Goal: Communication & Community: Answer question/provide support

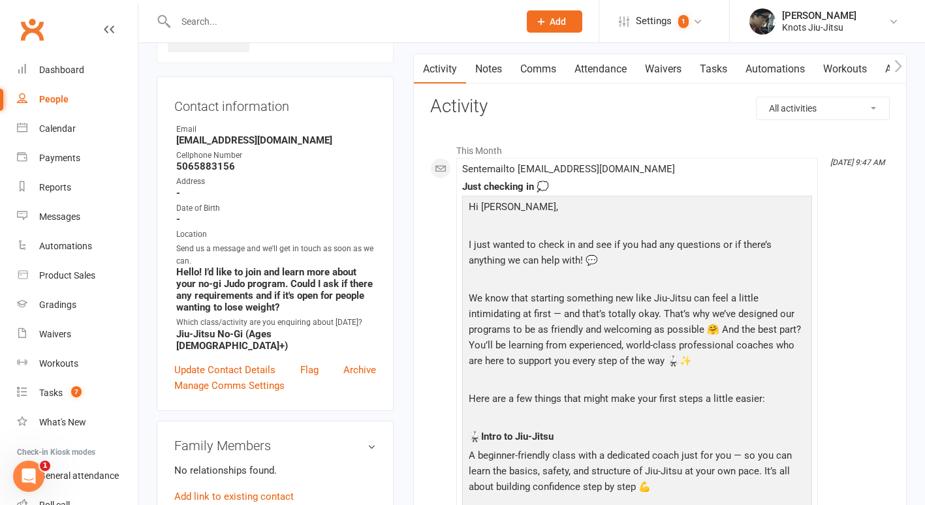
scroll to position [99, 0]
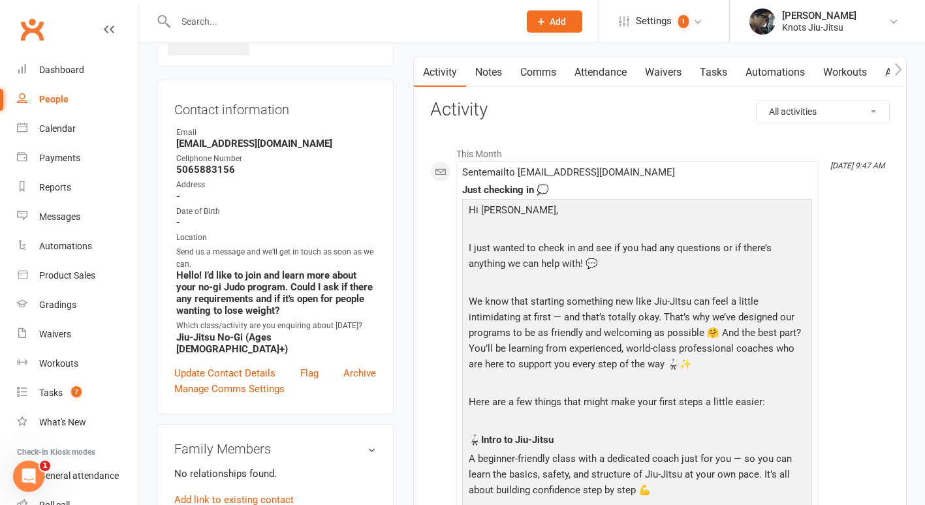
click at [67, 98] on div "People" at bounding box center [53, 99] width 29 height 10
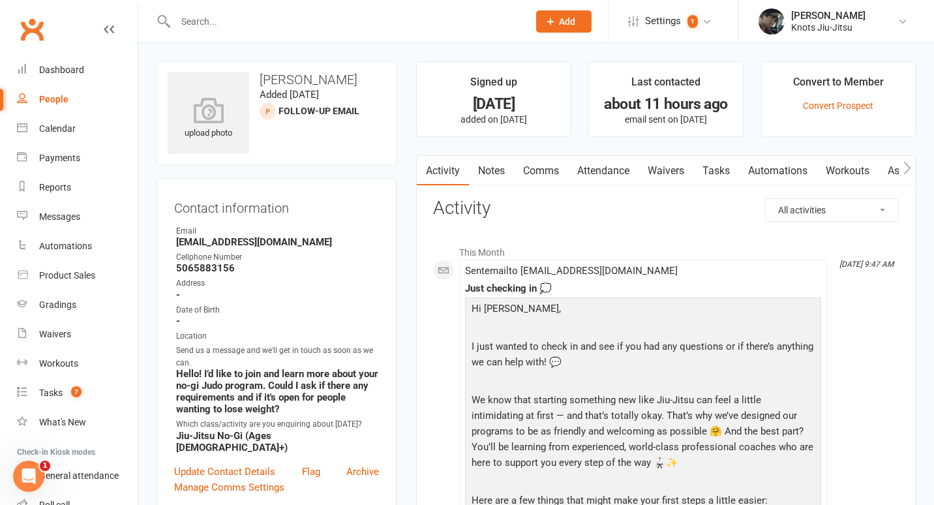
select select "100"
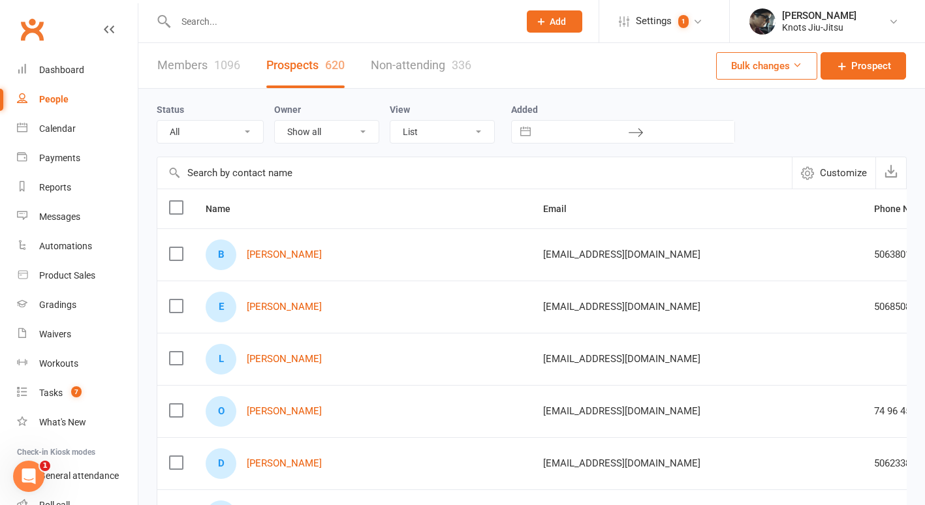
scroll to position [111, 0]
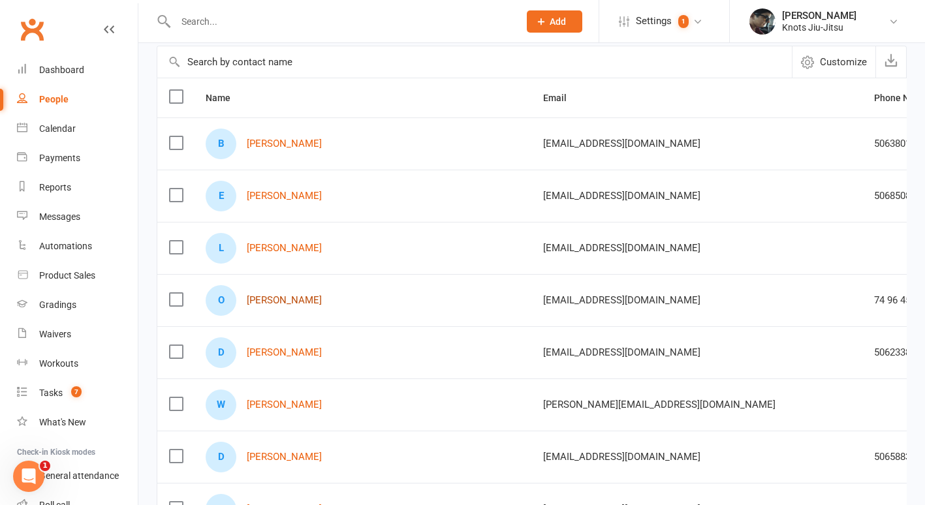
click at [307, 302] on link "[PERSON_NAME]" at bounding box center [284, 300] width 75 height 11
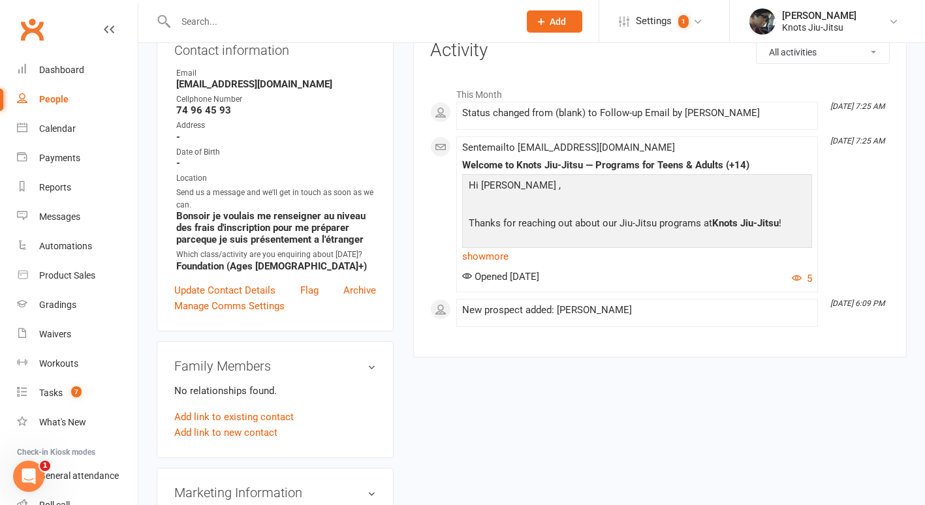
scroll to position [159, 0]
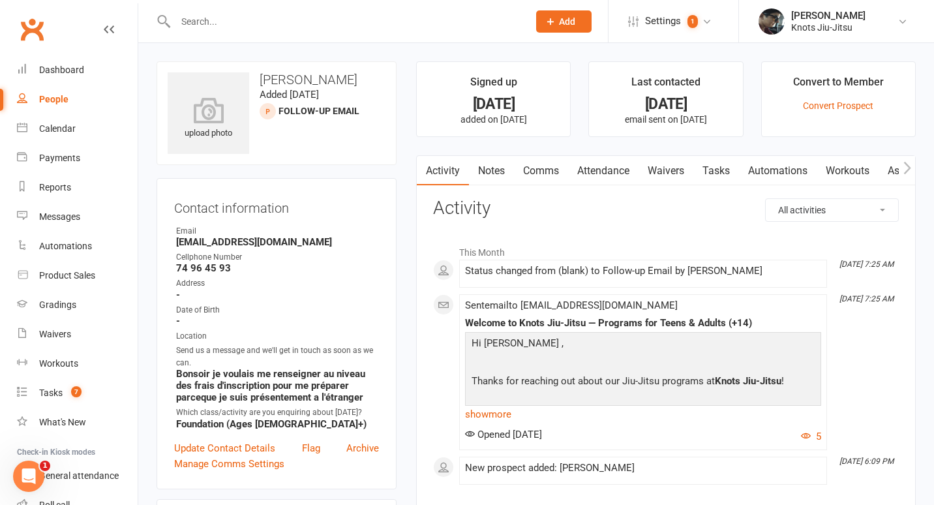
select select "100"
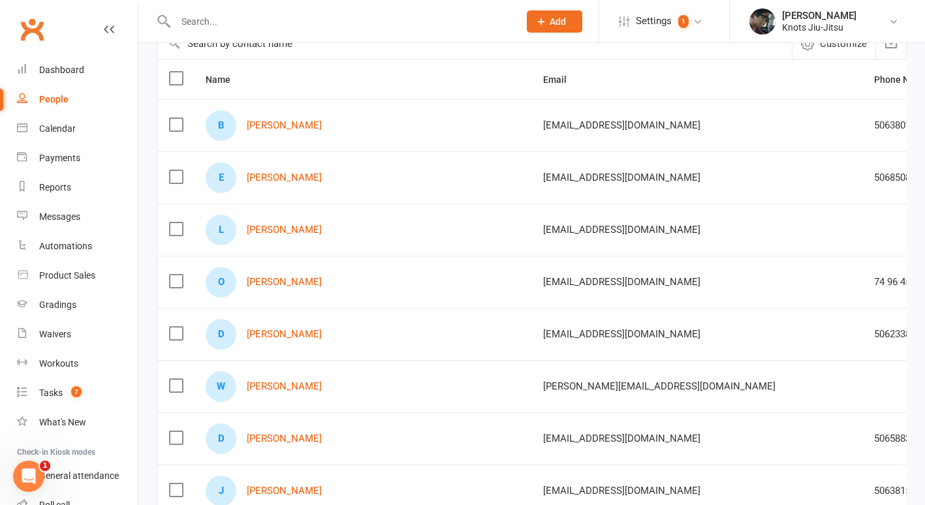
scroll to position [138, 0]
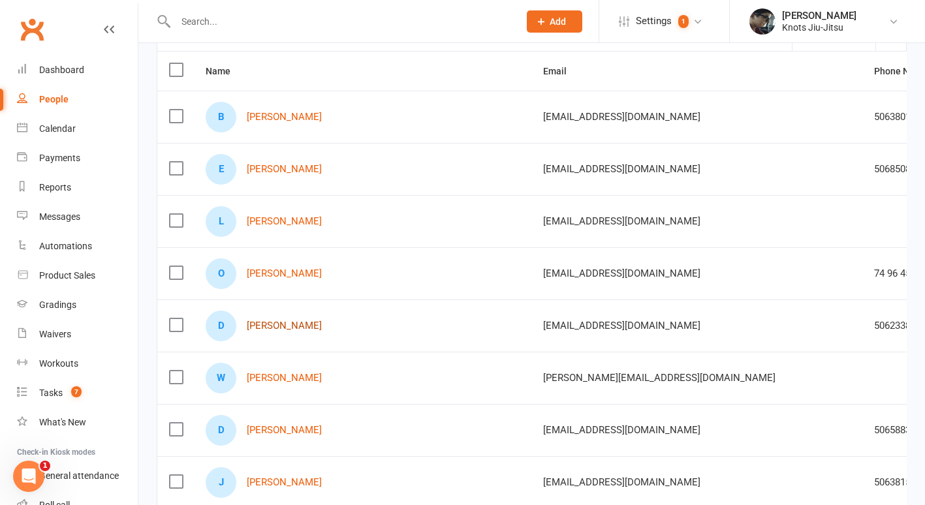
click at [291, 327] on link "[PERSON_NAME]" at bounding box center [284, 325] width 75 height 11
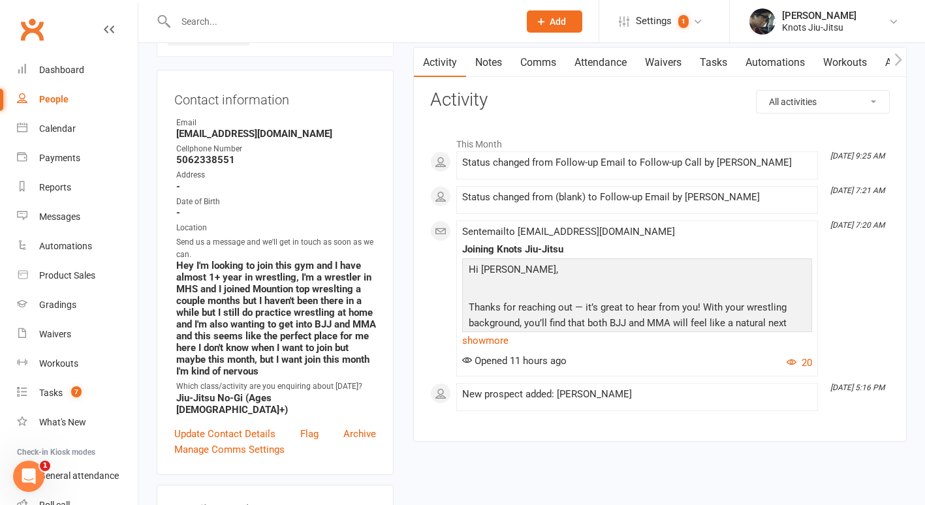
scroll to position [110, 0]
click at [35, 104] on link "People" at bounding box center [77, 99] width 121 height 29
select select "100"
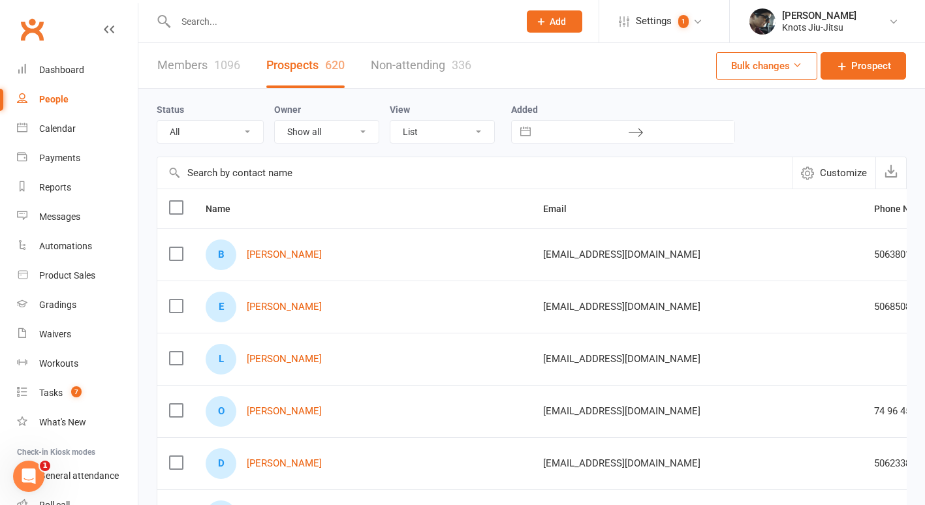
click at [222, 15] on input "text" at bounding box center [341, 21] width 338 height 18
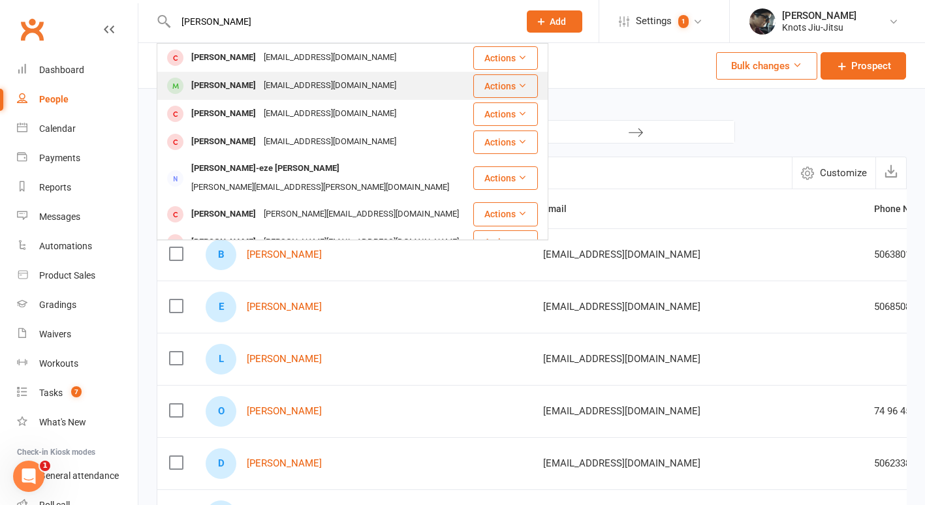
type input "[PERSON_NAME]"
click at [244, 87] on div "[PERSON_NAME]" at bounding box center [223, 85] width 72 height 19
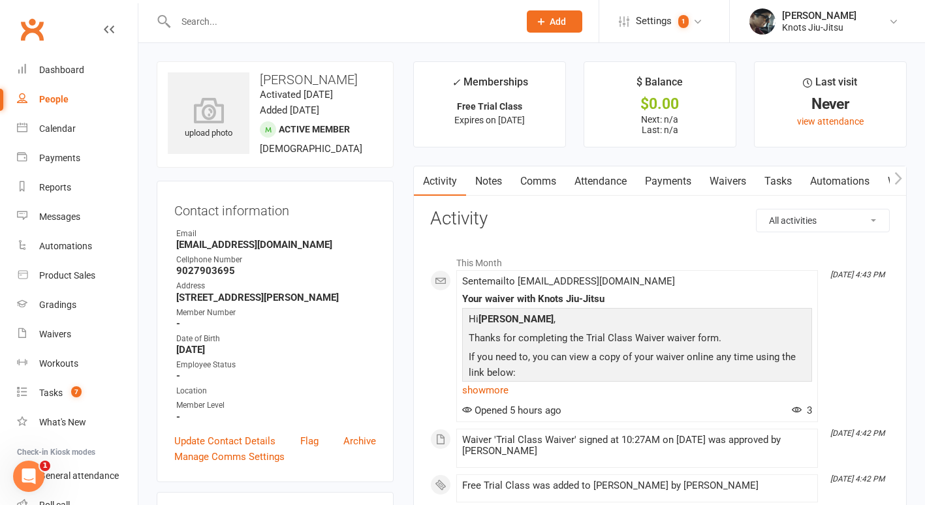
click at [722, 178] on link "Waivers" at bounding box center [727, 181] width 55 height 30
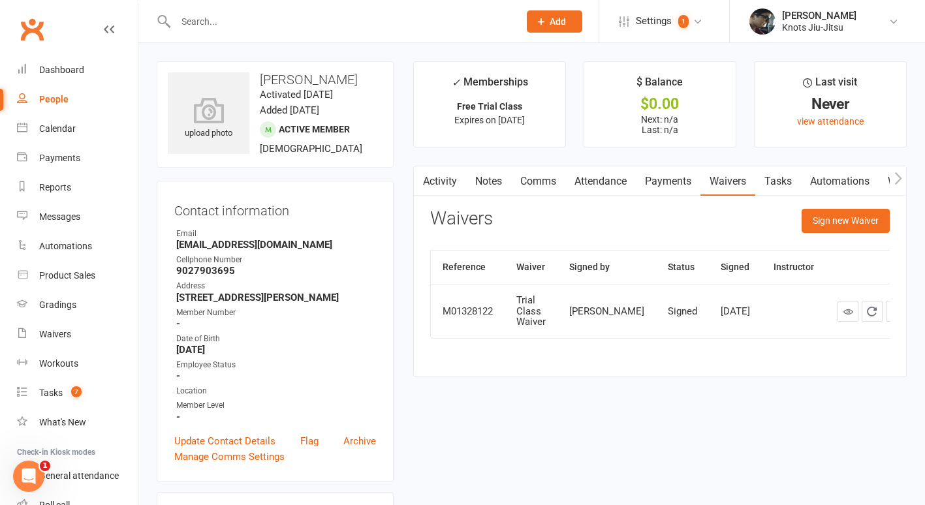
click at [600, 178] on link "Attendance" at bounding box center [600, 181] width 70 height 30
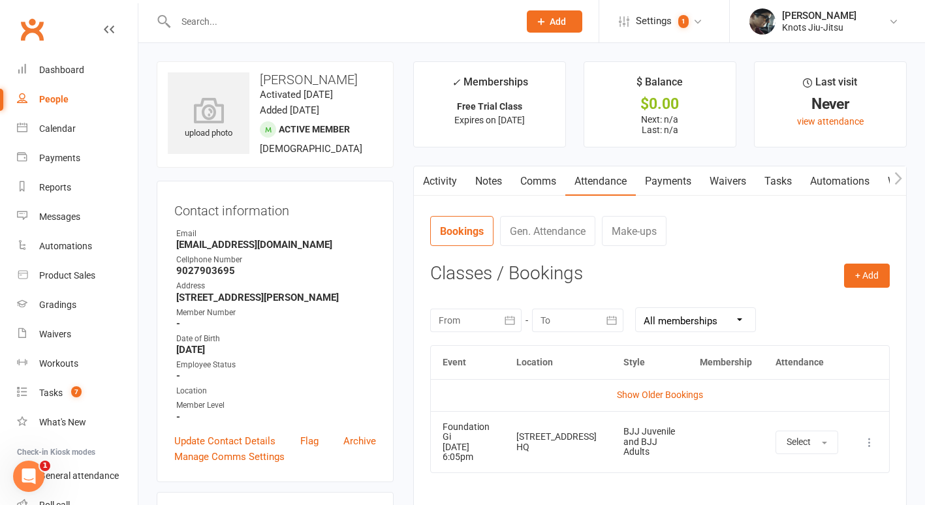
click at [447, 179] on link "Activity" at bounding box center [440, 181] width 52 height 30
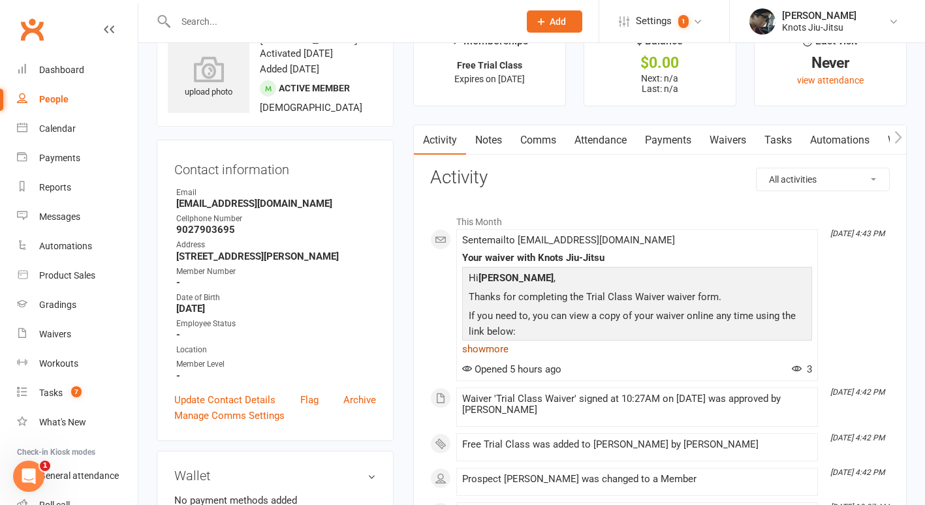
scroll to position [42, 0]
click at [507, 346] on link "show more" at bounding box center [637, 348] width 350 height 18
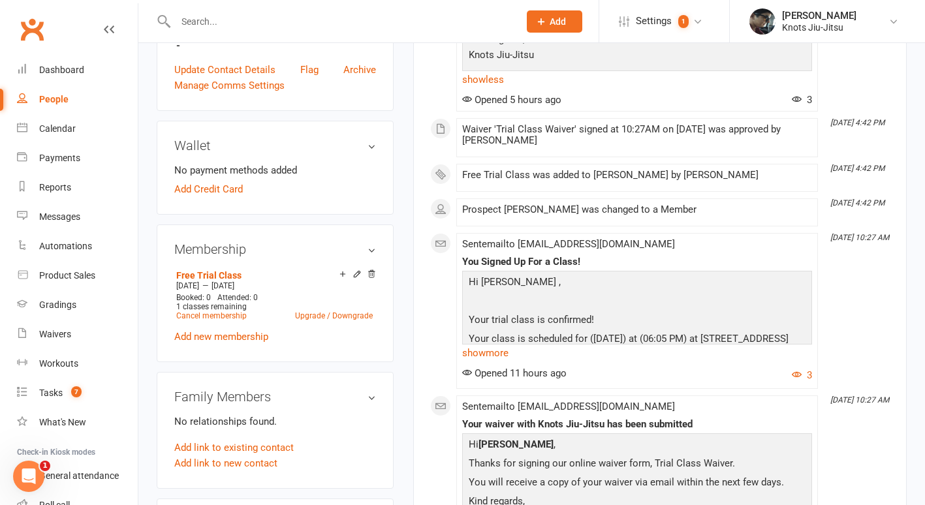
scroll to position [373, 0]
click at [502, 348] on link "show more" at bounding box center [637, 352] width 350 height 18
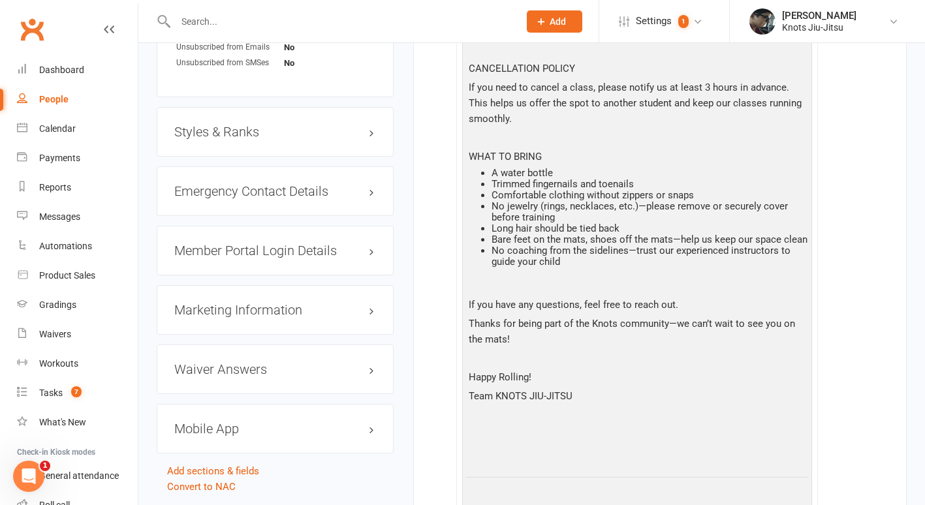
scroll to position [993, 0]
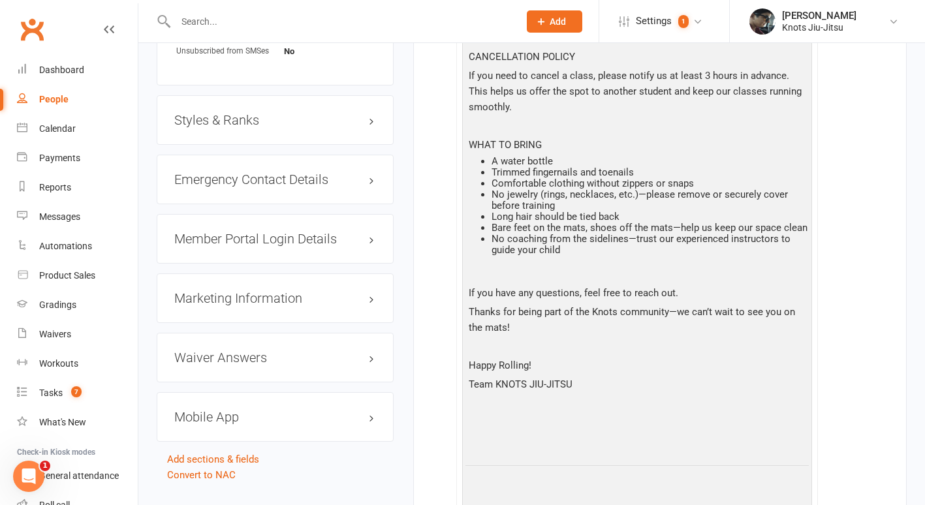
click at [226, 22] on input "text" at bounding box center [341, 21] width 338 height 18
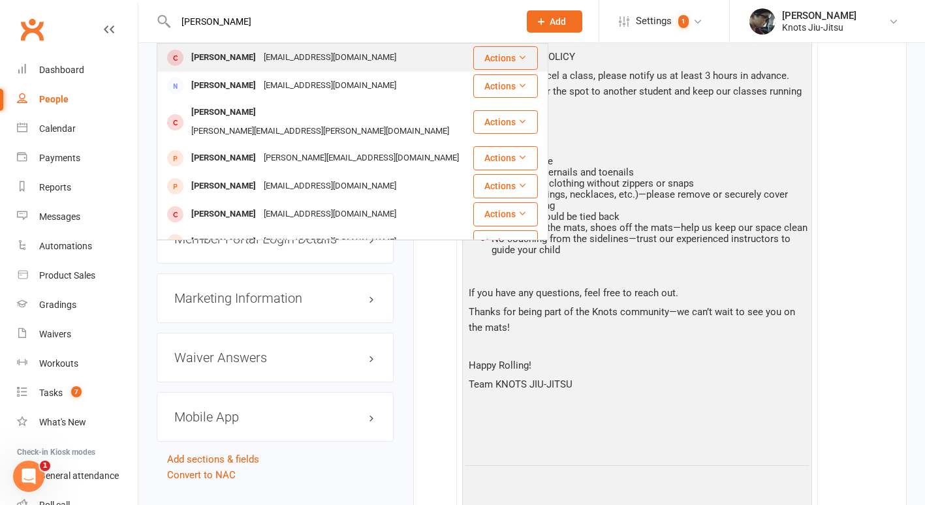
type input "[PERSON_NAME]"
click at [239, 52] on div "[PERSON_NAME]" at bounding box center [223, 57] width 72 height 19
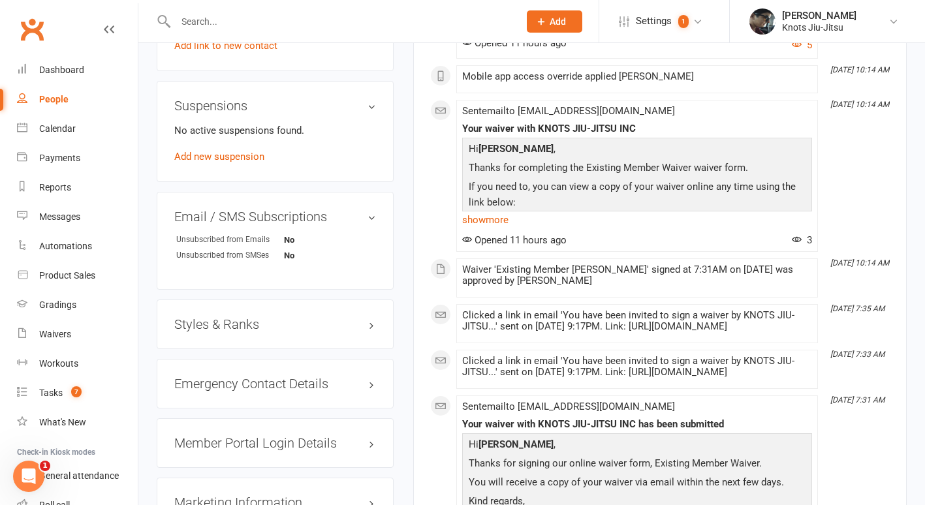
scroll to position [1049, 0]
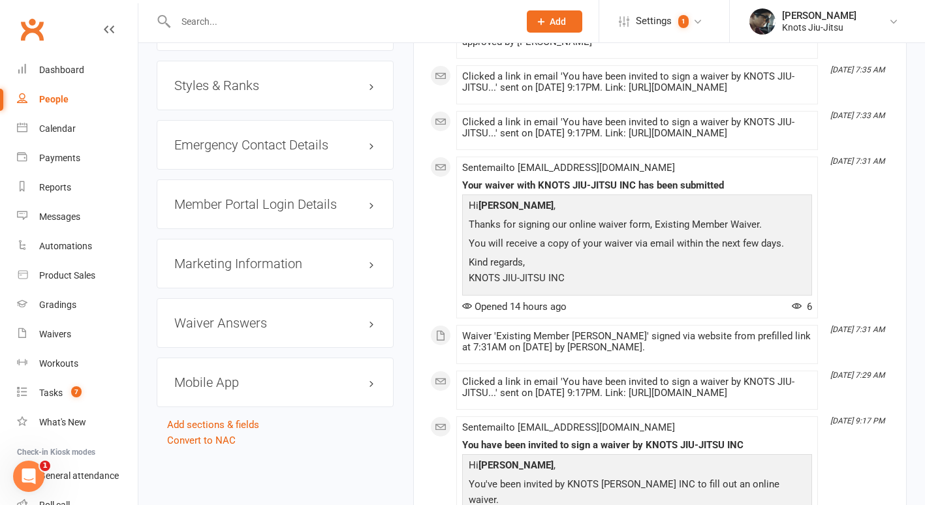
click at [266, 379] on h3 "Mobile App" at bounding box center [275, 382] width 202 height 14
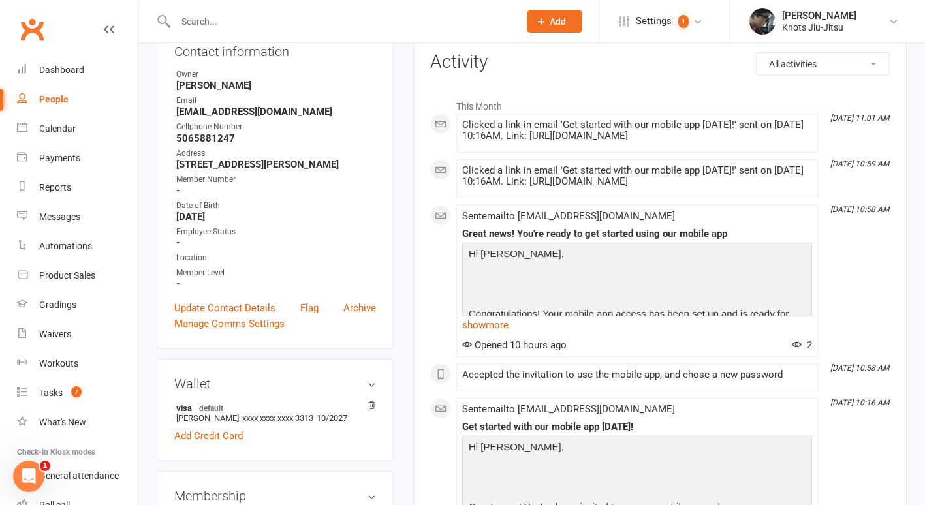
scroll to position [156, 0]
click at [501, 323] on link "show more" at bounding box center [637, 325] width 350 height 18
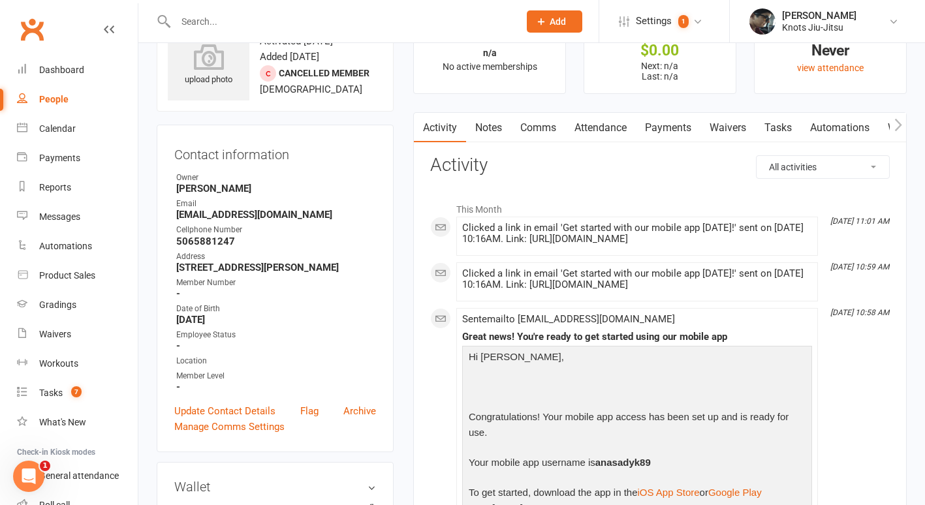
scroll to position [53, 0]
click at [224, 16] on input "text" at bounding box center [341, 21] width 338 height 18
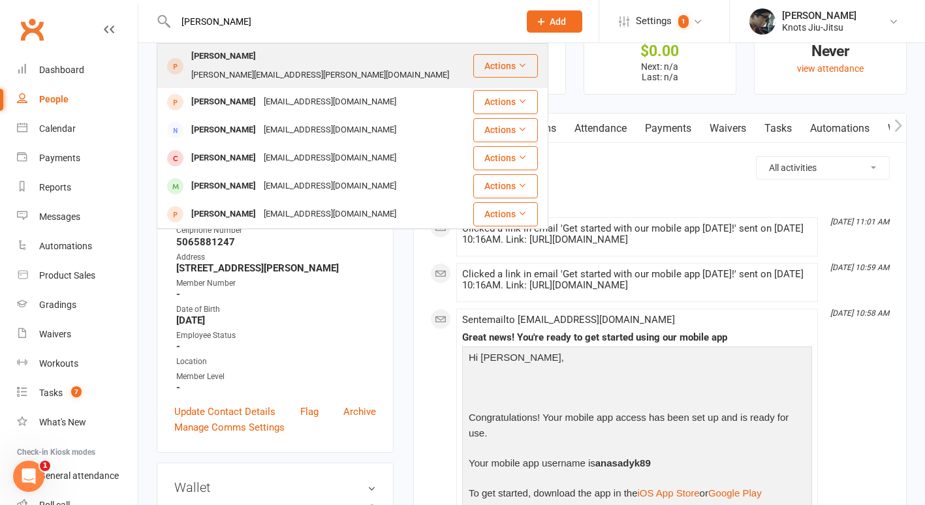
type input "[PERSON_NAME]"
click at [235, 55] on div "[PERSON_NAME]" at bounding box center [223, 56] width 72 height 19
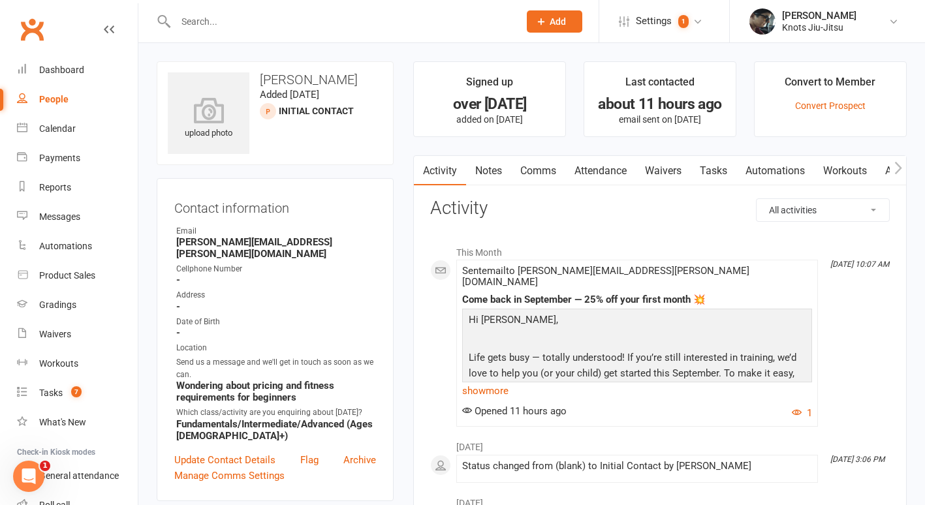
click at [534, 172] on link "Comms" at bounding box center [538, 171] width 54 height 30
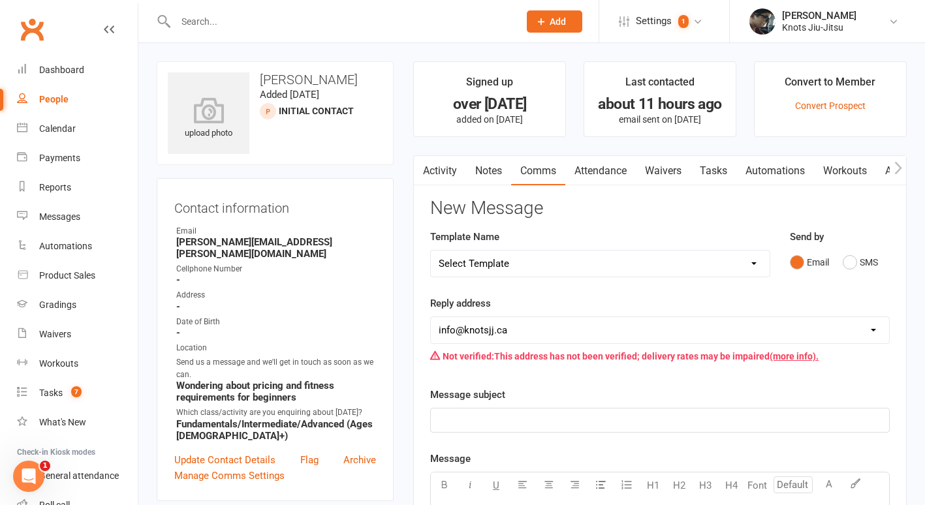
click at [538, 261] on select "Select Template [Email] Cancellation [Email] Failure of Payment [Email] Overdue…" at bounding box center [600, 264] width 339 height 26
click at [209, 31] on div at bounding box center [333, 21] width 353 height 42
click at [196, 20] on input "text" at bounding box center [341, 21] width 338 height 18
type input "h"
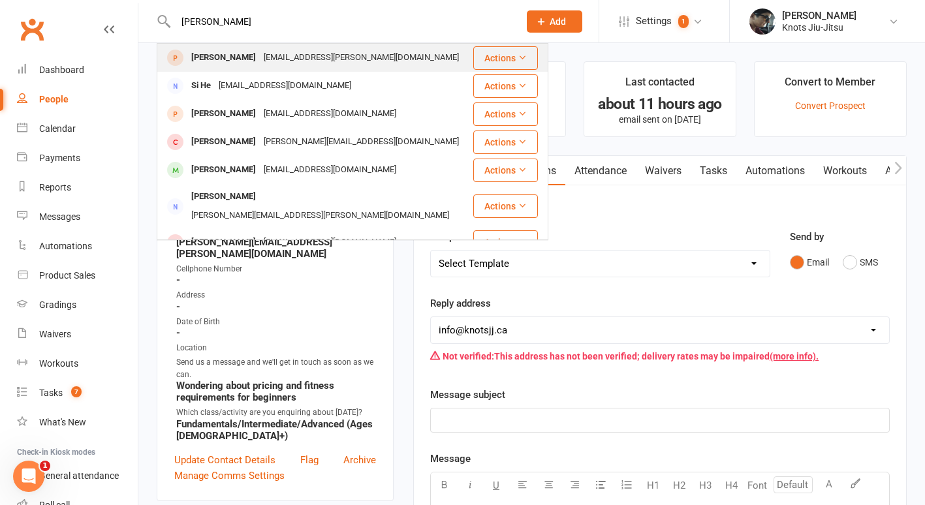
type input "[PERSON_NAME]"
click at [260, 58] on div "[EMAIL_ADDRESS][PERSON_NAME][DOMAIN_NAME]" at bounding box center [361, 57] width 203 height 19
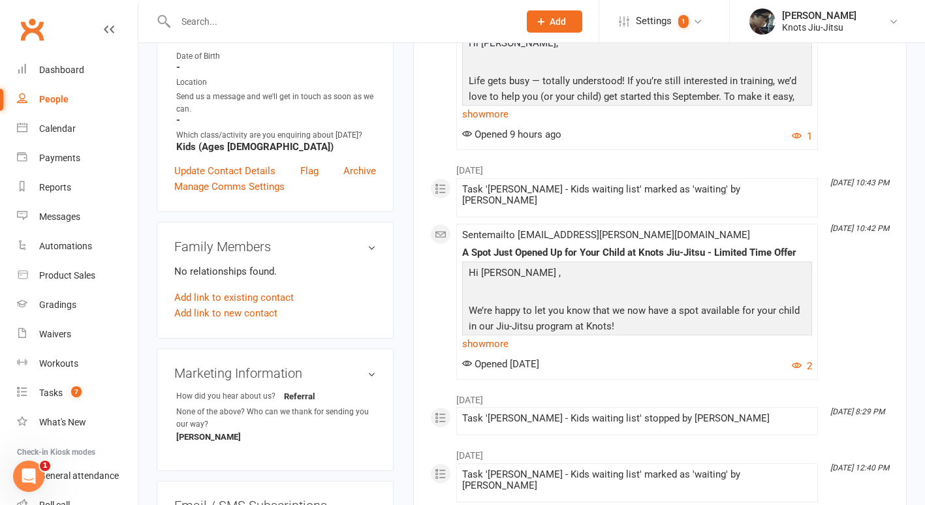
scroll to position [264, 0]
click at [248, 291] on link "Add link to existing contact" at bounding box center [233, 299] width 119 height 16
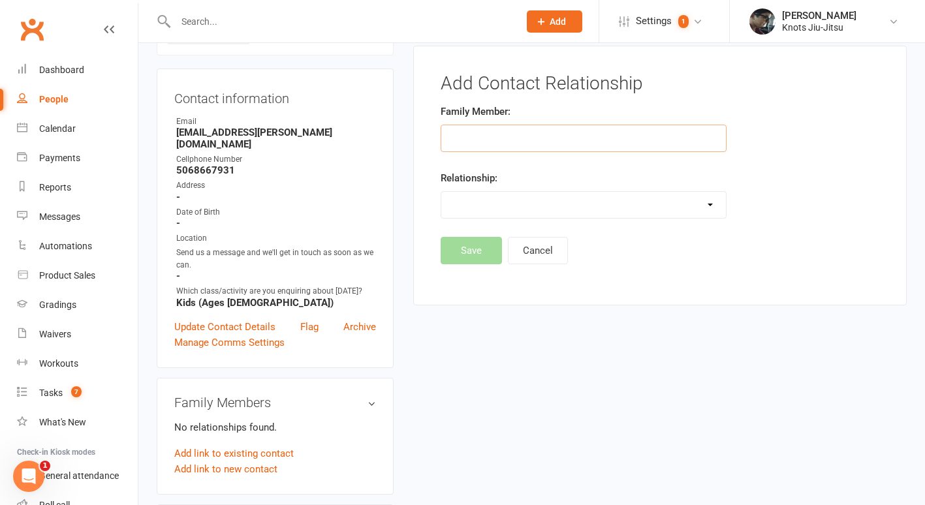
scroll to position [109, 0]
click at [479, 136] on input "text" at bounding box center [583, 138] width 286 height 27
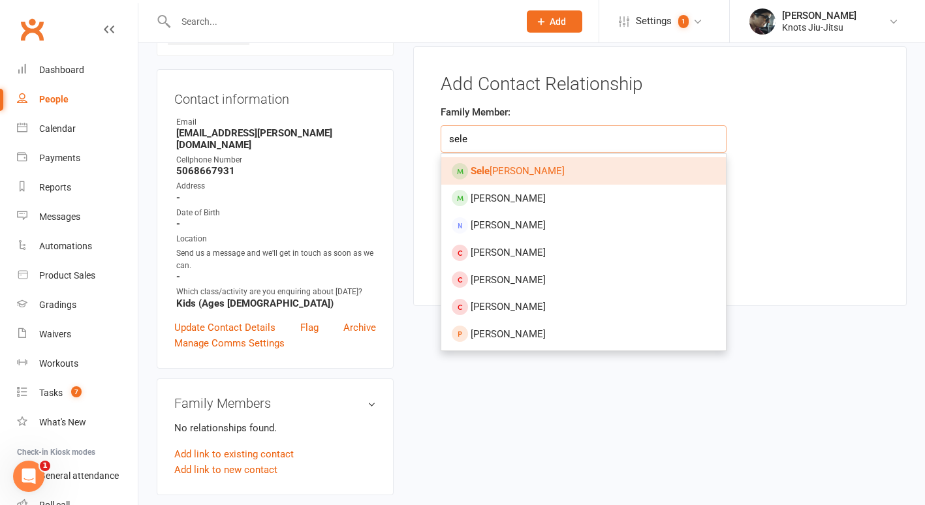
type input "sele"
click at [499, 172] on span "Sele [PERSON_NAME]" at bounding box center [517, 171] width 94 height 12
type input "[PERSON_NAME]"
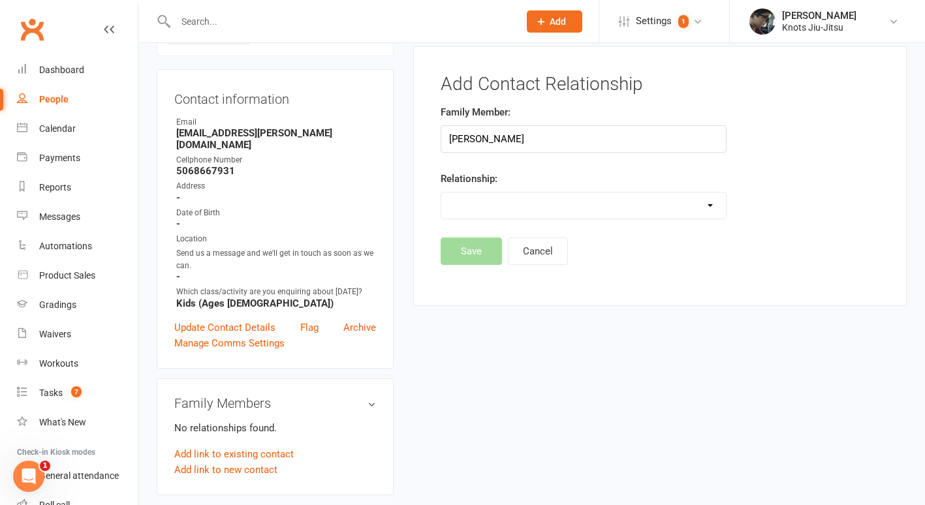
click at [489, 204] on select "Parent / Guardian Child Sibling (parent not in system) Spouse / Partner Cousin …" at bounding box center [583, 205] width 284 height 26
click at [441, 192] on select "Parent / Guardian Child Sibling (parent not in system) Spouse / Partner Cousin …" at bounding box center [583, 205] width 284 height 26
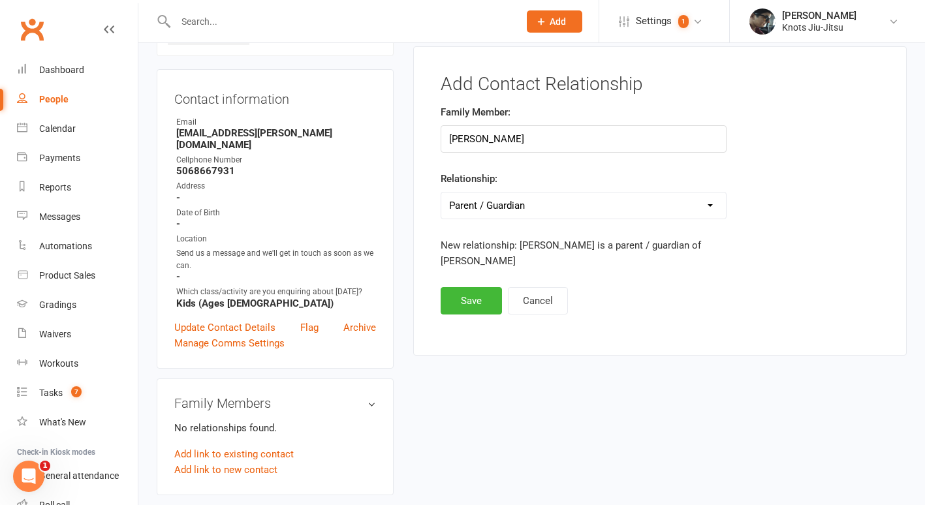
click at [543, 206] on select "Parent / Guardian Child Sibling (parent not in system) Spouse / Partner Cousin …" at bounding box center [583, 205] width 284 height 26
select select "1"
click at [441, 192] on select "Parent / Guardian Child Sibling (parent not in system) Spouse / Partner Cousin …" at bounding box center [583, 205] width 284 height 26
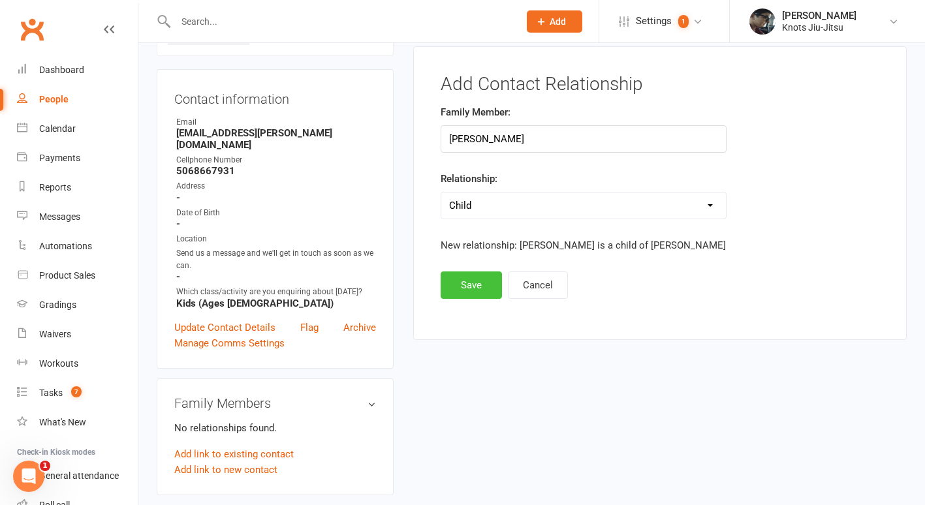
click at [480, 288] on button "Save" at bounding box center [470, 284] width 61 height 27
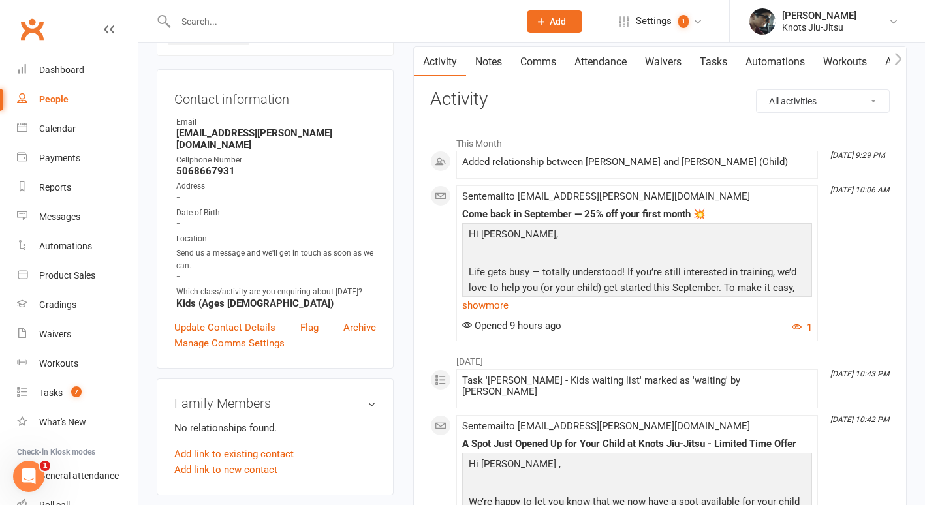
click at [63, 104] on div "People" at bounding box center [53, 99] width 29 height 10
select select "100"
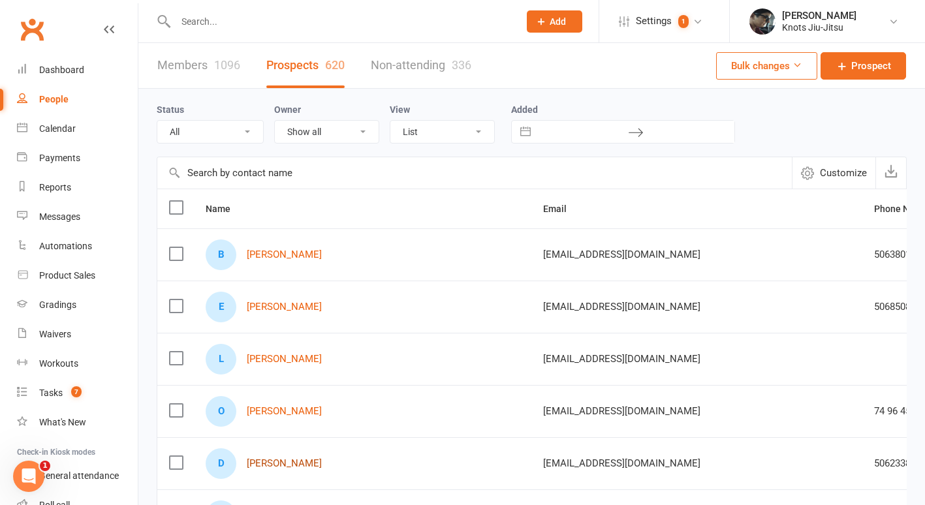
click at [279, 465] on link "[PERSON_NAME]" at bounding box center [284, 463] width 75 height 11
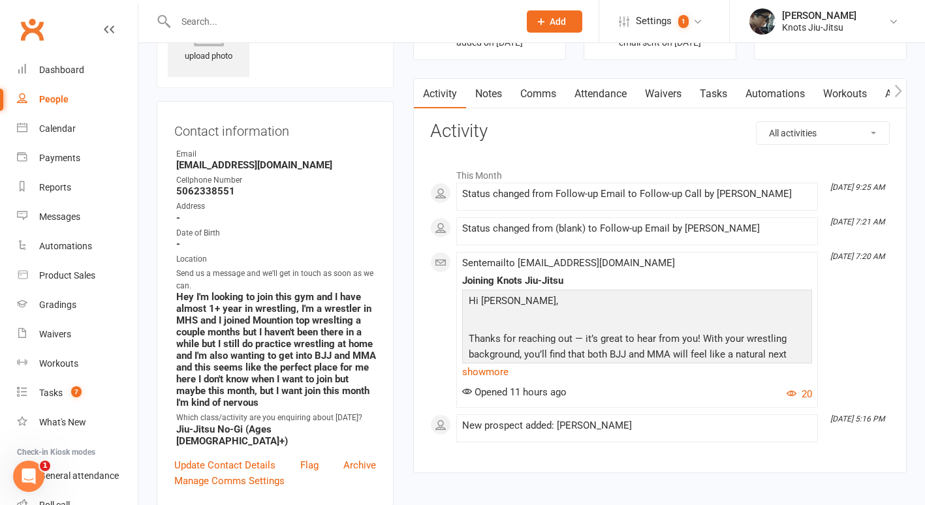
scroll to position [78, 0]
click at [51, 103] on div "People" at bounding box center [53, 99] width 29 height 10
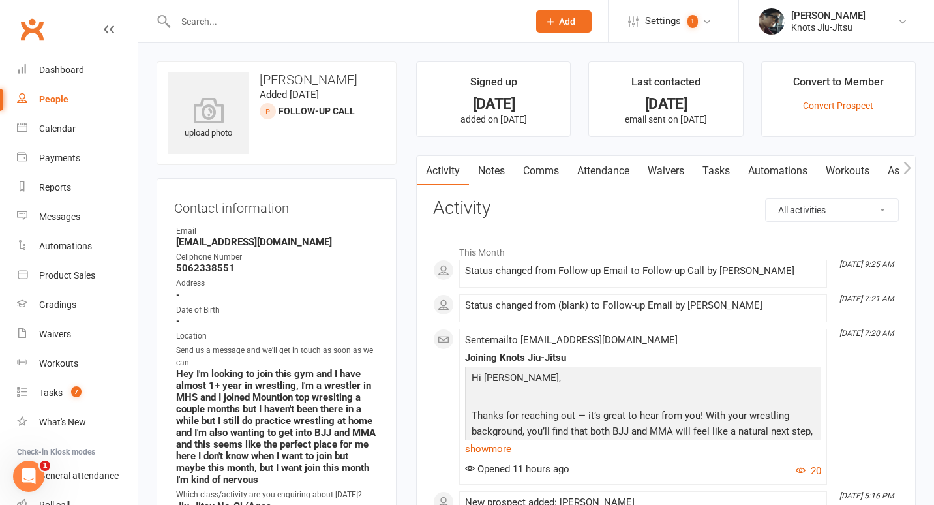
select select "100"
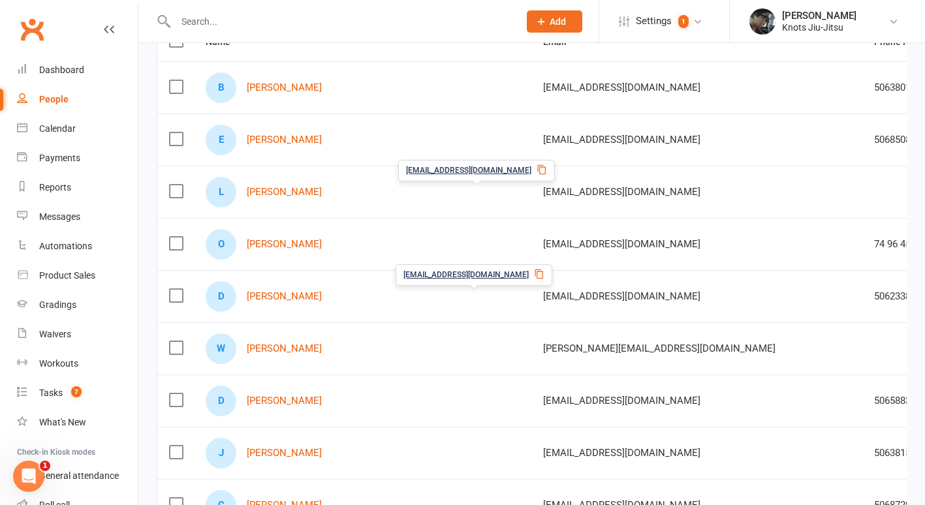
scroll to position [168, 0]
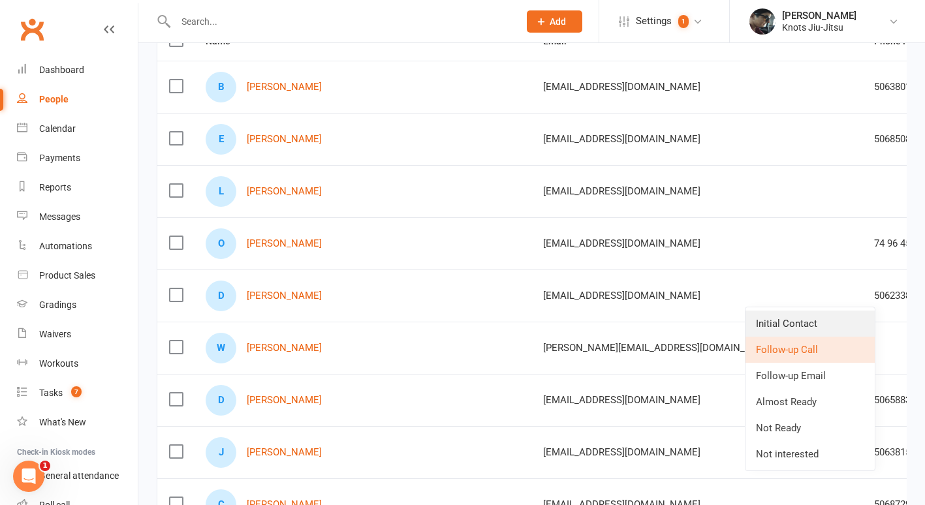
click at [802, 322] on link "Initial Contact" at bounding box center [809, 324] width 129 height 26
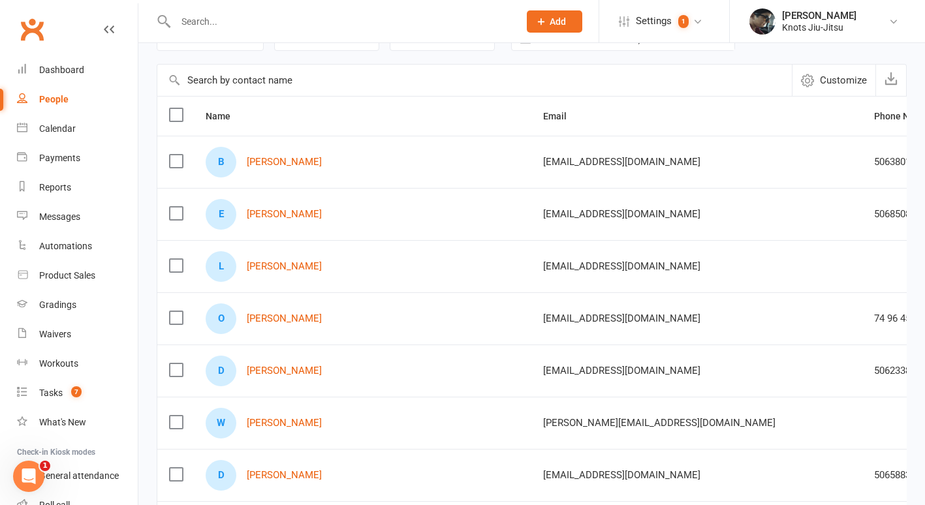
scroll to position [0, 0]
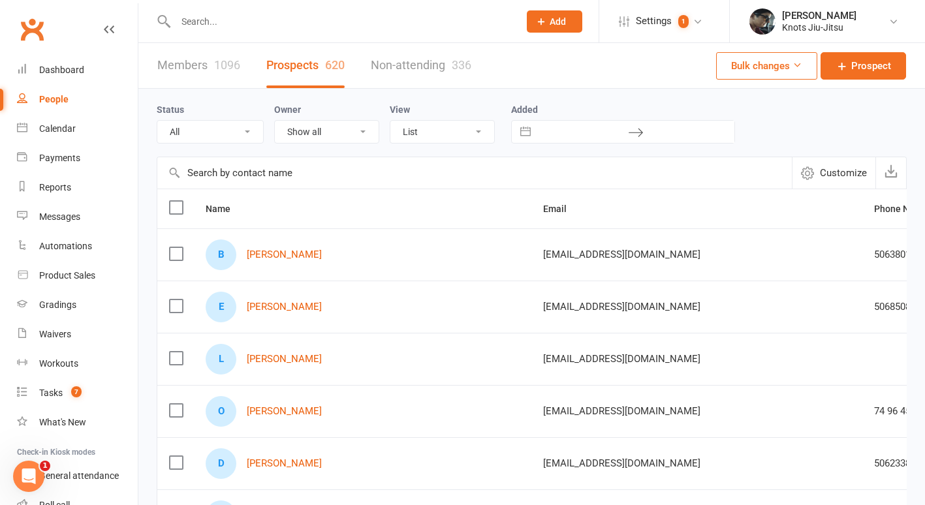
click at [245, 136] on select "All (No status set) (Invalid status) Initial Contact Follow-up Call Follow-up E…" at bounding box center [210, 132] width 106 height 22
click at [157, 121] on select "All (No status set) (Invalid status) Initial Contact Follow-up Call Follow-up E…" at bounding box center [210, 132] width 106 height 22
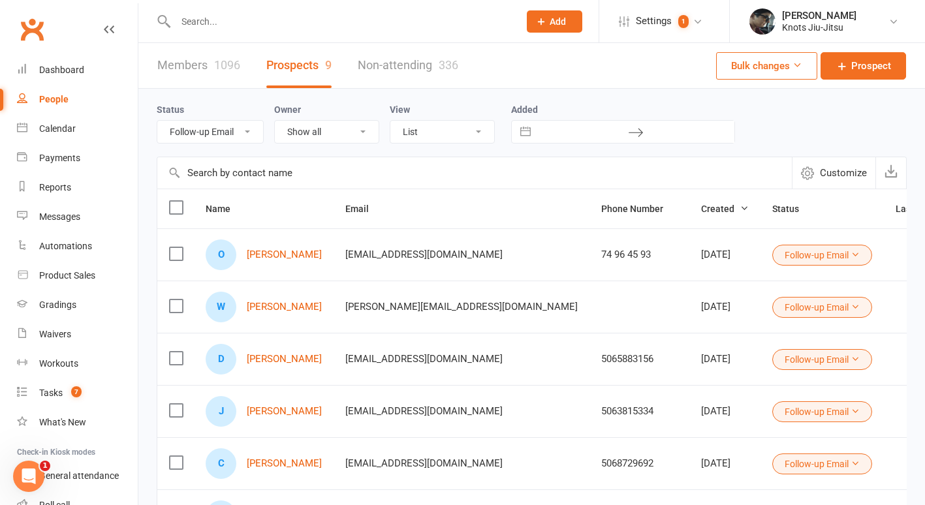
click at [217, 138] on select "All (No status set) (Invalid status) Initial Contact Follow-up Call Follow-up E…" at bounding box center [210, 132] width 106 height 22
click at [157, 121] on select "All (No status set) (Invalid status) Initial Contact Follow-up Call Follow-up E…" at bounding box center [210, 132] width 106 height 22
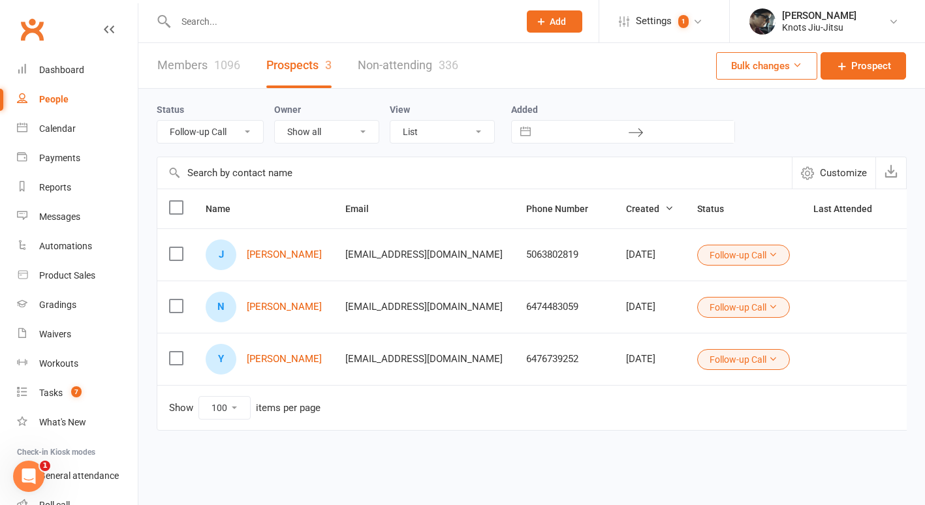
click at [202, 127] on select "All (No status set) (Invalid status) Initial Contact Follow-up Call Follow-up E…" at bounding box center [210, 132] width 106 height 22
select select "Follow-up Email"
click at [157, 121] on select "All (No status set) (Invalid status) Initial Contact Follow-up Call Follow-up E…" at bounding box center [210, 132] width 106 height 22
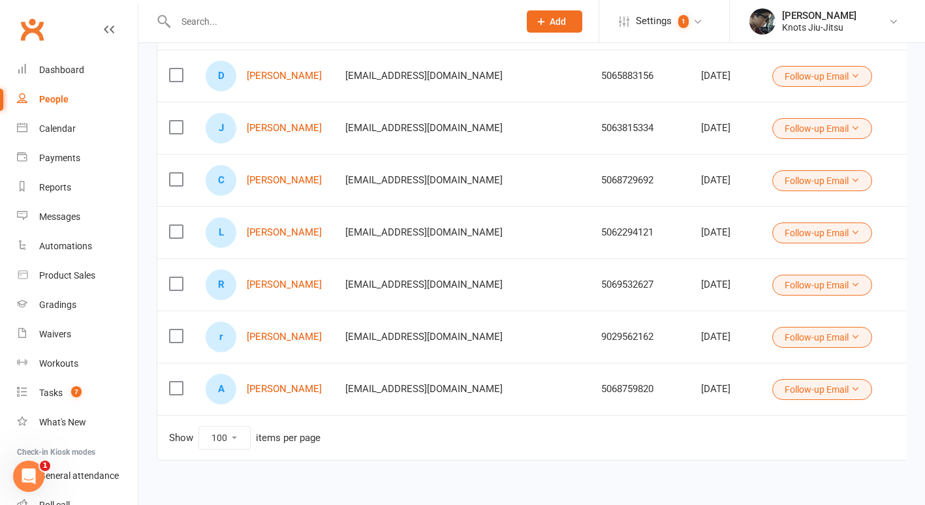
scroll to position [286, 0]
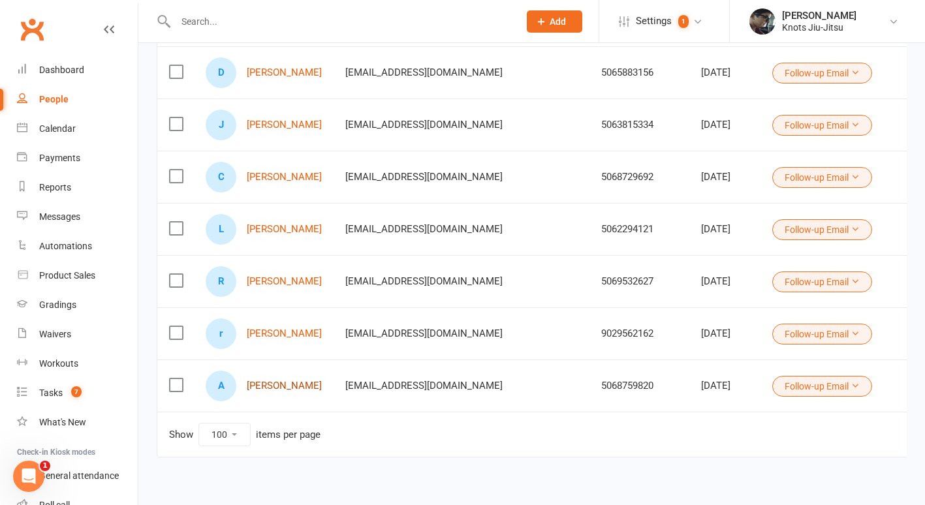
click at [283, 385] on link "[PERSON_NAME]" at bounding box center [284, 385] width 75 height 11
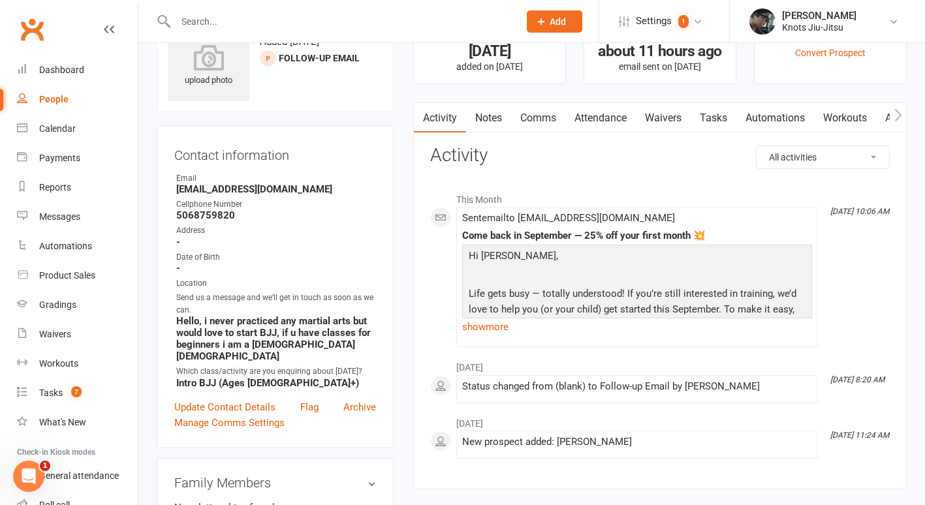
scroll to position [19, 0]
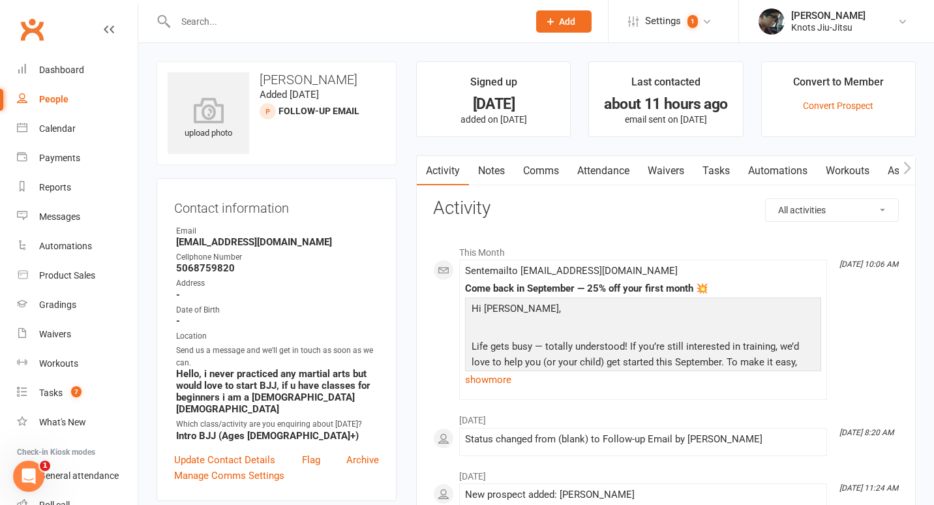
select select "100"
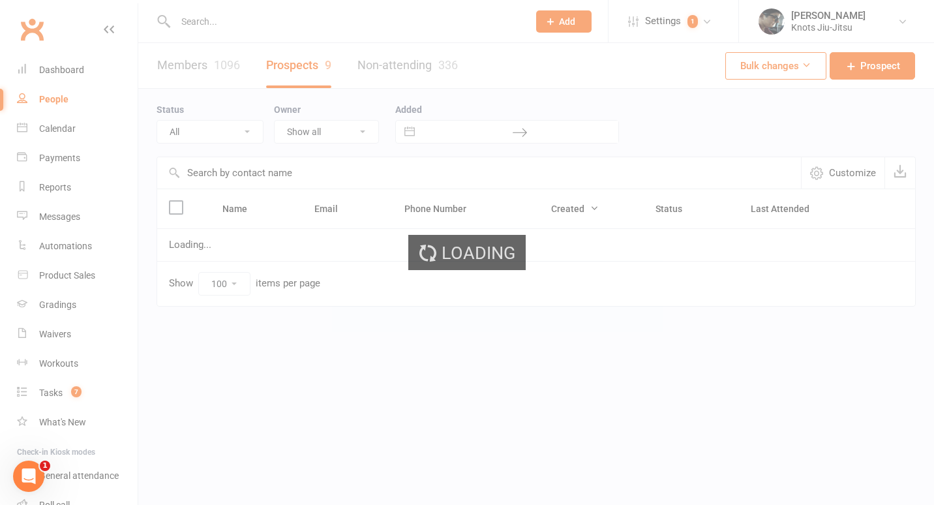
select select "Follow-up Email"
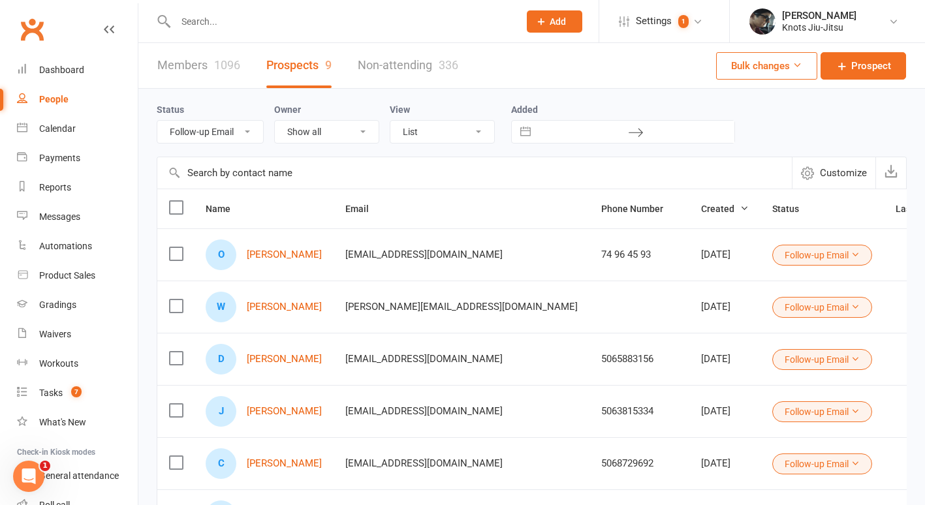
scroll to position [318, 0]
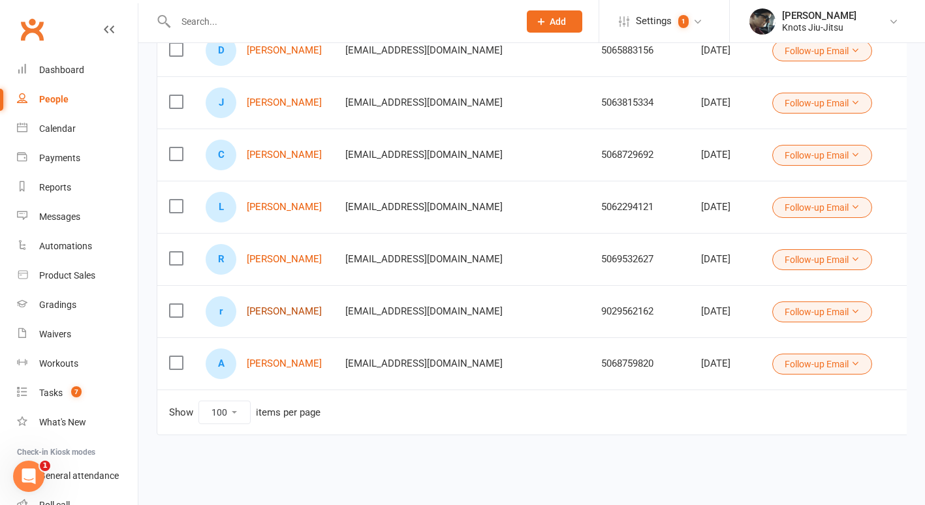
click at [268, 306] on link "[PERSON_NAME]" at bounding box center [284, 311] width 75 height 11
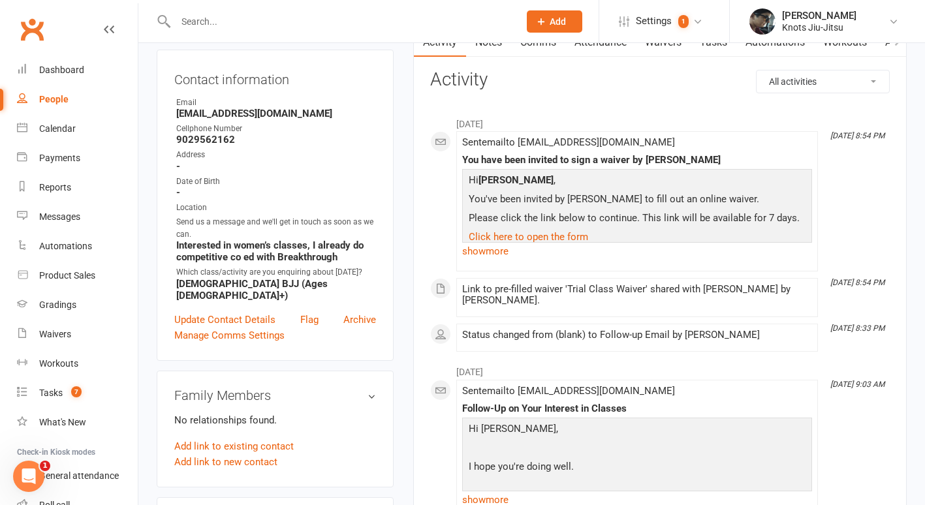
scroll to position [114, 0]
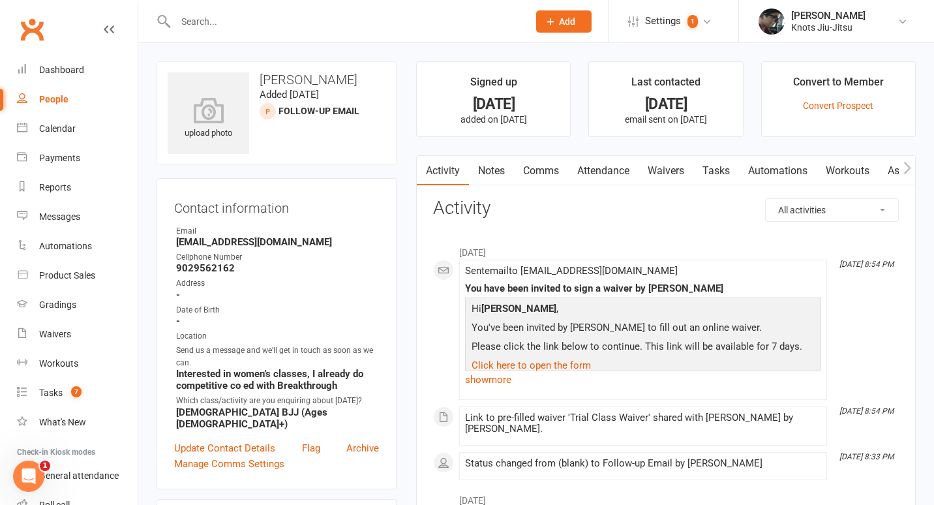
select select "100"
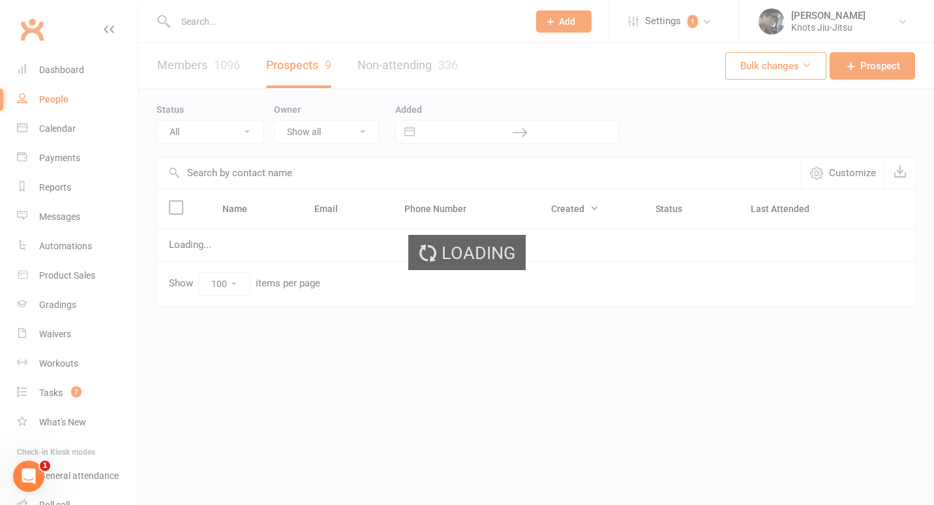
select select "Follow-up Email"
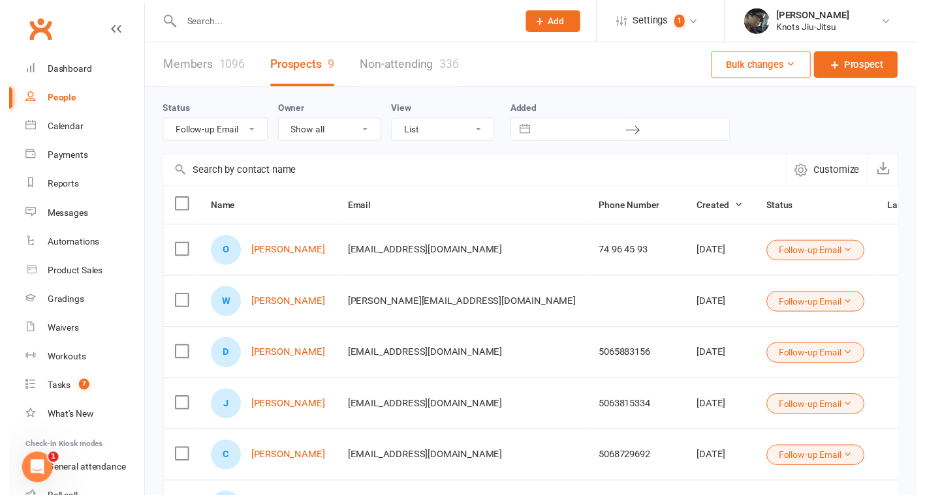
scroll to position [318, 0]
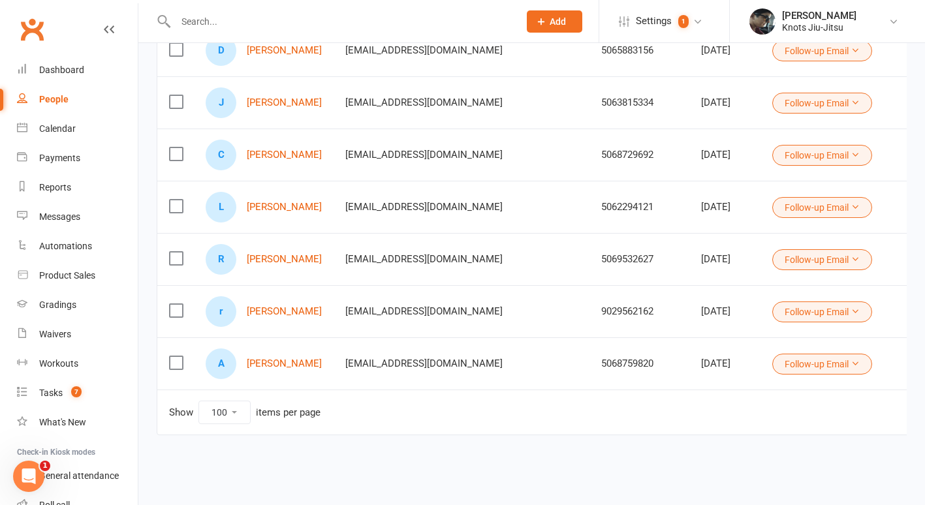
click at [772, 309] on button "Follow-up Email" at bounding box center [822, 311] width 100 height 21
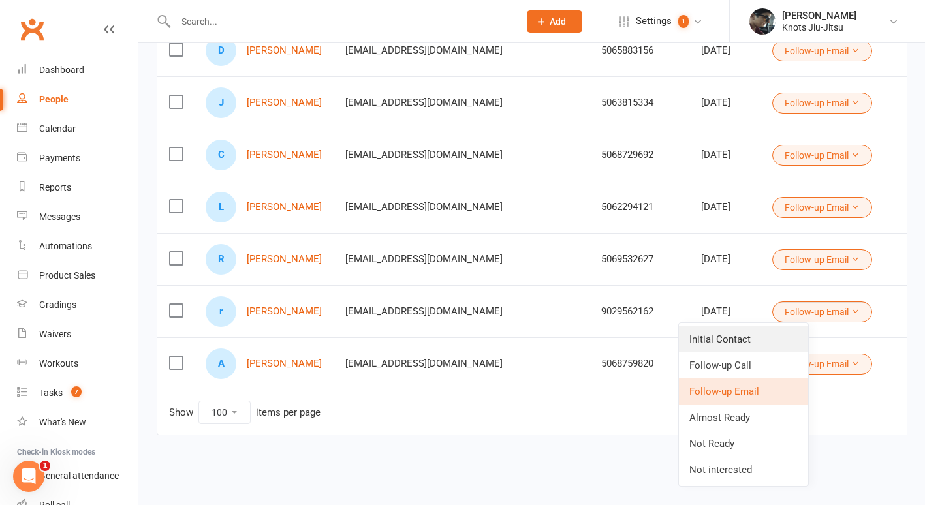
click at [733, 331] on link "Initial Contact" at bounding box center [743, 339] width 129 height 26
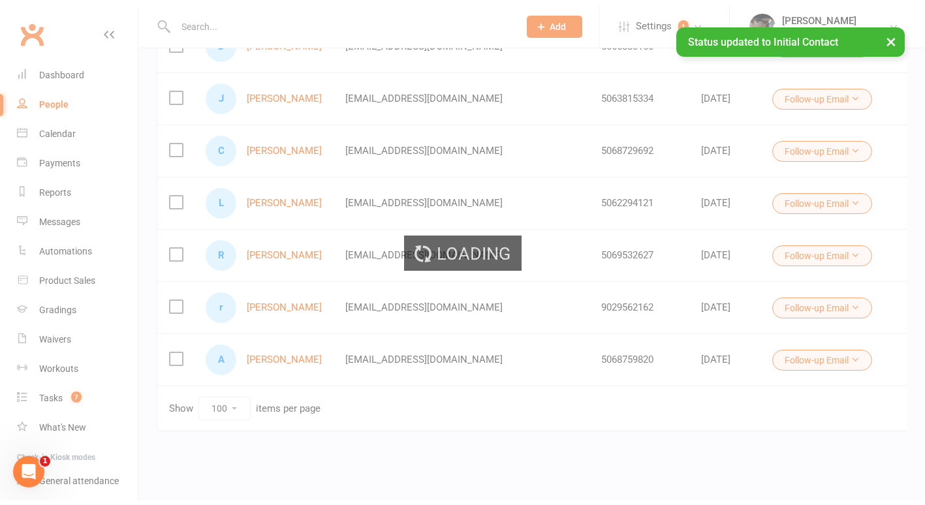
scroll to position [266, 0]
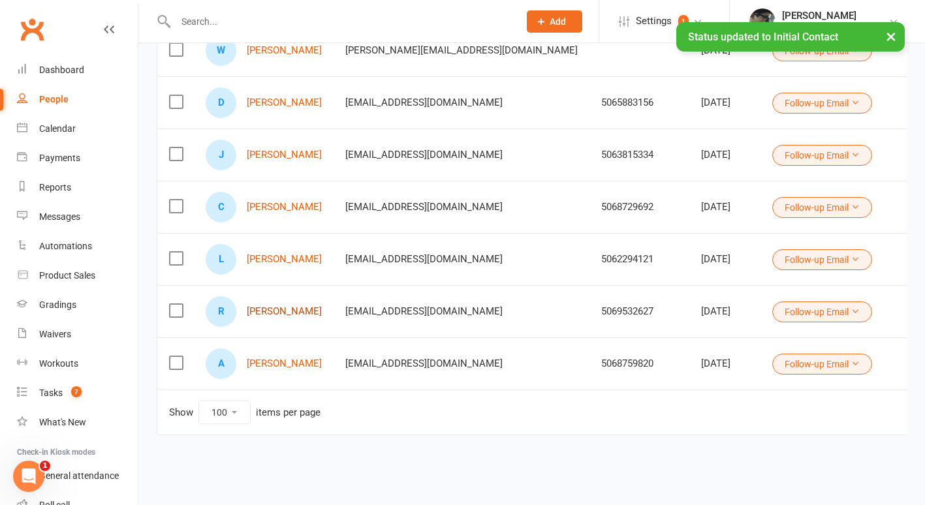
click at [294, 306] on link "[PERSON_NAME]" at bounding box center [284, 311] width 75 height 11
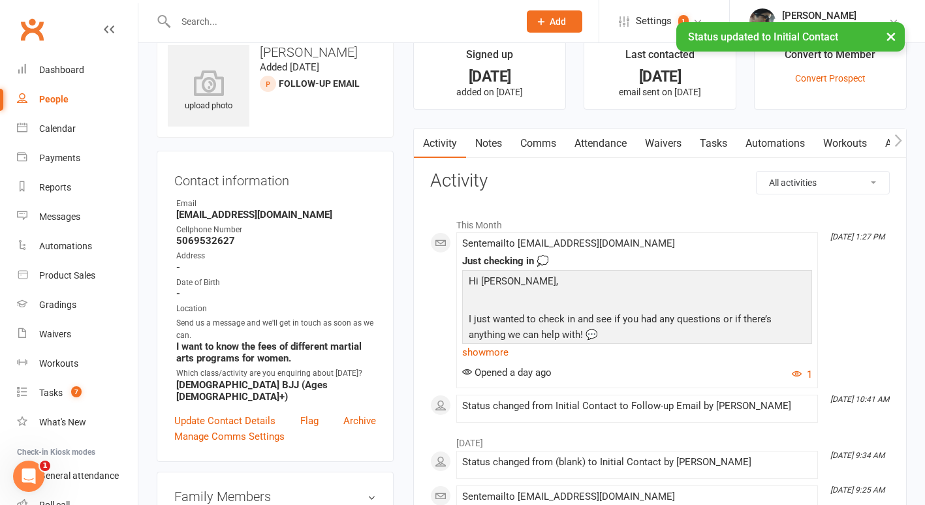
scroll to position [28, 0]
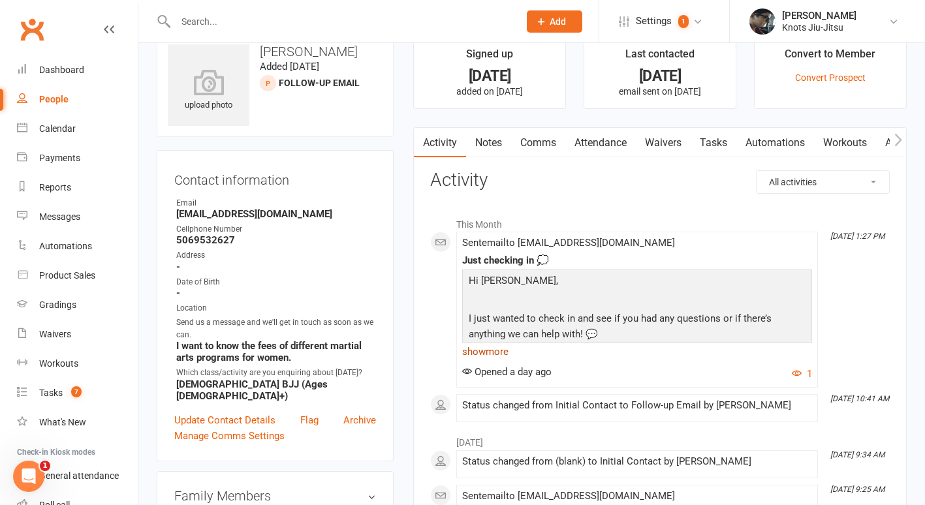
click at [498, 353] on link "show more" at bounding box center [637, 352] width 350 height 18
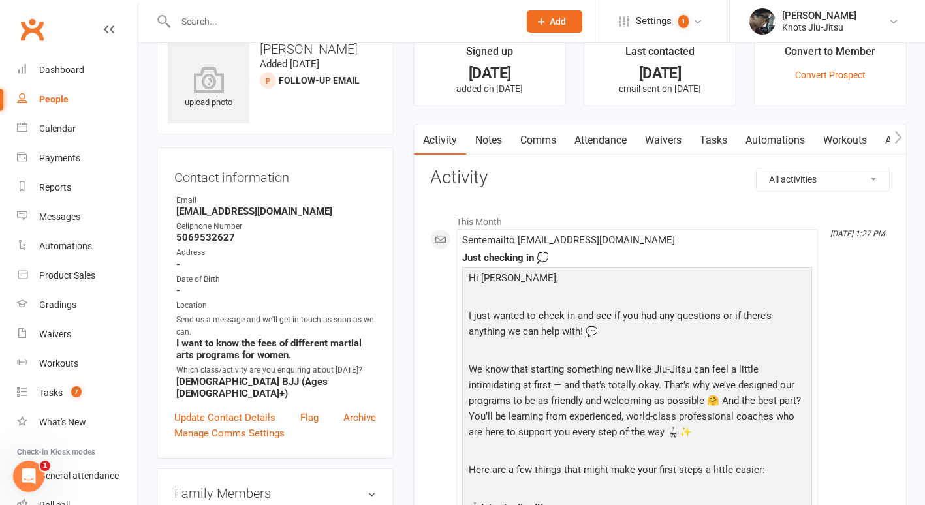
scroll to position [0, 0]
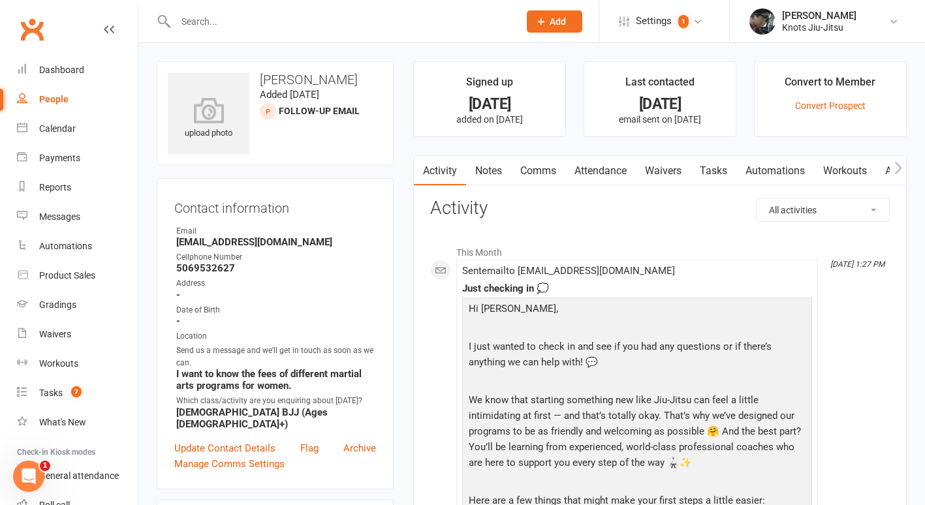
select select "100"
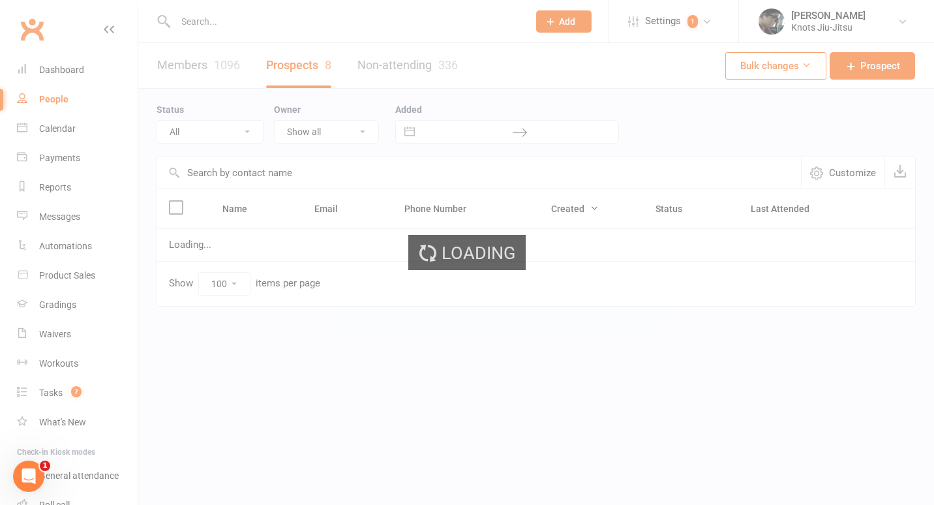
select select "Follow-up Email"
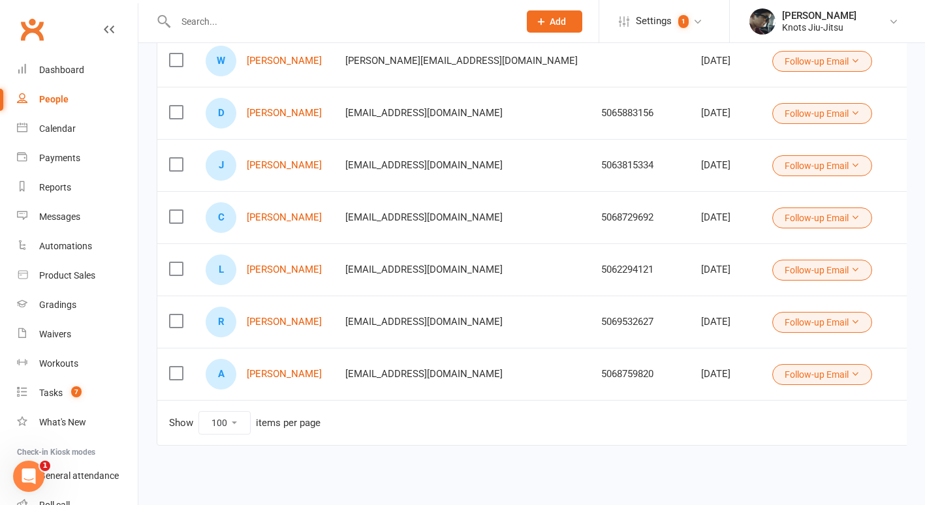
scroll to position [245, 0]
click at [270, 268] on link "[PERSON_NAME]" at bounding box center [284, 270] width 75 height 11
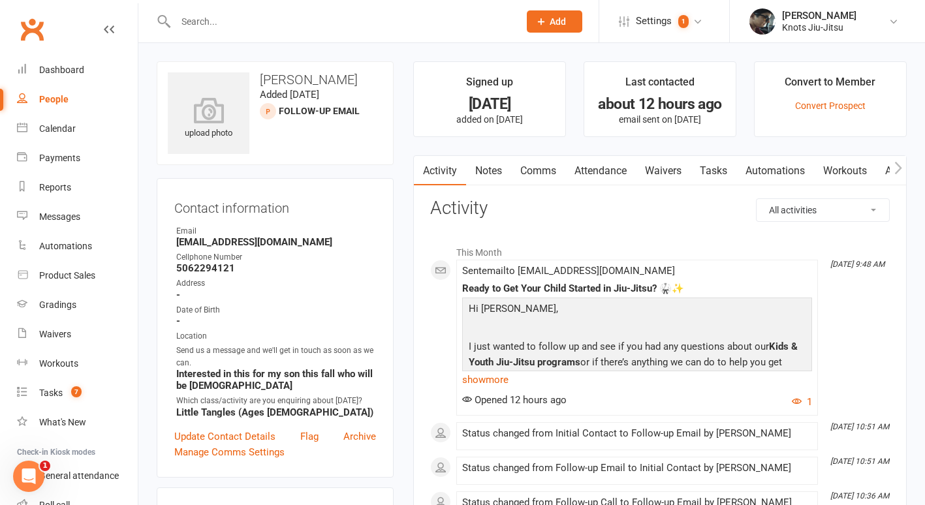
scroll to position [37, 0]
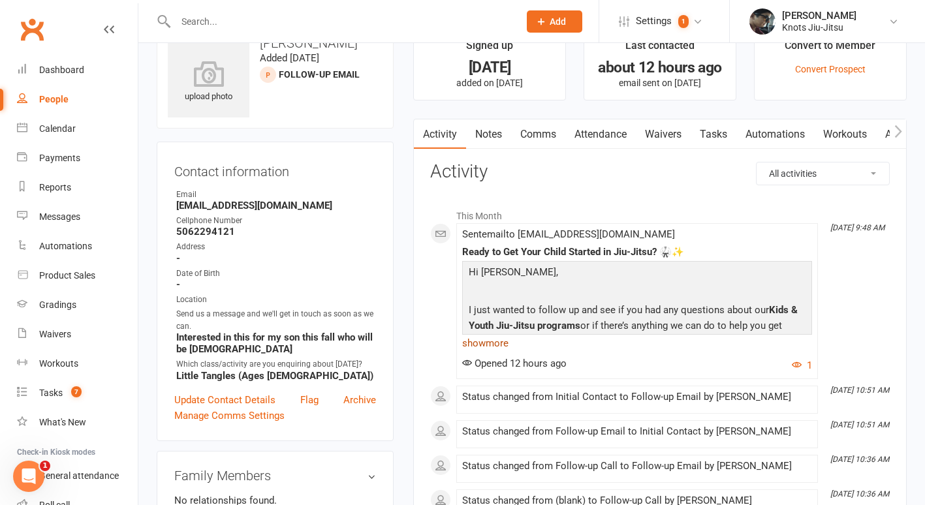
click at [486, 345] on link "show more" at bounding box center [637, 343] width 350 height 18
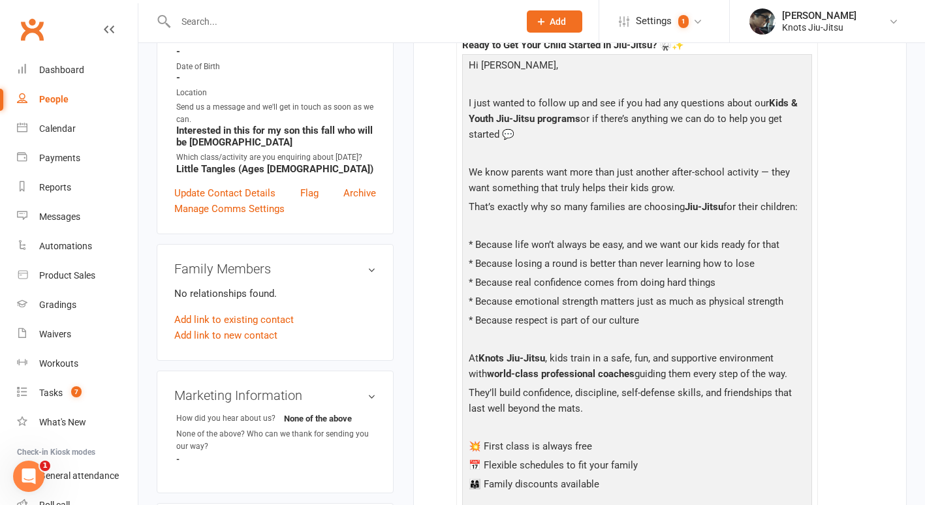
scroll to position [0, 0]
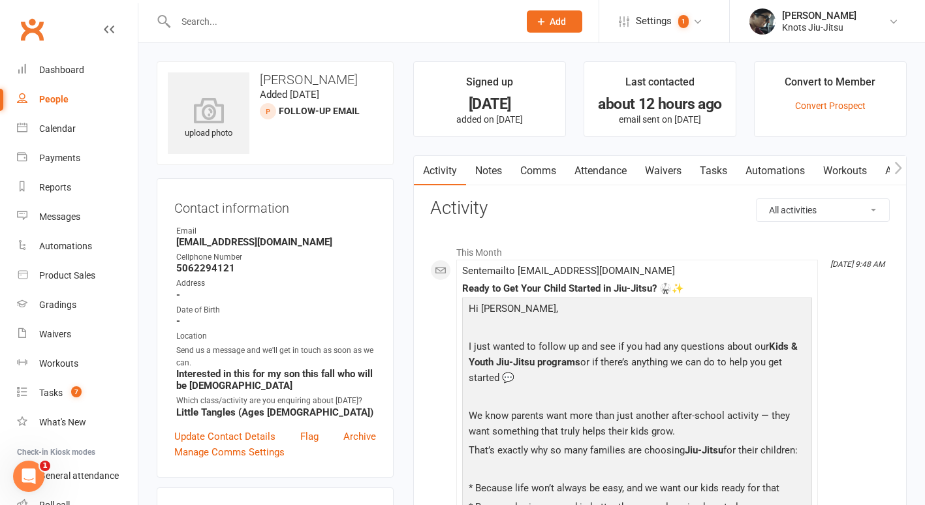
click at [52, 102] on div "People" at bounding box center [53, 99] width 29 height 10
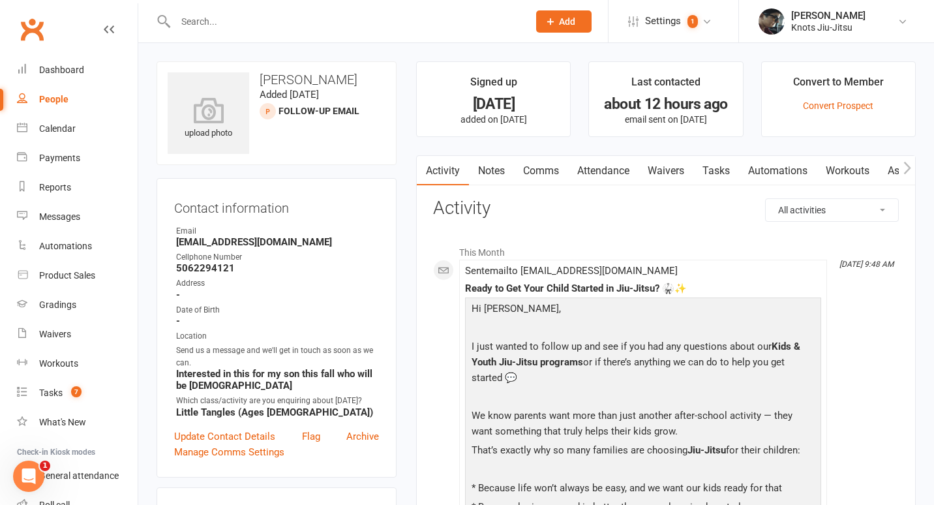
select select "100"
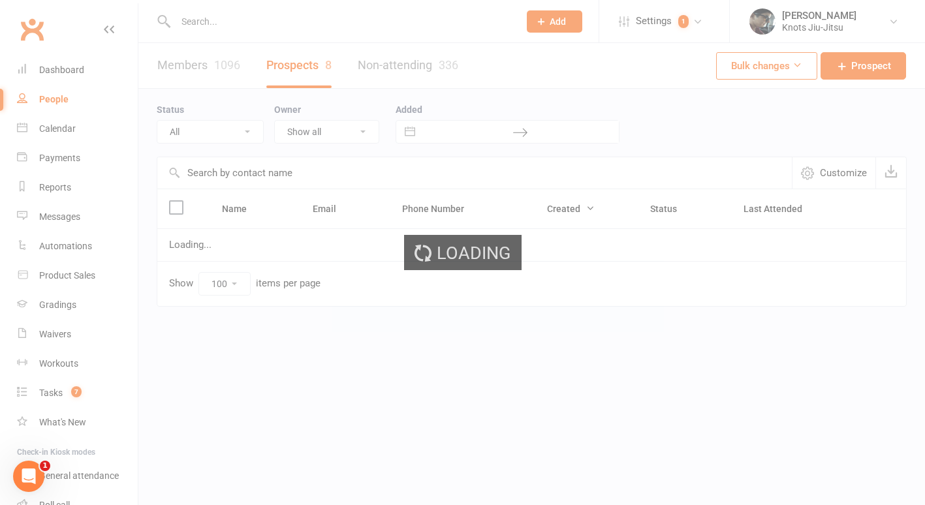
select select "Follow-up Email"
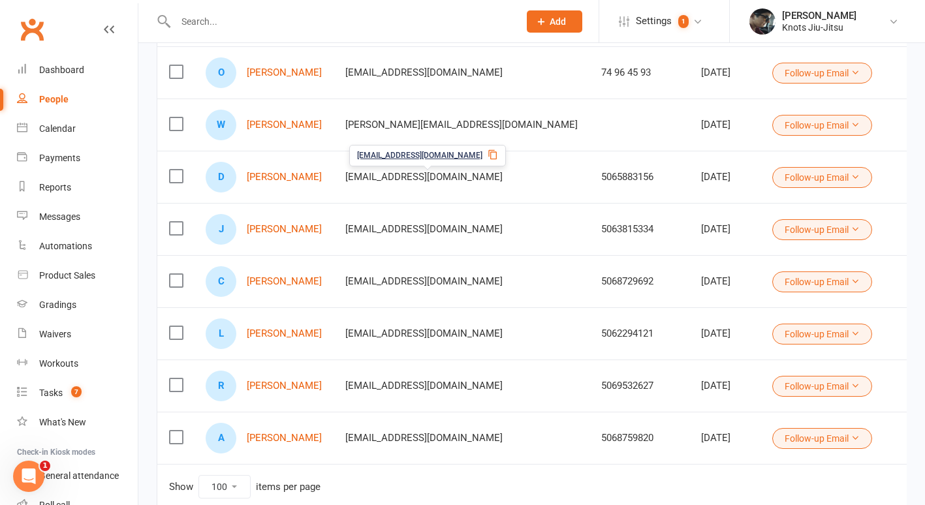
scroll to position [183, 0]
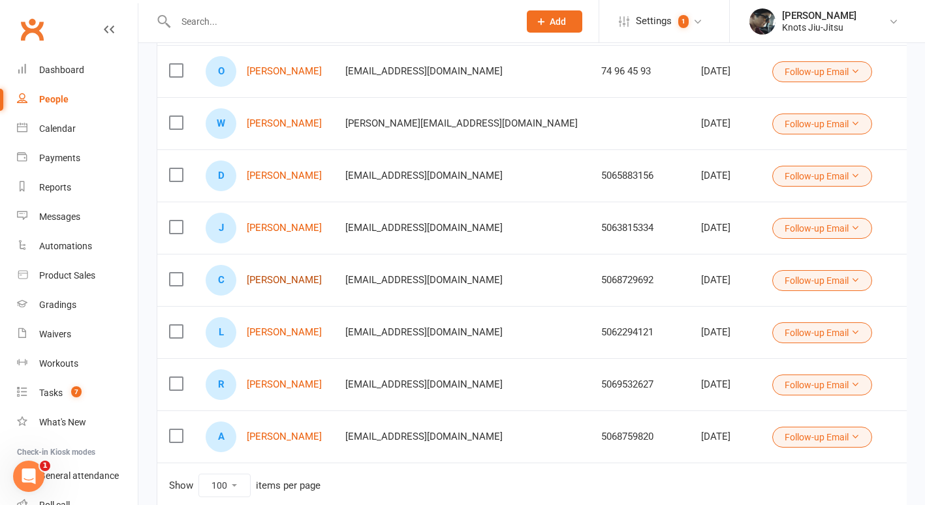
click at [281, 282] on link "[PERSON_NAME]" at bounding box center [284, 280] width 75 height 11
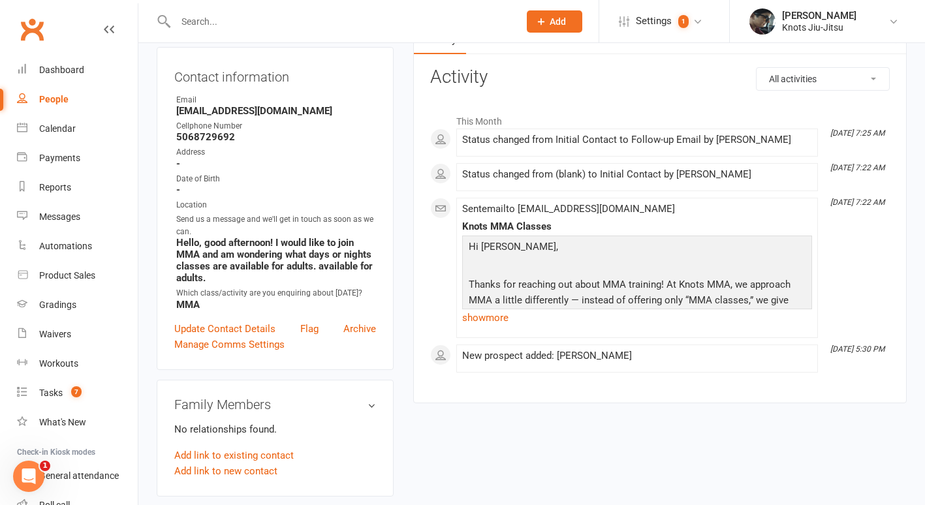
scroll to position [132, 0]
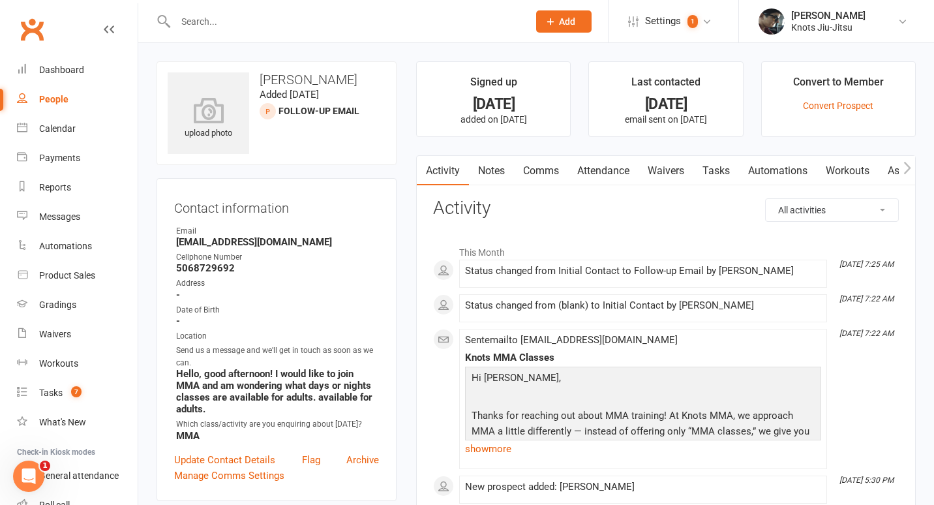
select select "100"
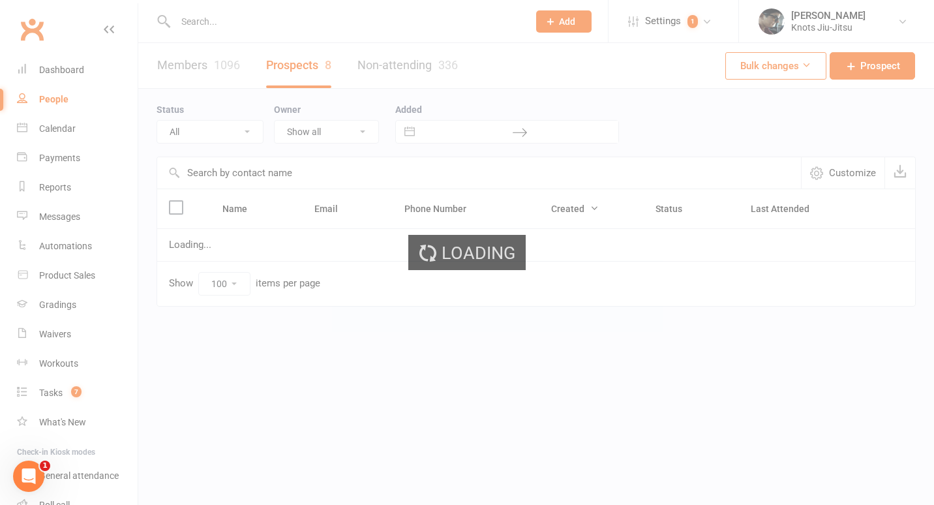
select select "Follow-up Email"
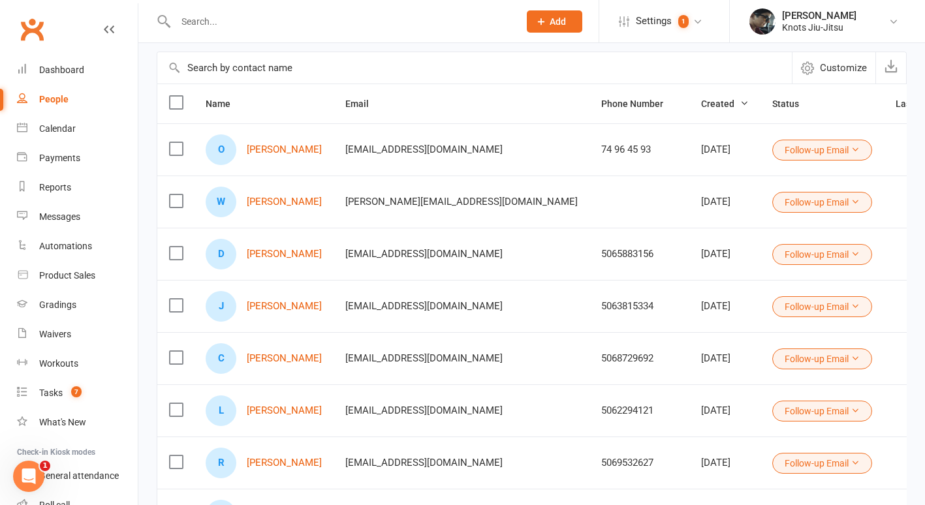
scroll to position [106, 0]
click at [282, 303] on link "[PERSON_NAME]" at bounding box center [284, 305] width 75 height 11
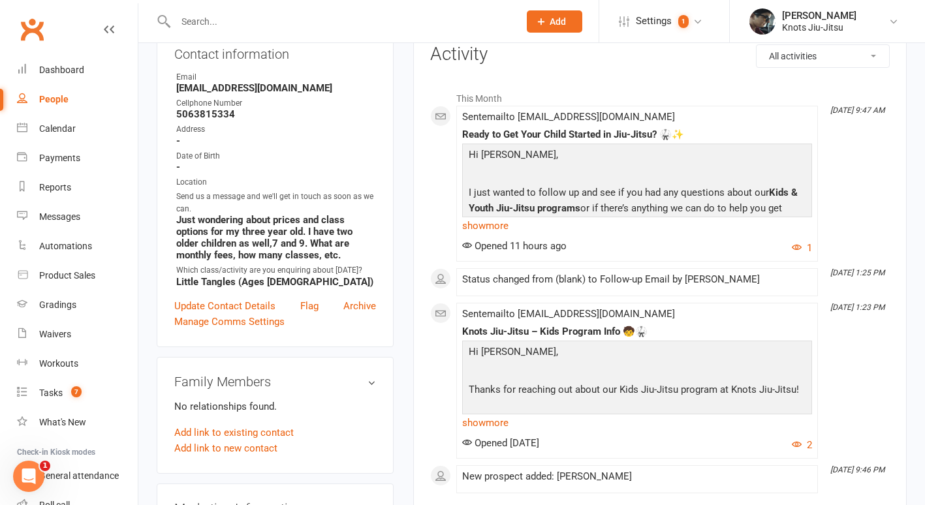
scroll to position [153, 0]
click at [498, 231] on link "show more" at bounding box center [637, 227] width 350 height 18
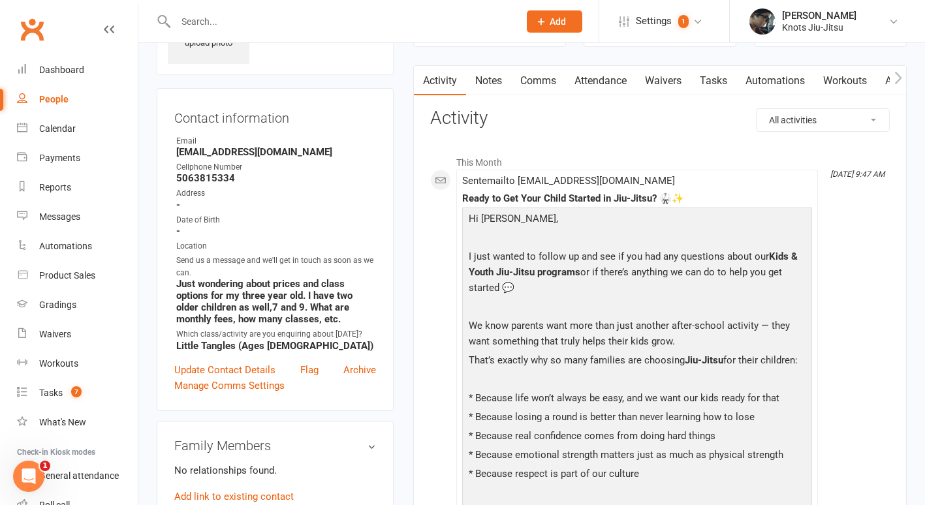
scroll to position [0, 0]
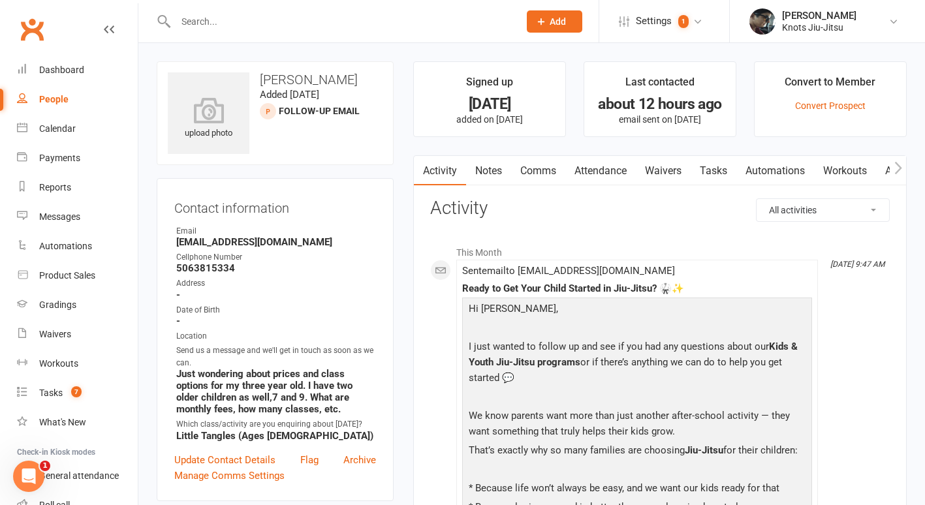
select select "100"
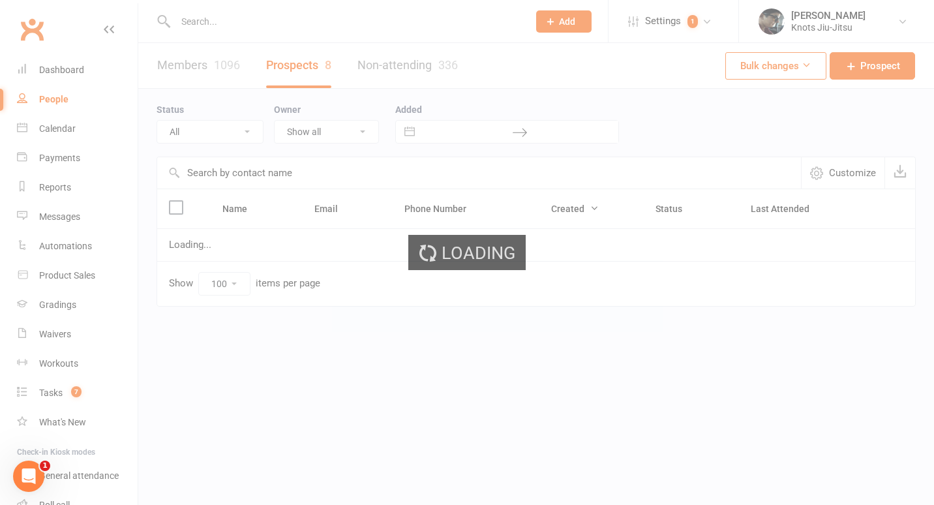
select select "Follow-up Email"
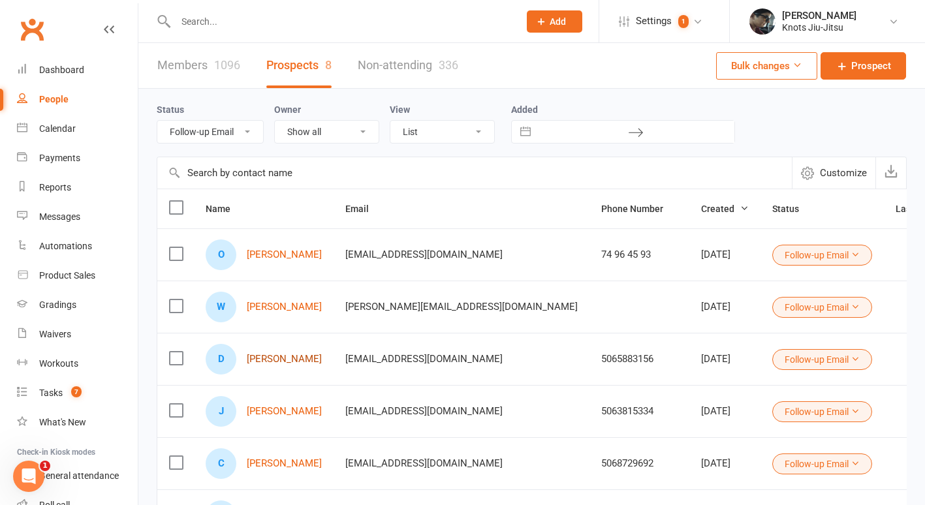
click at [292, 361] on link "[PERSON_NAME]" at bounding box center [284, 359] width 75 height 11
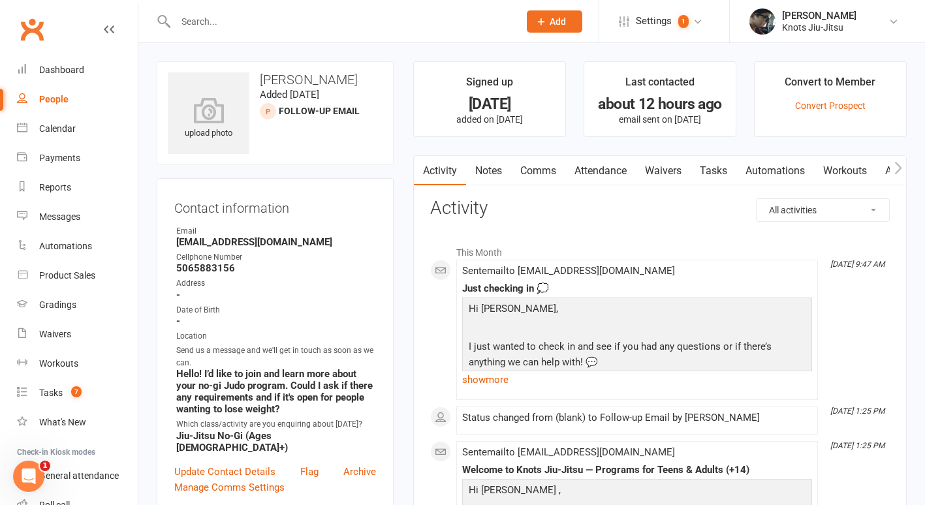
select select "100"
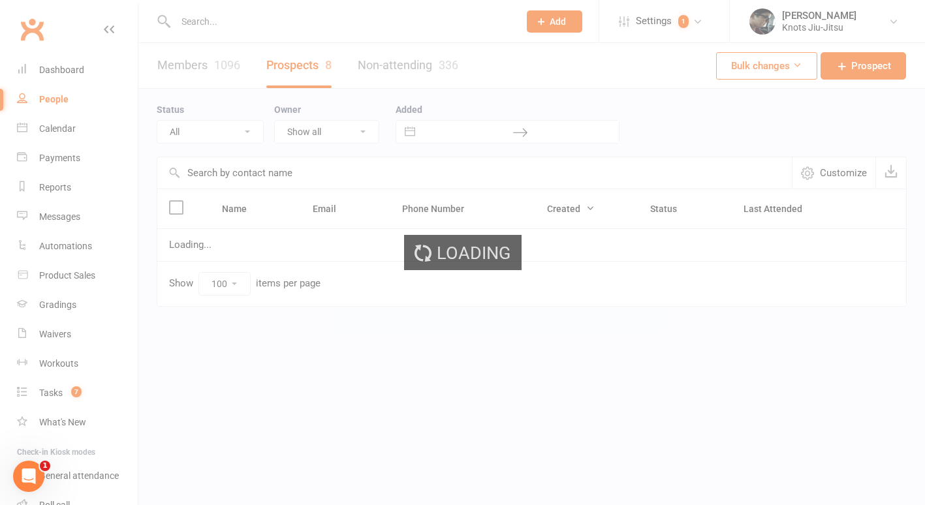
select select "Follow-up Email"
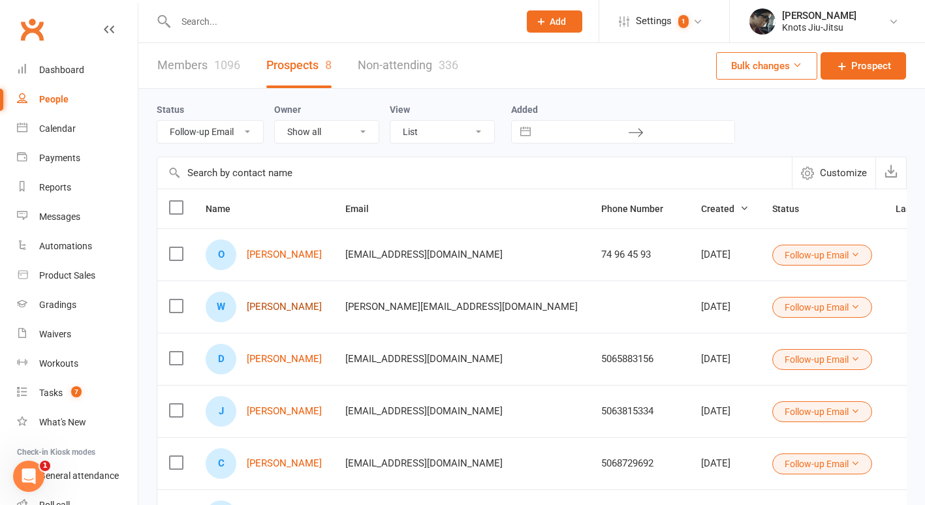
click at [286, 307] on link "[PERSON_NAME]" at bounding box center [284, 306] width 75 height 11
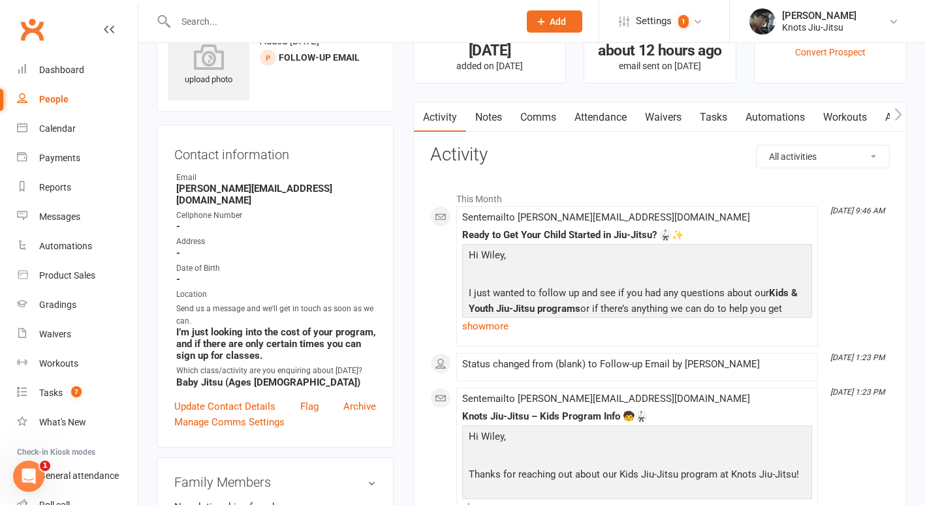
scroll to position [53, 0]
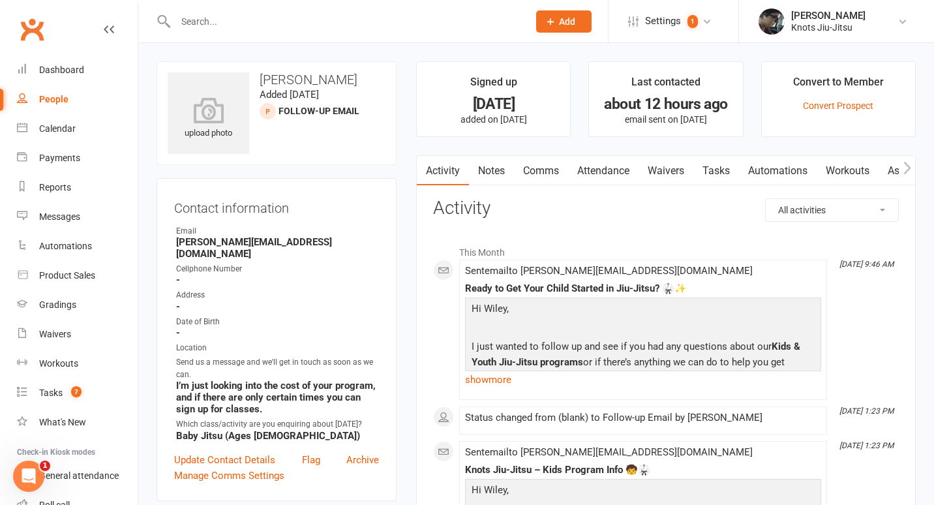
select select "100"
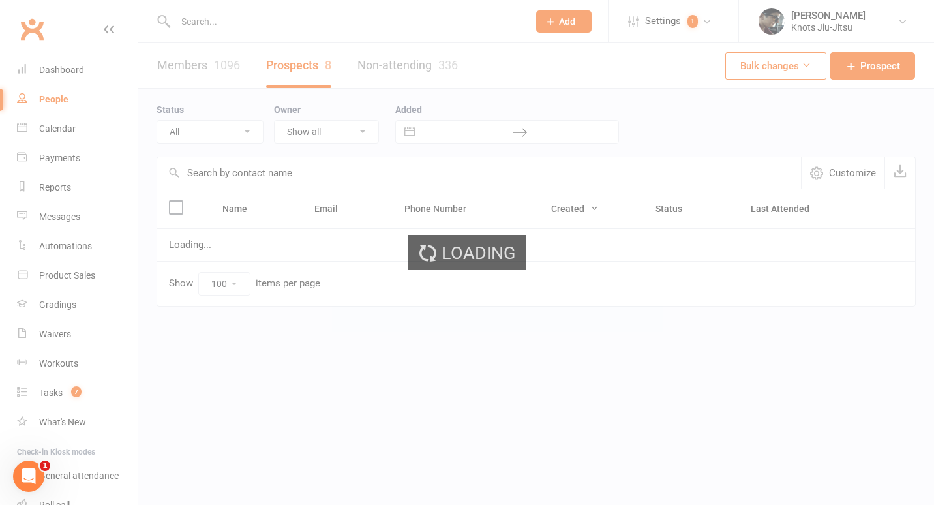
select select "Follow-up Email"
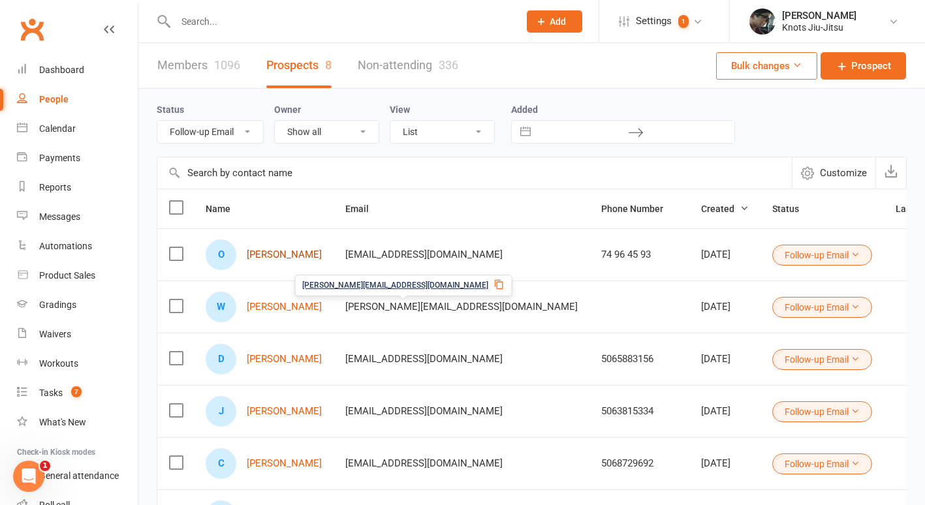
click at [286, 254] on link "[PERSON_NAME]" at bounding box center [284, 254] width 75 height 11
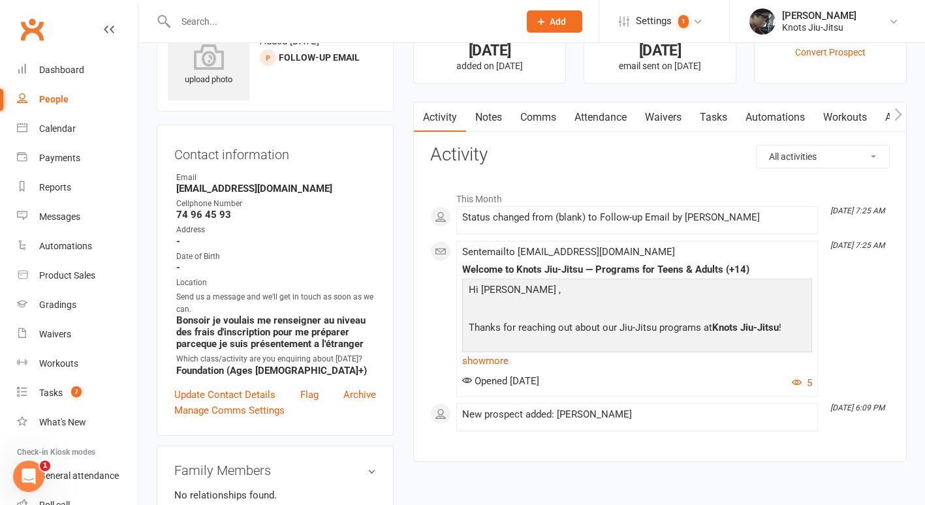
scroll to position [54, 0]
click at [498, 362] on link "show more" at bounding box center [637, 360] width 350 height 18
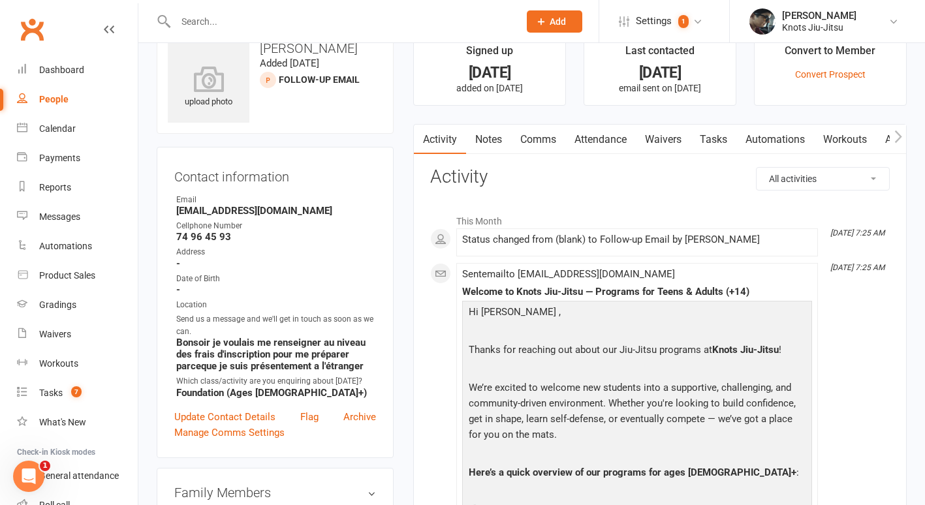
scroll to position [0, 0]
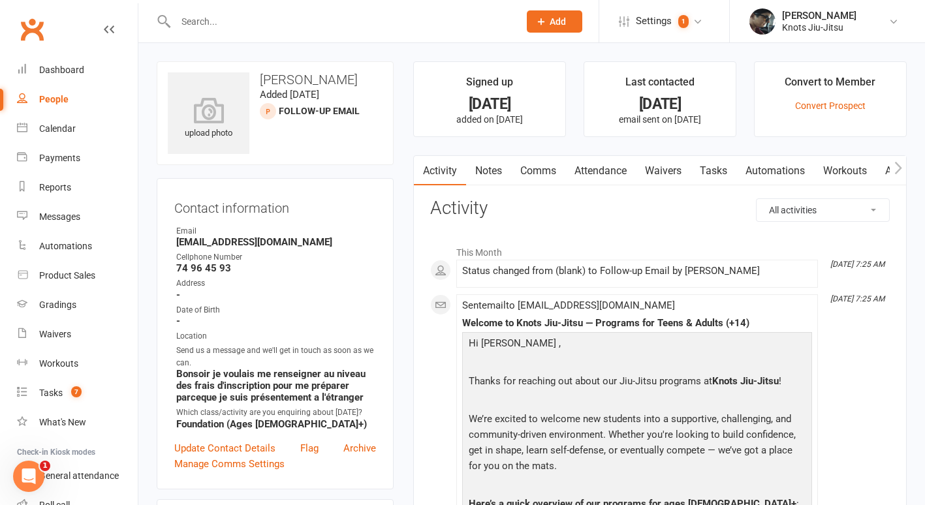
select select "100"
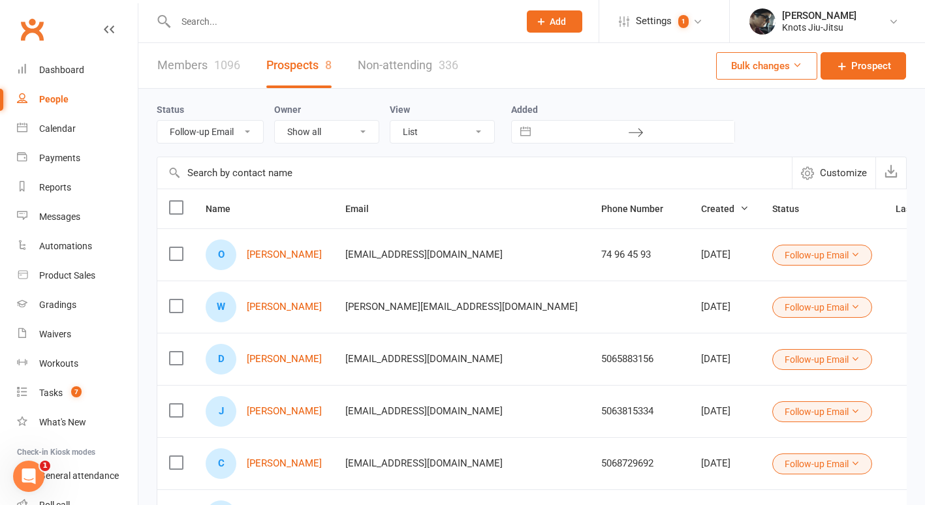
click at [215, 130] on select "All (No status set) (Invalid status) Initial Contact Follow-up Call Follow-up E…" at bounding box center [210, 132] width 106 height 22
select select "Follow-up Call"
click at [157, 121] on select "All (No status set) (Invalid status) Initial Contact Follow-up Call Follow-up E…" at bounding box center [210, 132] width 106 height 22
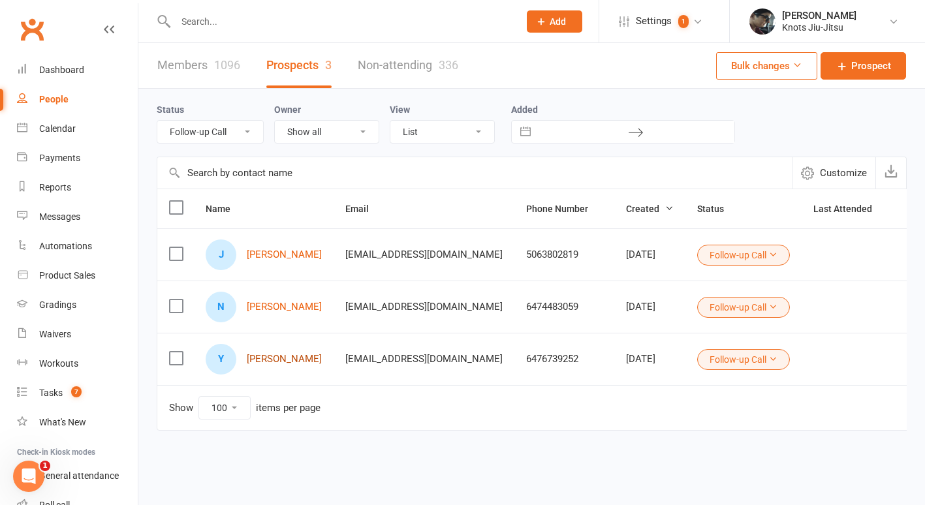
click at [298, 361] on link "[PERSON_NAME]" at bounding box center [284, 359] width 75 height 11
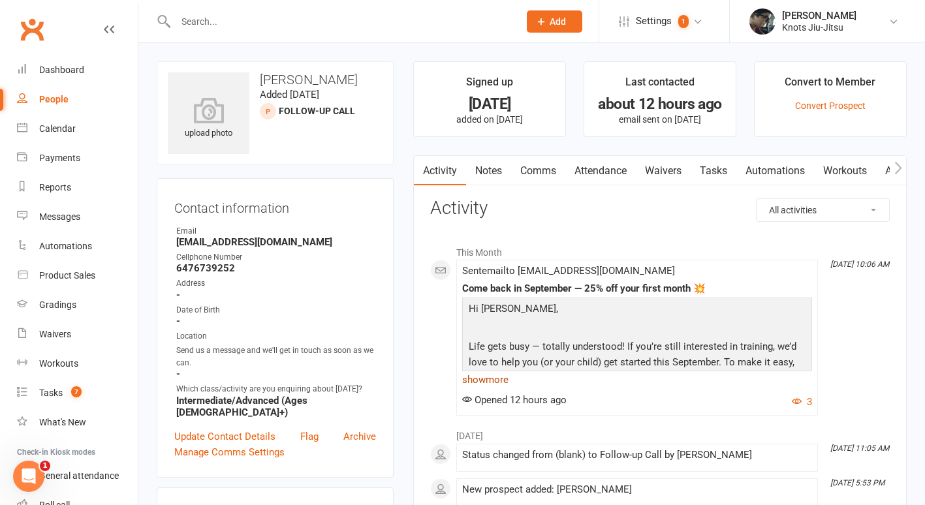
click at [495, 376] on link "show more" at bounding box center [637, 380] width 350 height 18
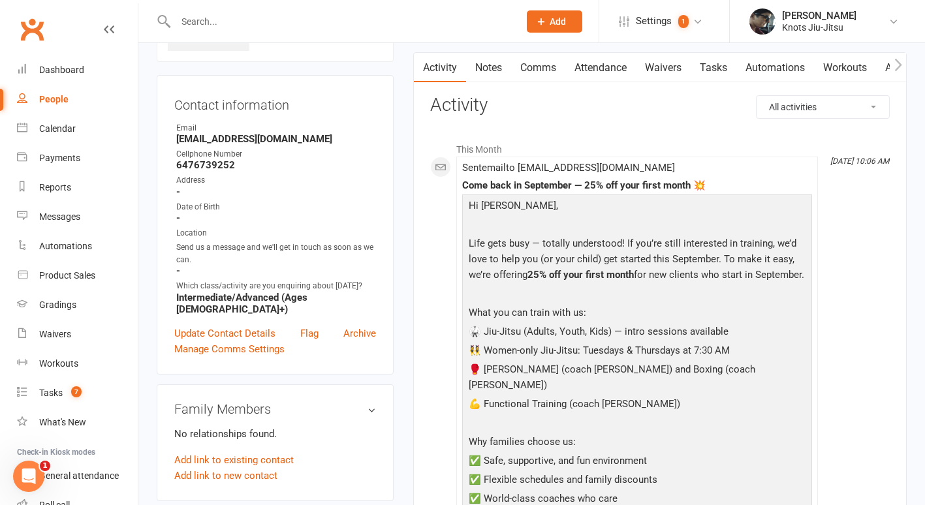
scroll to position [67, 0]
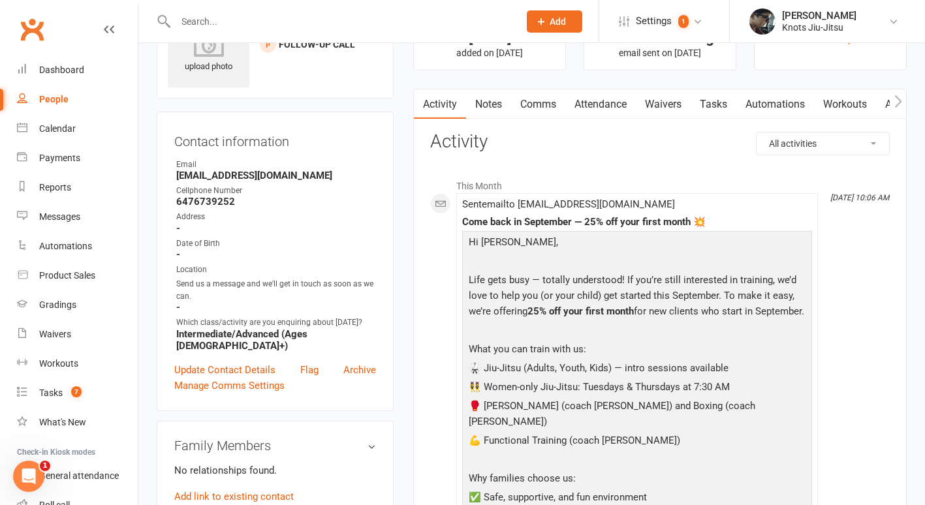
select select "100"
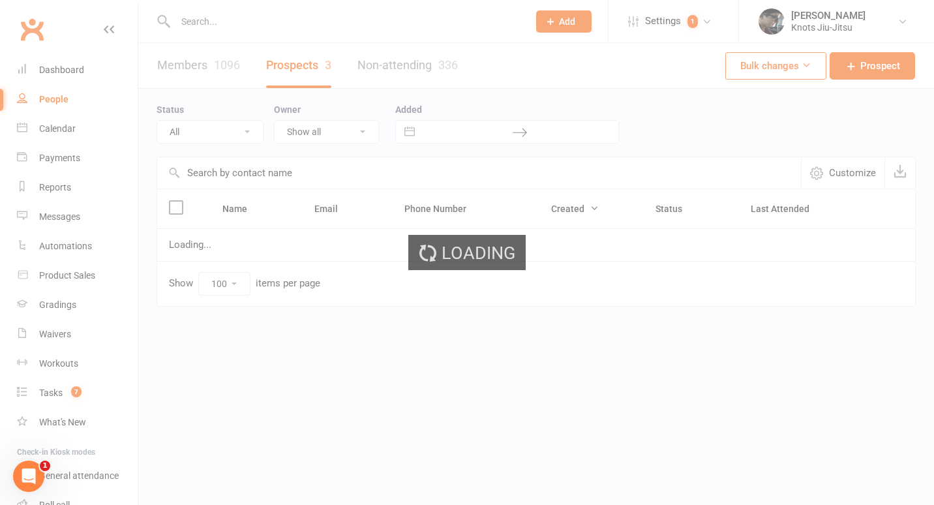
select select "Follow-up Call"
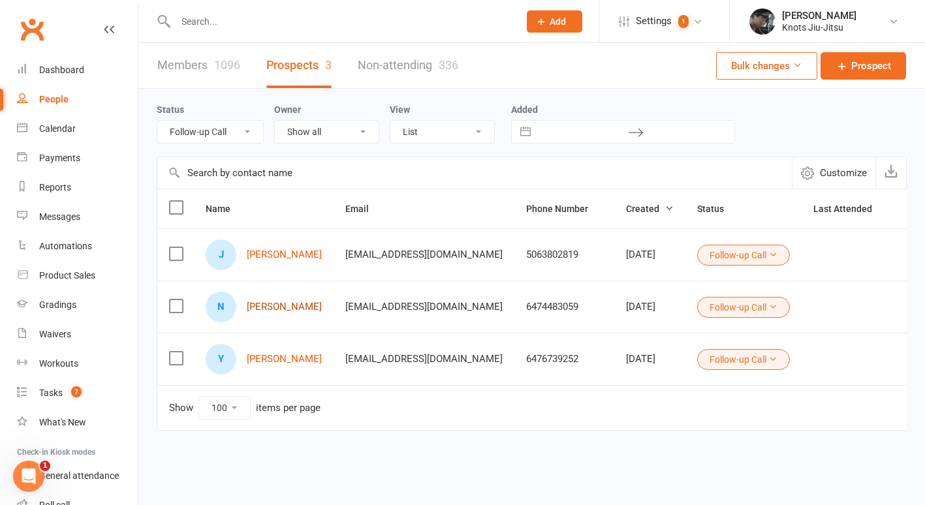
click at [268, 309] on link "[PERSON_NAME]" at bounding box center [284, 306] width 75 height 11
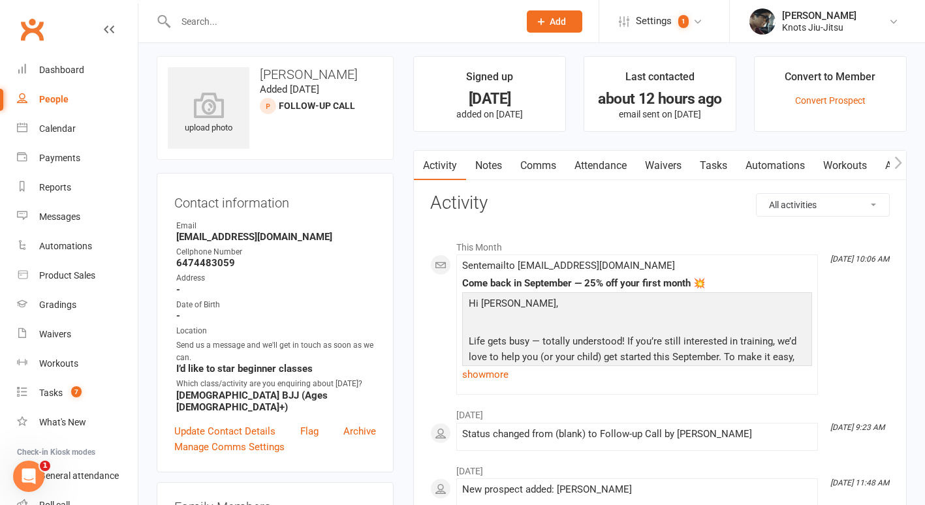
scroll to position [4, 0]
select select "100"
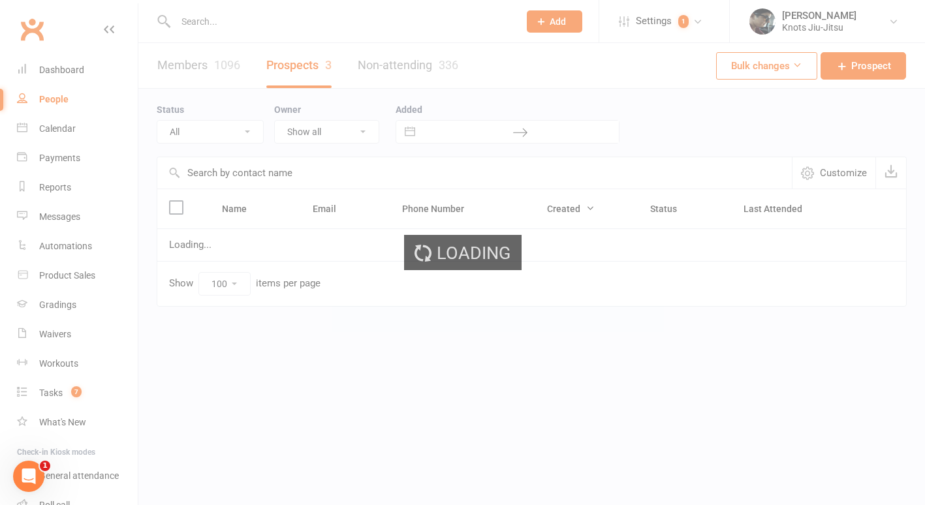
select select "Follow-up Call"
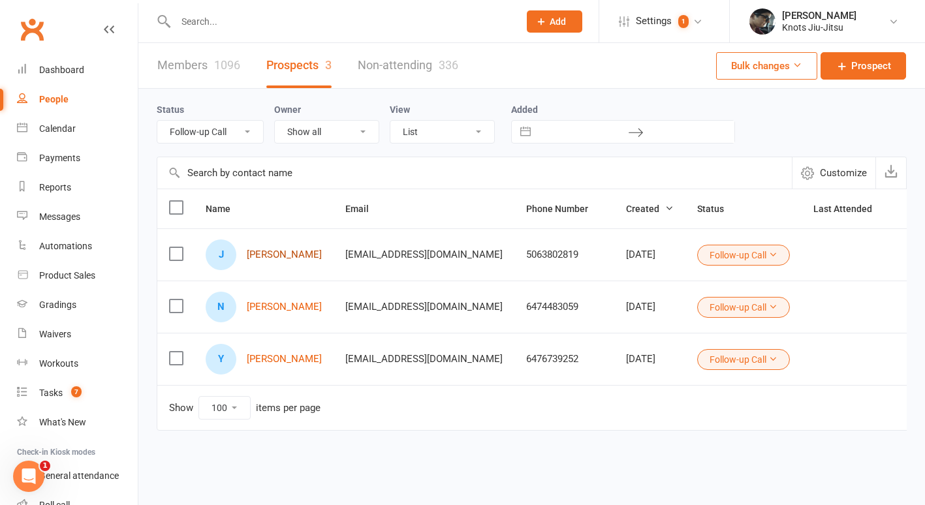
click at [290, 252] on link "[PERSON_NAME]" at bounding box center [284, 254] width 75 height 11
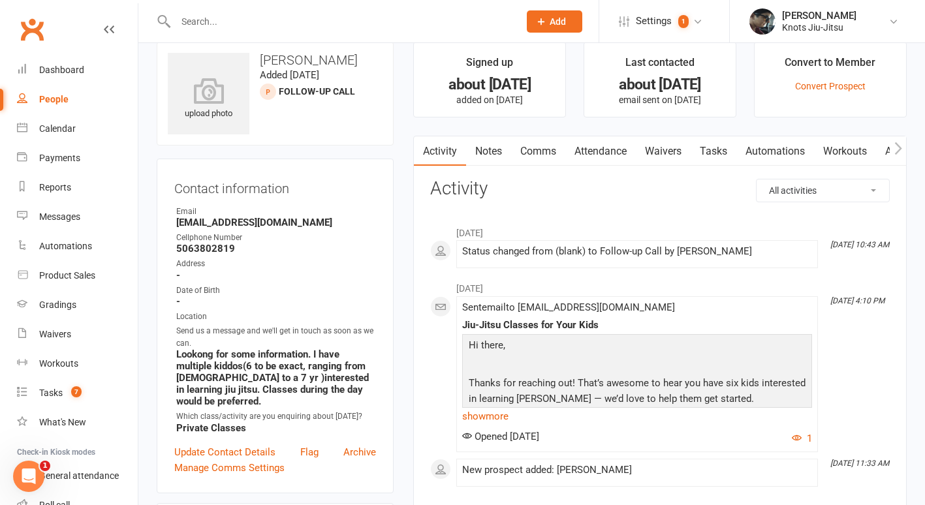
scroll to position [19, 0]
click at [508, 416] on link "show more" at bounding box center [637, 417] width 350 height 18
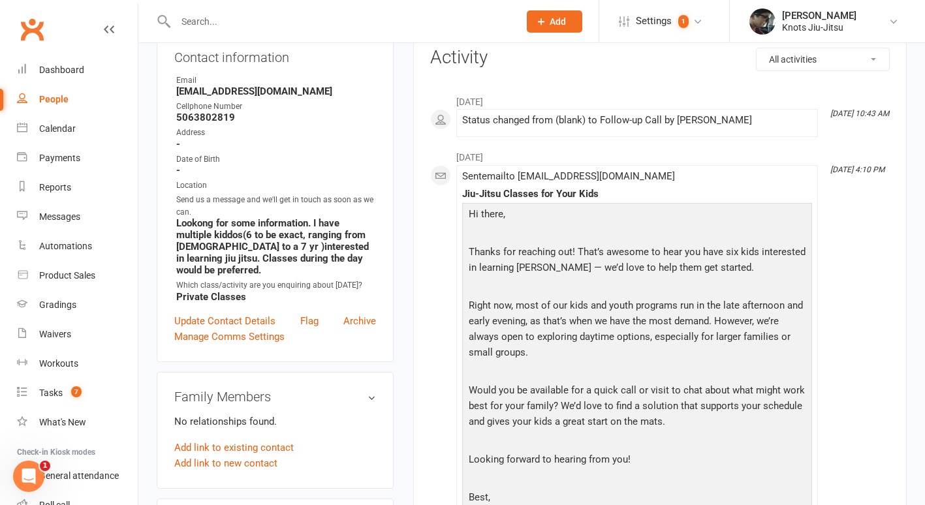
scroll to position [0, 0]
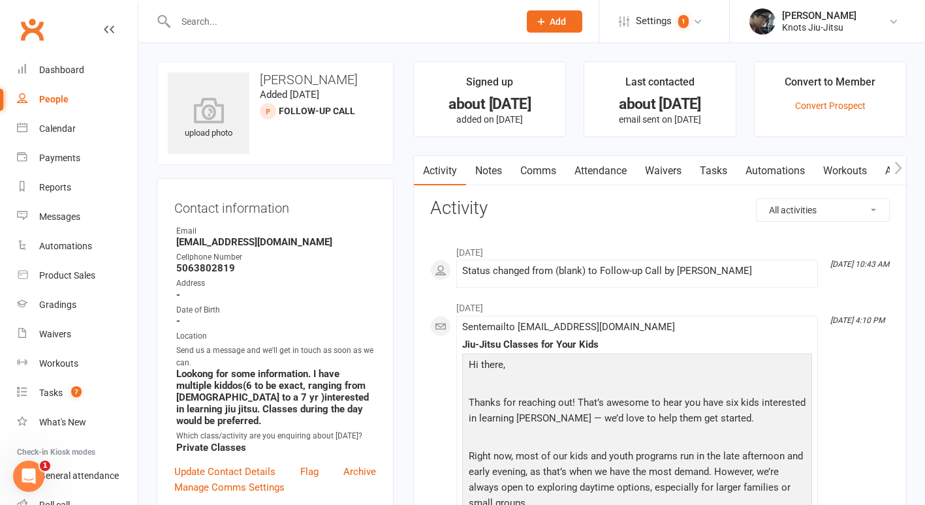
click at [541, 164] on link "Comms" at bounding box center [538, 171] width 54 height 30
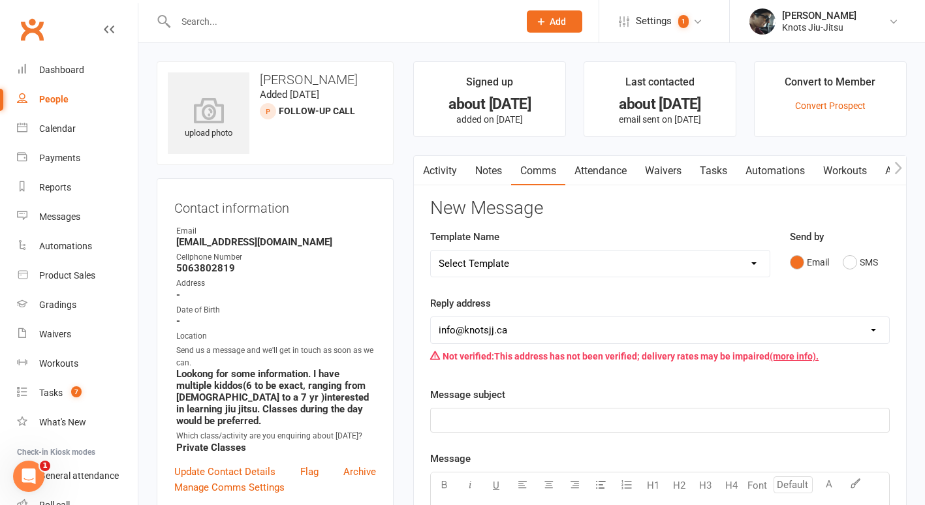
click at [446, 170] on link "Activity" at bounding box center [440, 171] width 52 height 30
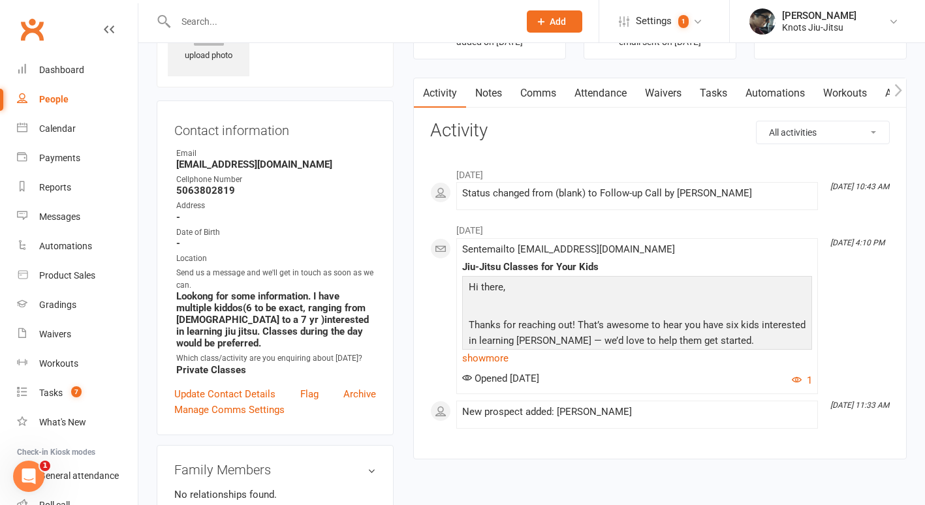
scroll to position [73, 0]
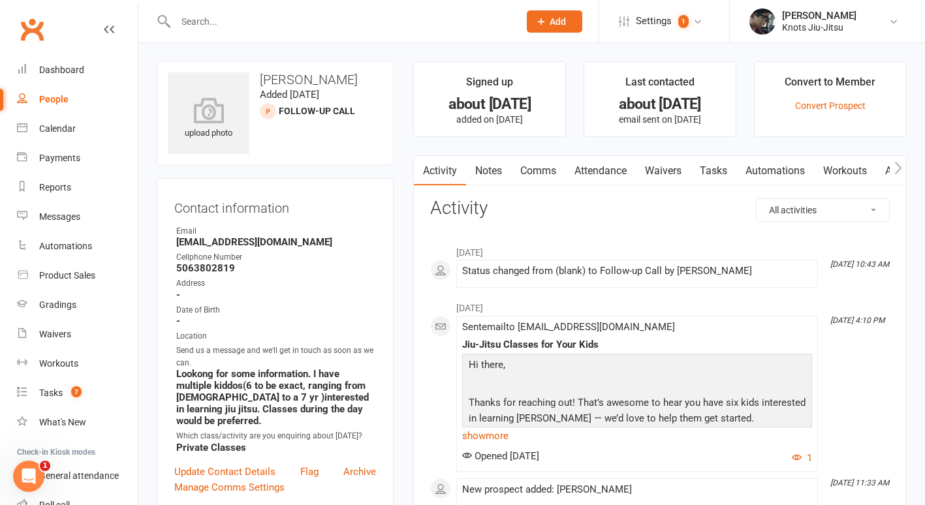
click at [519, 172] on link "Comms" at bounding box center [538, 171] width 54 height 30
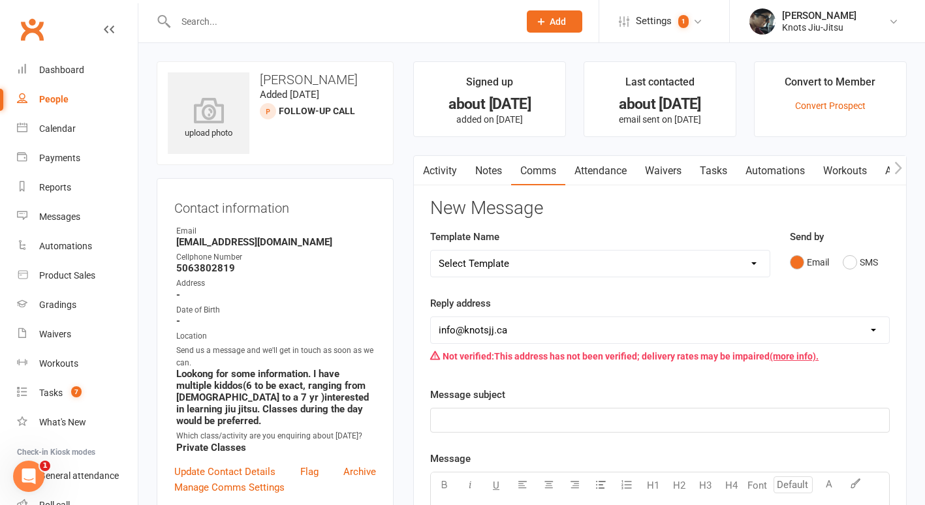
click at [500, 274] on select "Select Template [Email] Cancellation [Email] Failure of Payment [Email] Overdue…" at bounding box center [600, 264] width 339 height 26
select select "27"
click at [431, 251] on select "Select Template [Email] Cancellation [Email] Failure of Payment [Email] Overdue…" at bounding box center [600, 264] width 339 height 26
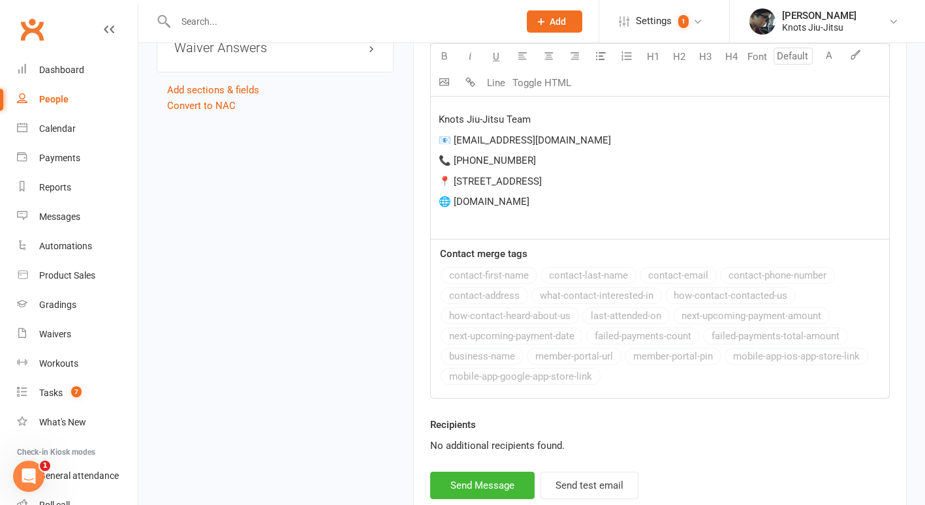
scroll to position [1082, 0]
click at [492, 491] on button "Send Message" at bounding box center [482, 484] width 104 height 27
select select
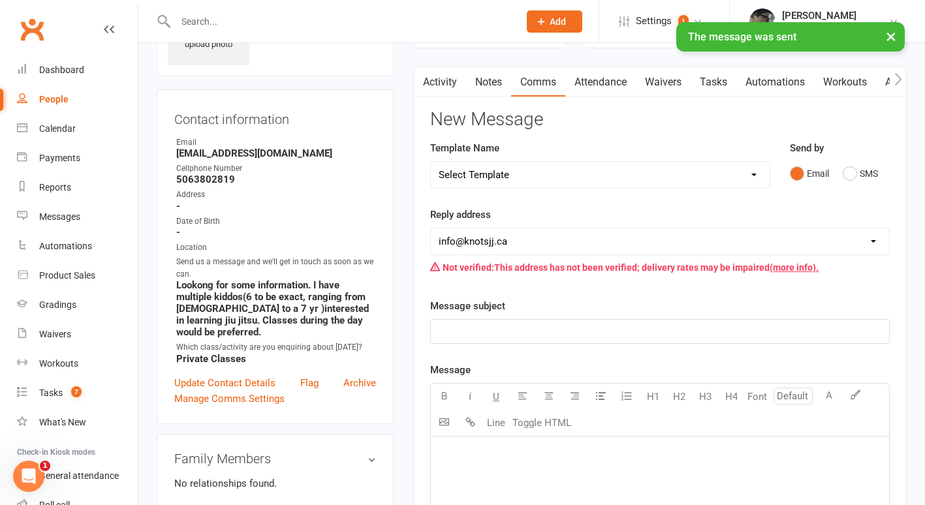
scroll to position [0, 0]
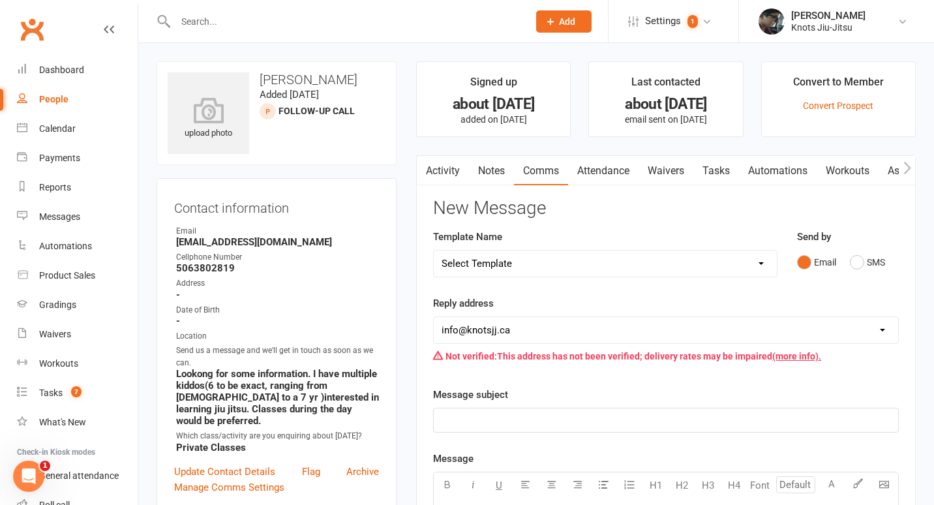
select select "100"
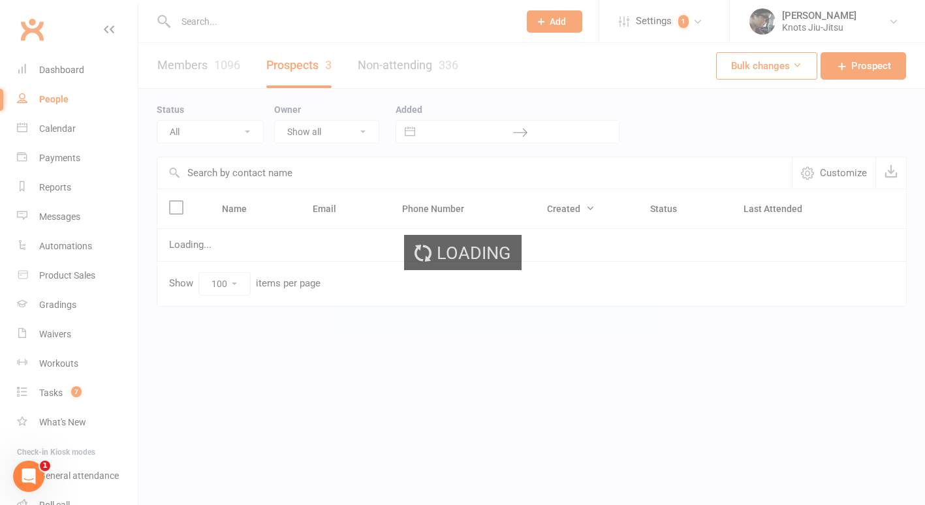
select select "Follow-up Call"
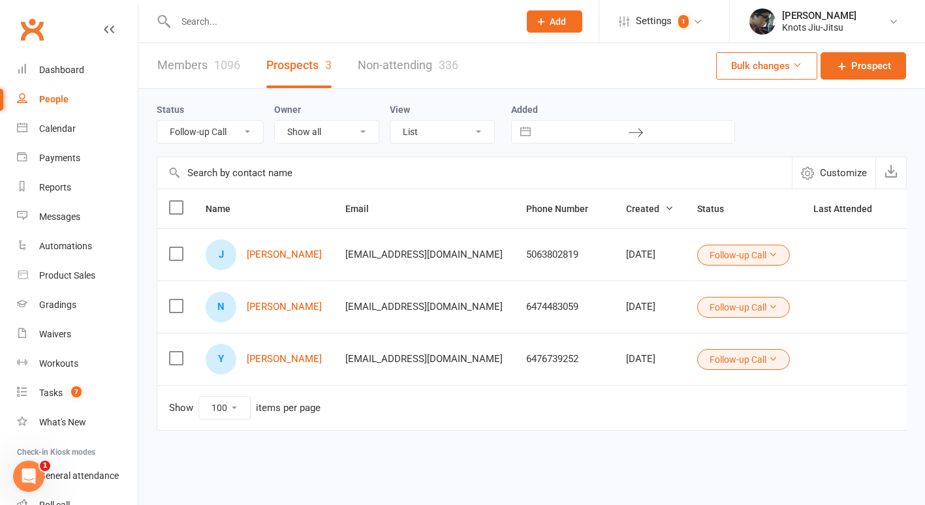
click at [697, 255] on button "Follow-up Call" at bounding box center [743, 255] width 93 height 21
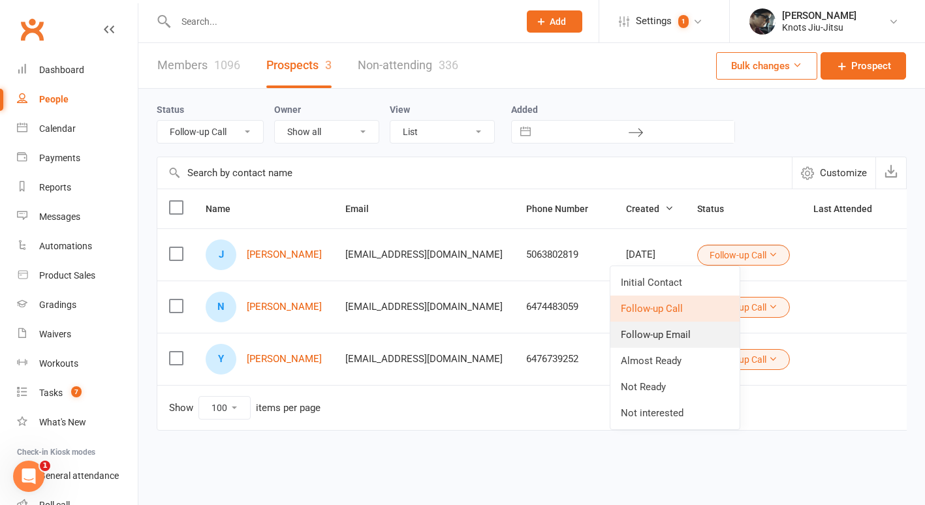
click at [684, 330] on link "Follow-up Email" at bounding box center [674, 335] width 129 height 26
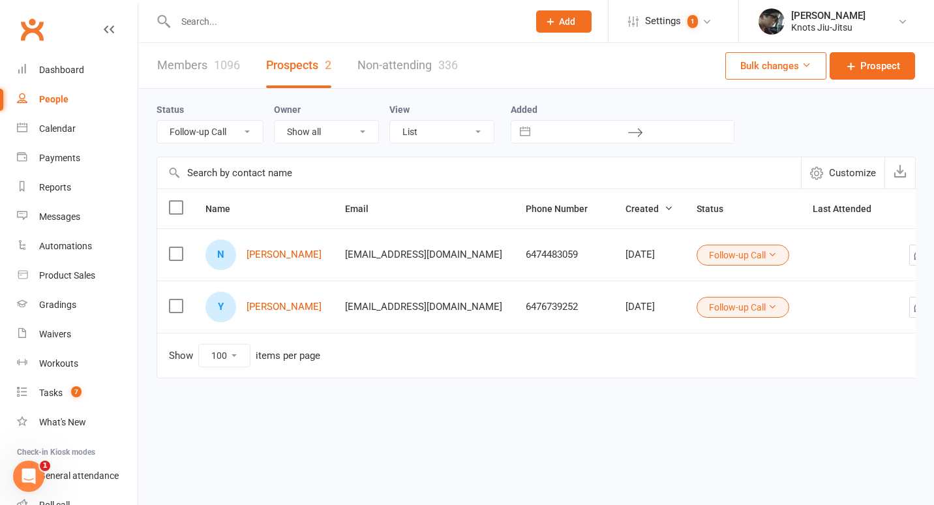
click at [697, 306] on button "Follow-up Call" at bounding box center [743, 307] width 93 height 21
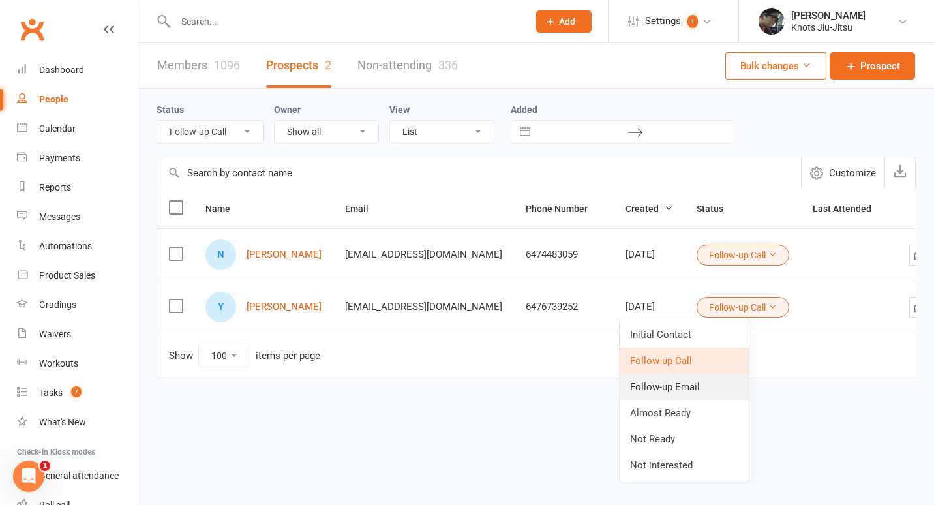
click at [683, 380] on link "Follow-up Email" at bounding box center [684, 387] width 129 height 26
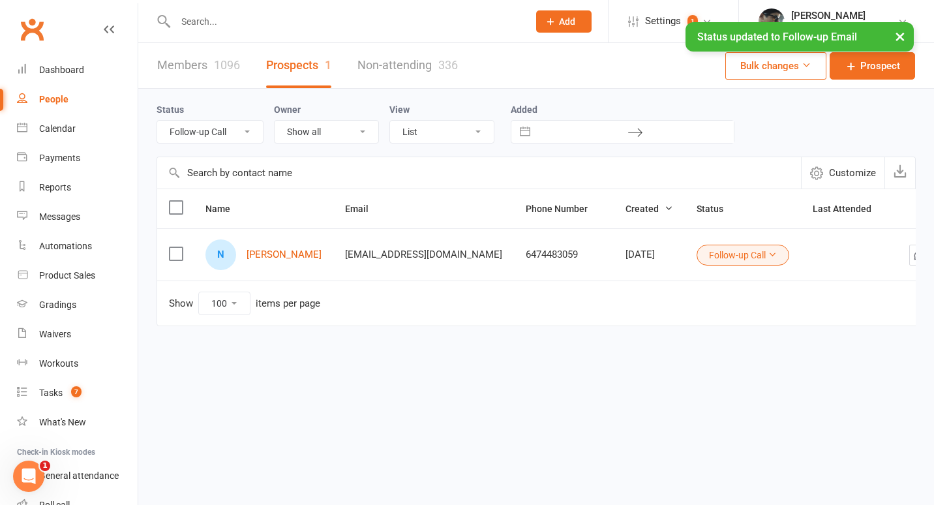
click at [721, 254] on button "Follow-up Call" at bounding box center [743, 255] width 93 height 21
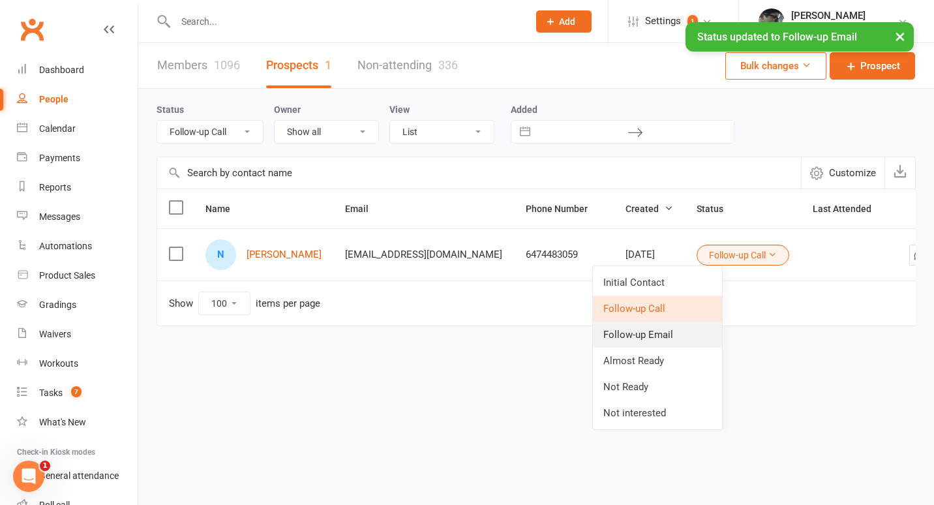
click at [665, 330] on link "Follow-up Email" at bounding box center [657, 335] width 129 height 26
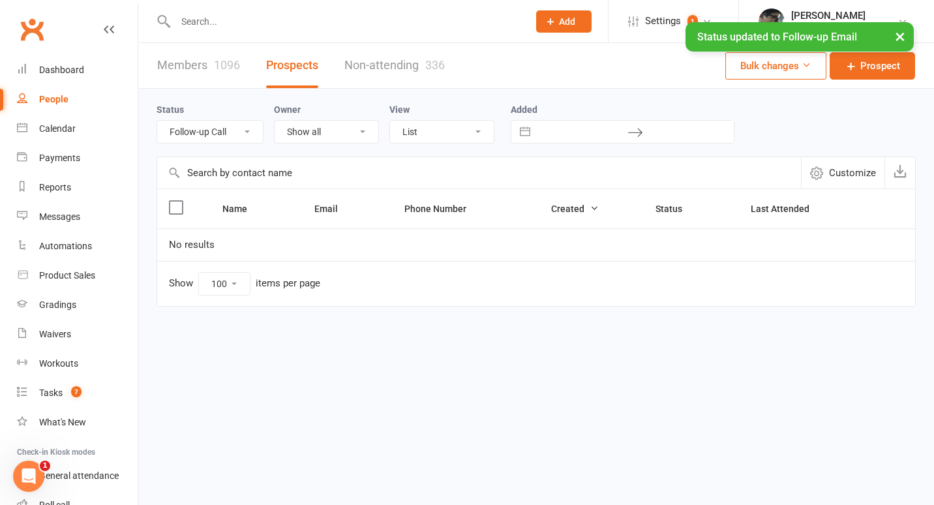
click at [196, 134] on select "All (No status set) (Invalid status) Initial Contact Follow-up Call Follow-up E…" at bounding box center [210, 132] width 106 height 22
select select
click at [157, 121] on select "All (No status set) (Invalid status) Initial Contact Follow-up Call Follow-up E…" at bounding box center [210, 132] width 106 height 22
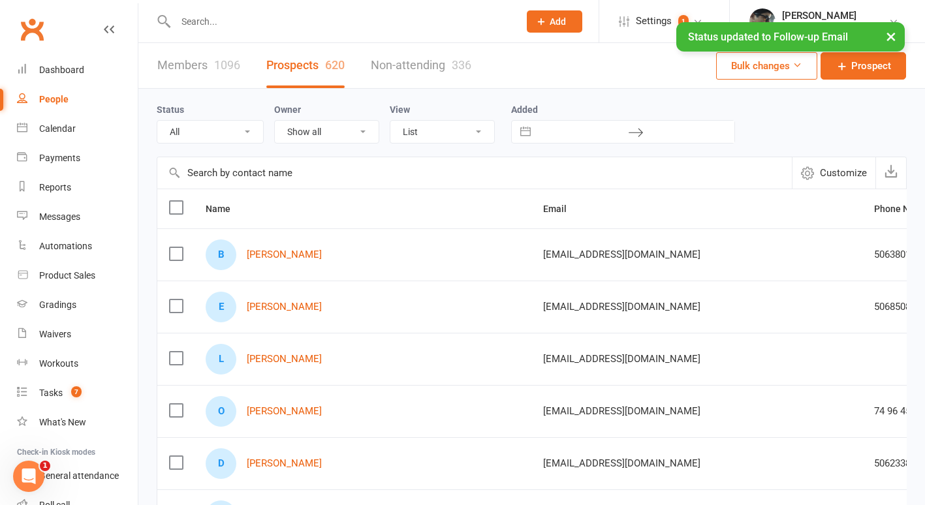
click at [223, 67] on div "1096" at bounding box center [227, 65] width 26 height 14
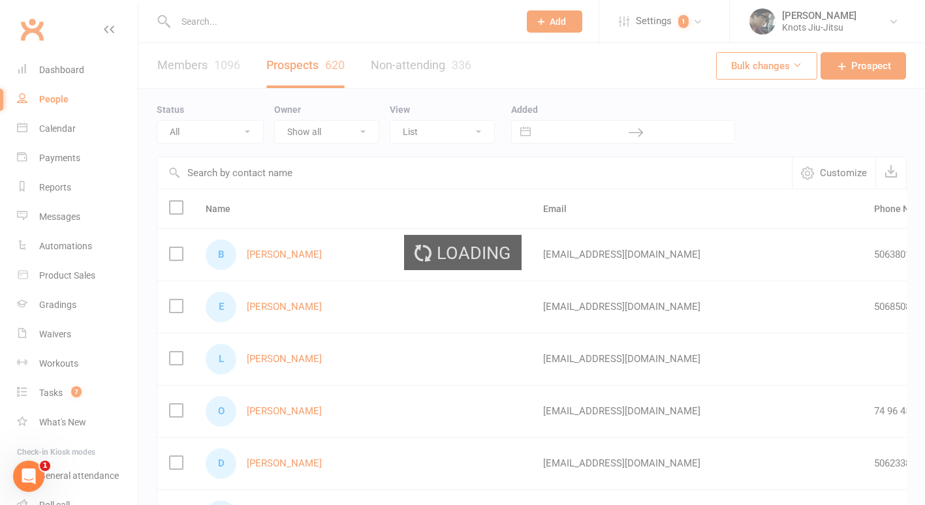
select select "100"
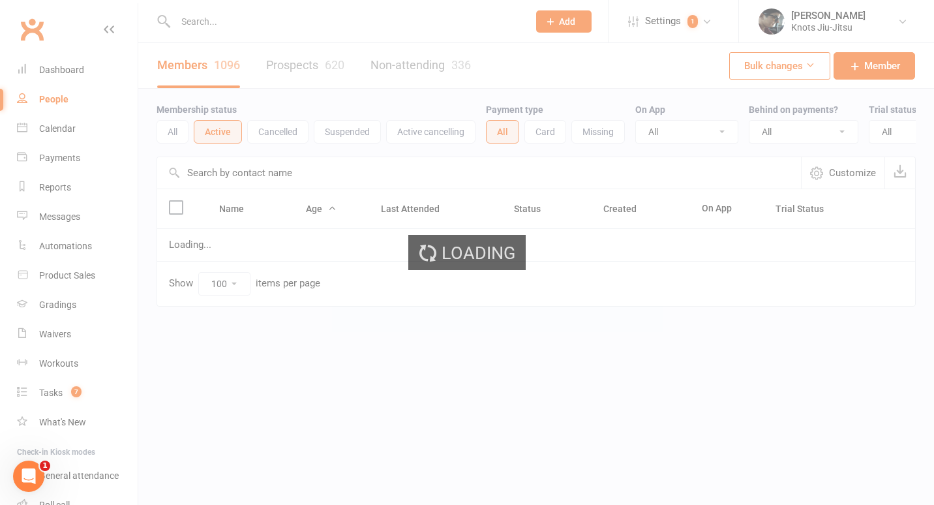
click at [279, 66] on link "Prospects 620" at bounding box center [305, 65] width 78 height 45
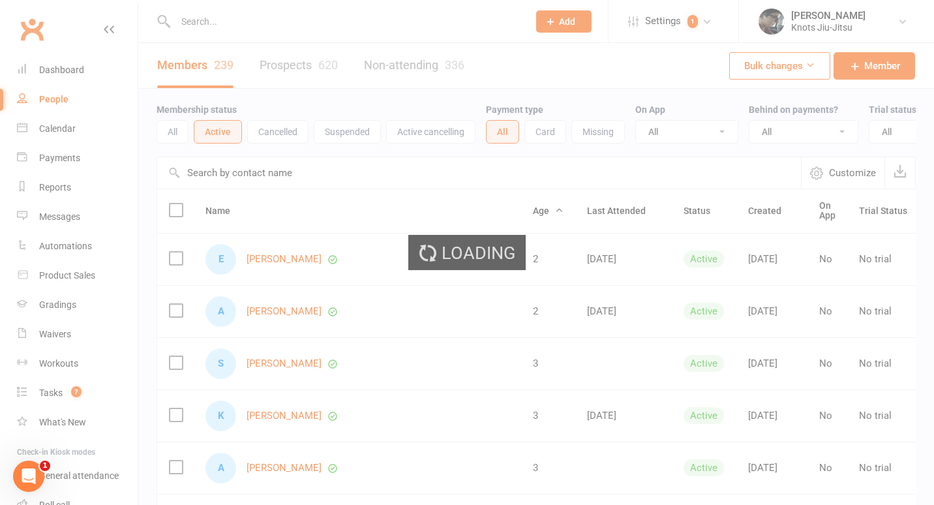
select select "100"
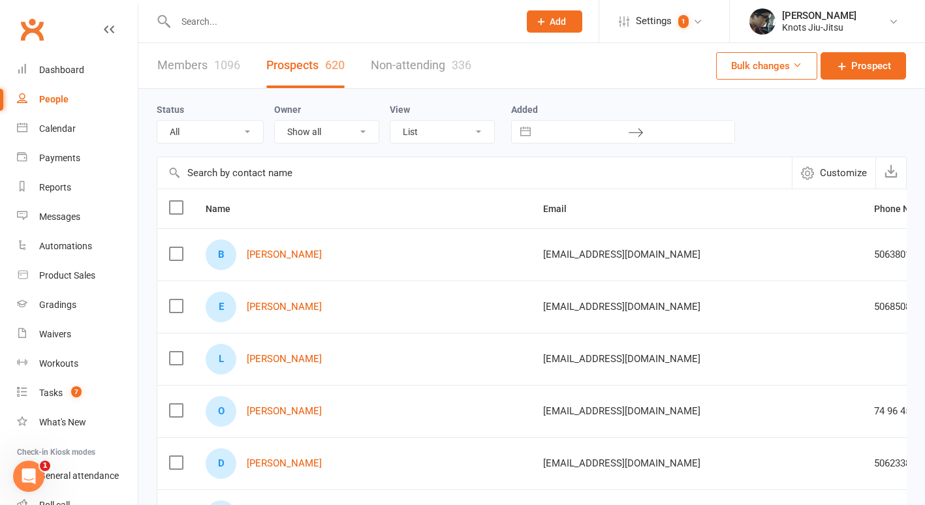
click at [222, 135] on select "All (No status set) (Invalid status) Initial Contact Follow-up Call Follow-up E…" at bounding box center [210, 132] width 106 height 22
select select "no_prospect_status"
click at [157, 121] on select "All (No status set) (Invalid status) Initial Contact Follow-up Call Follow-up E…" at bounding box center [210, 132] width 106 height 22
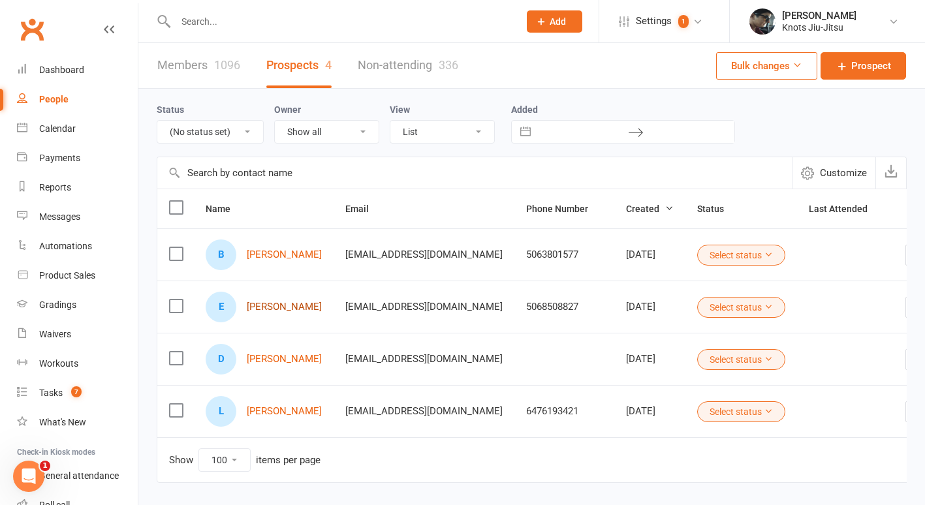
click at [291, 308] on link "[PERSON_NAME]" at bounding box center [284, 306] width 75 height 11
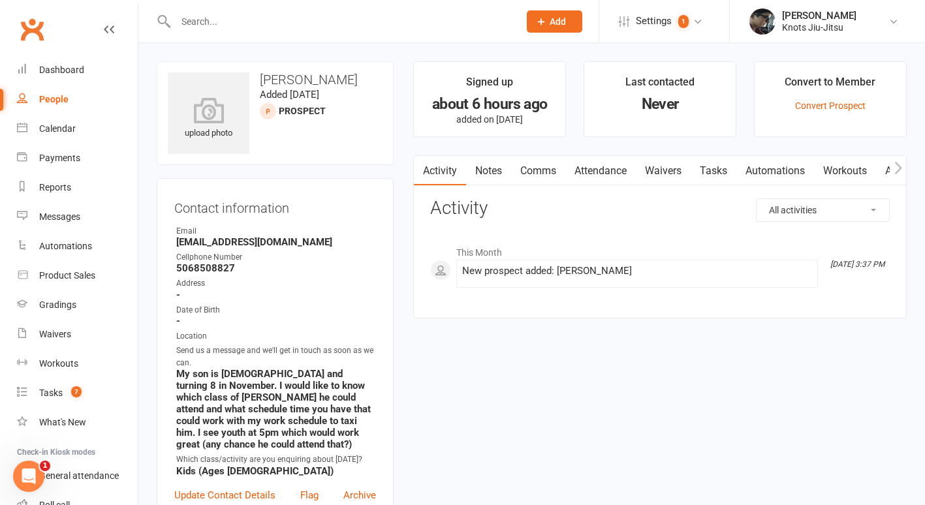
click at [291, 308] on div "Date of Birth" at bounding box center [276, 310] width 200 height 12
click at [606, 172] on link "Attendance" at bounding box center [600, 171] width 70 height 30
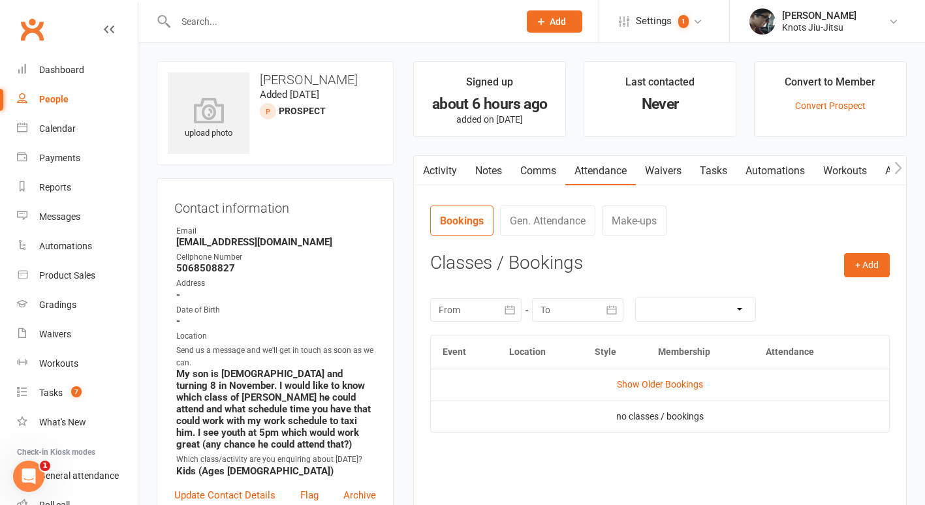
click at [540, 172] on link "Comms" at bounding box center [538, 171] width 54 height 30
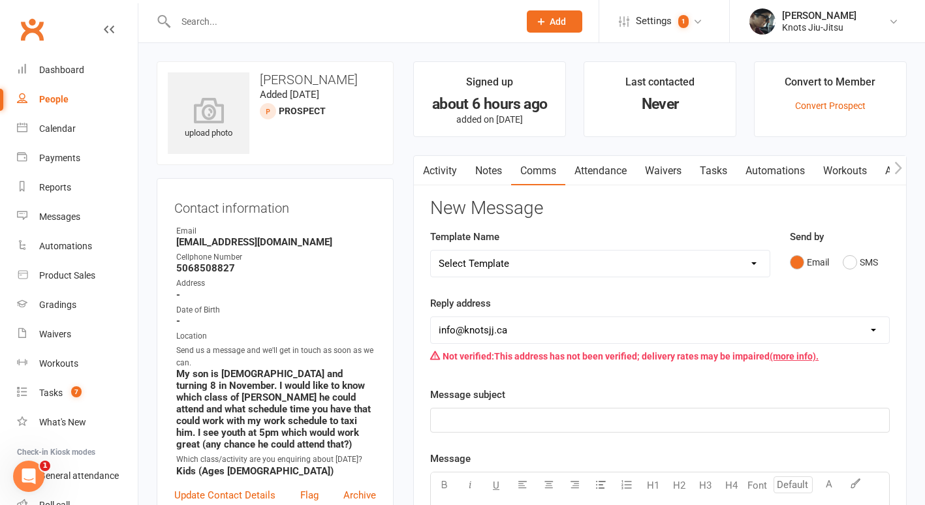
click at [538, 266] on select "Select Template [Email] Cancellation [Email] Failure of Payment [Email] Overdue…" at bounding box center [600, 264] width 339 height 26
click at [431, 251] on select "Select Template [Email] Cancellation [Email] Failure of Payment [Email] Overdue…" at bounding box center [600, 264] width 339 height 26
click at [560, 256] on select "Select Template [Email] Cancellation [Email] Failure of Payment [Email] Overdue…" at bounding box center [600, 264] width 339 height 26
select select "29"
click at [431, 251] on select "Select Template [Email] Cancellation [Email] Failure of Payment [Email] Overdue…" at bounding box center [600, 264] width 339 height 26
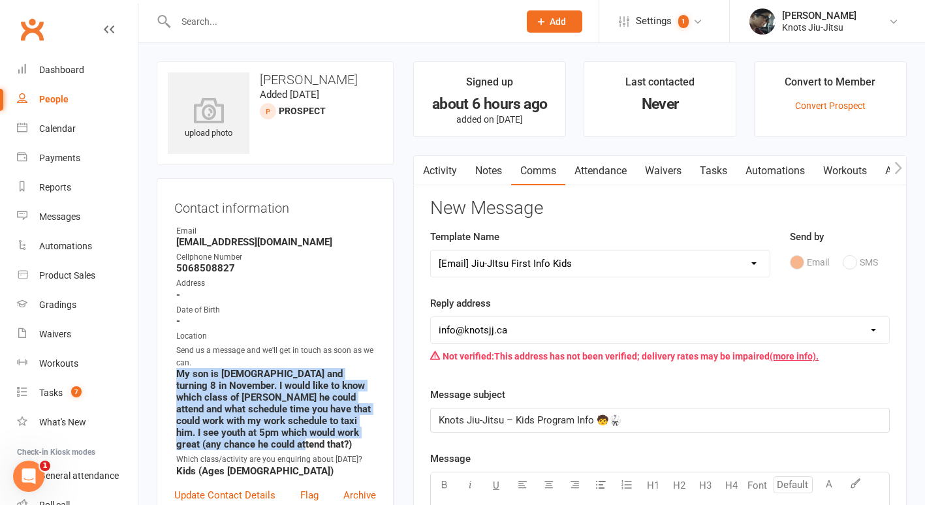
drag, startPoint x: 177, startPoint y: 376, endPoint x: 279, endPoint y: 445, distance: 123.1
click at [279, 445] on strong "My son is [DEMOGRAPHIC_DATA] and turning 8 in November. I would like to know wh…" at bounding box center [276, 409] width 200 height 82
copy strong "My son is [DEMOGRAPHIC_DATA] and turning 8 in November. I would like to know wh…"
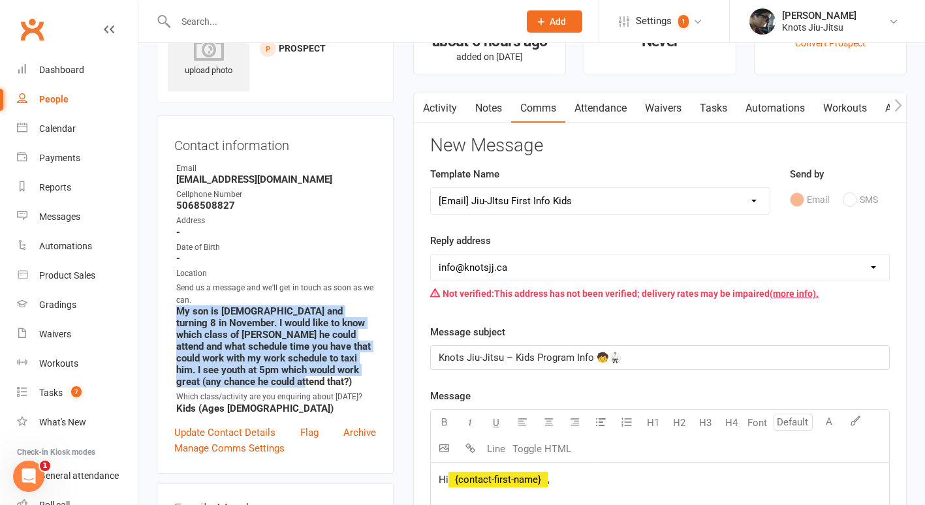
scroll to position [61, 0]
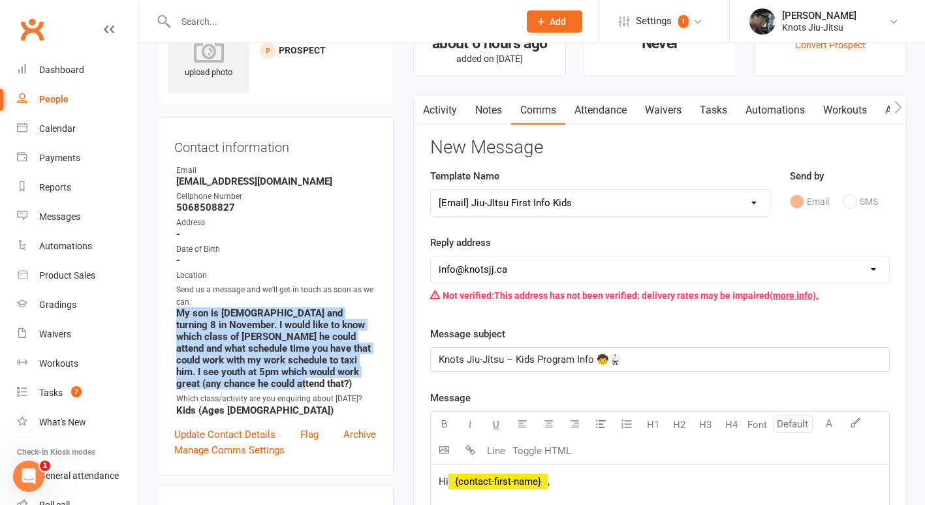
click at [441, 100] on link "Activity" at bounding box center [440, 110] width 52 height 30
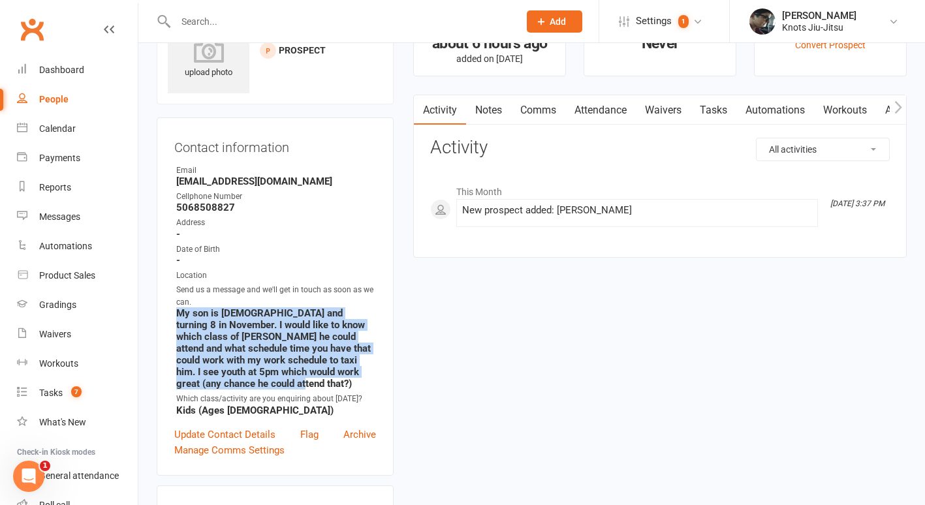
click at [527, 103] on link "Comms" at bounding box center [538, 110] width 54 height 30
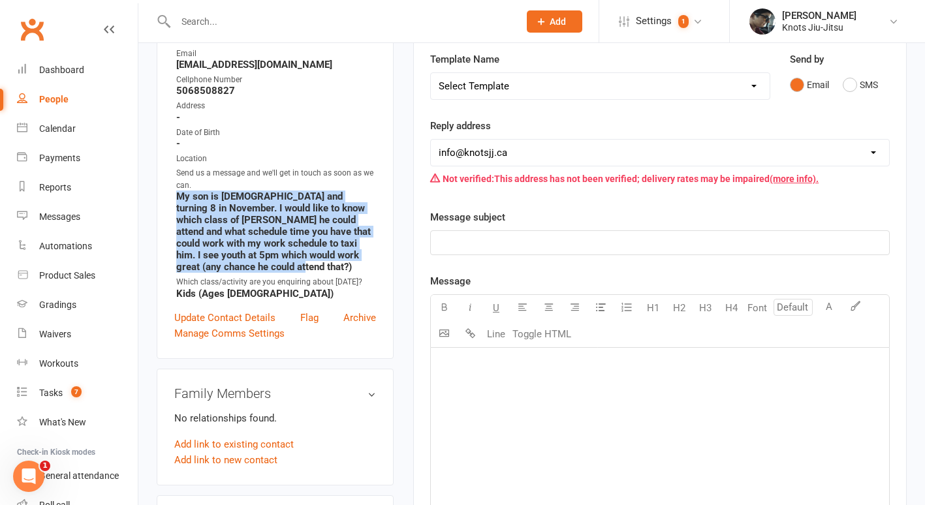
scroll to position [179, 0]
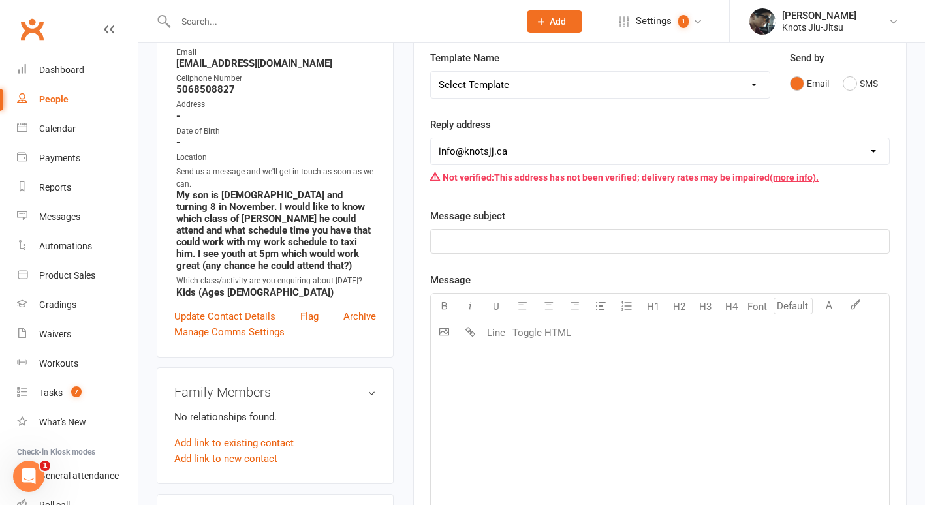
click at [536, 385] on div "﻿" at bounding box center [660, 444] width 458 height 196
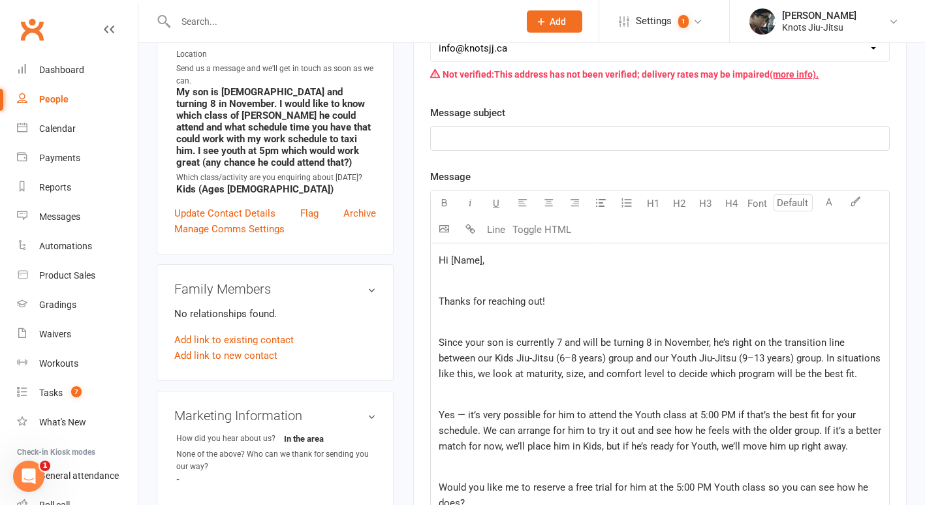
scroll to position [283, 0]
click at [482, 257] on span "Hi [Name]," at bounding box center [461, 260] width 46 height 12
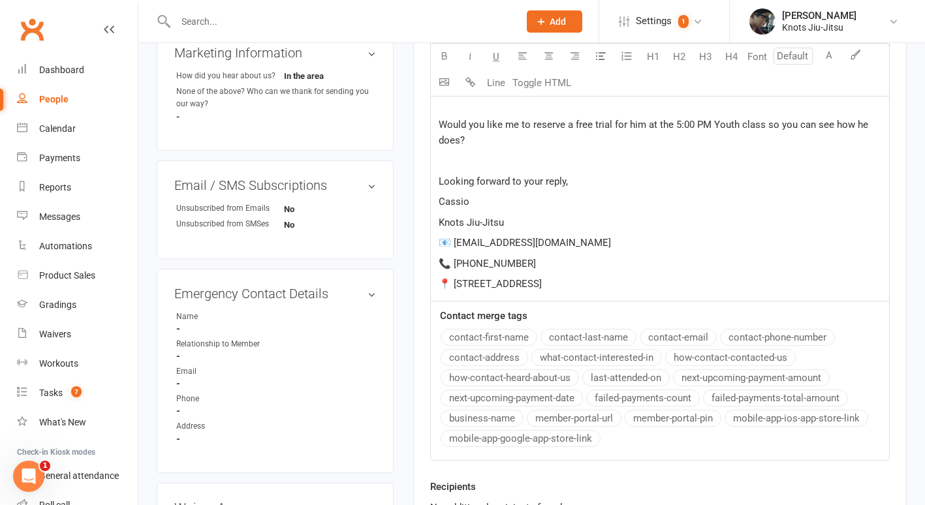
scroll to position [289, 0]
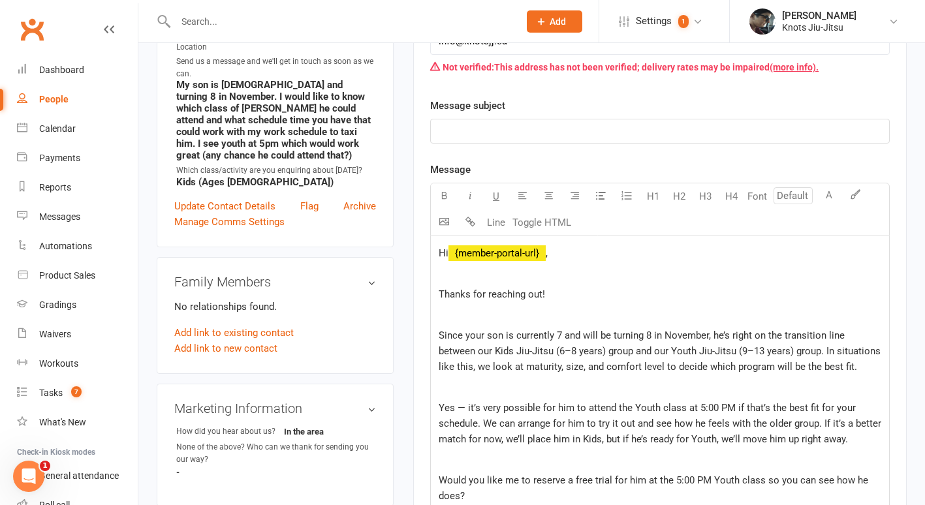
drag, startPoint x: 566, startPoint y: 413, endPoint x: 575, endPoint y: 331, distance: 82.1
click at [575, 331] on div "Message U H1 H2 H3 H4 Font A Line Toggle HTML Hi ﻿ {member-portal-url} , ﻿ Than…" at bounding box center [659, 489] width 459 height 654
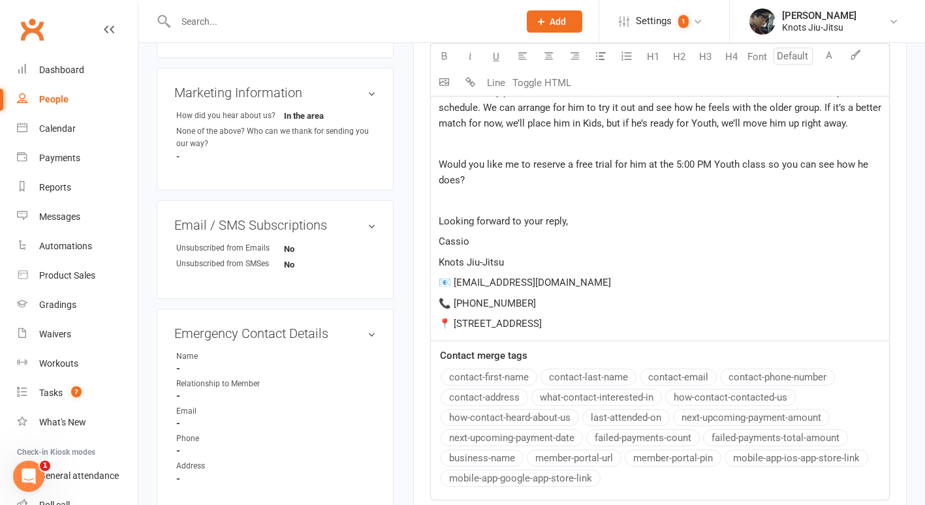
click at [504, 378] on div "Message U H1 H2 H3 H4 Font A Line Toggle HTML Hi ﻿ {member-portal-url} , ﻿ Than…" at bounding box center [659, 173] width 459 height 654
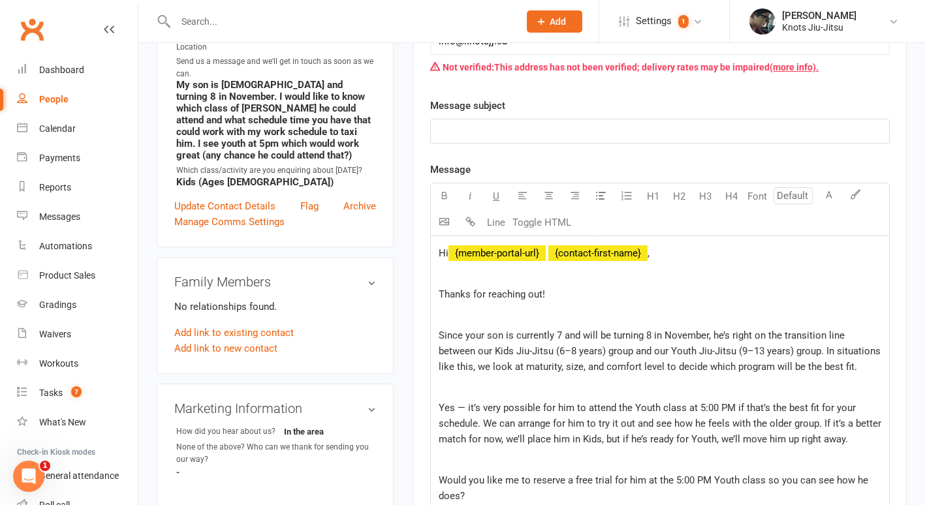
click at [546, 263] on div "Hi ﻿ {member-portal-url} ﻿ {contact-first-name} , ﻿ Thanks for reaching out! ﻿ …" at bounding box center [660, 446] width 458 height 420
click at [548, 257] on span at bounding box center [546, 253] width 3 height 12
click at [552, 259] on p "Hi ﻿ {contact-first-name} ," at bounding box center [659, 253] width 442 height 16
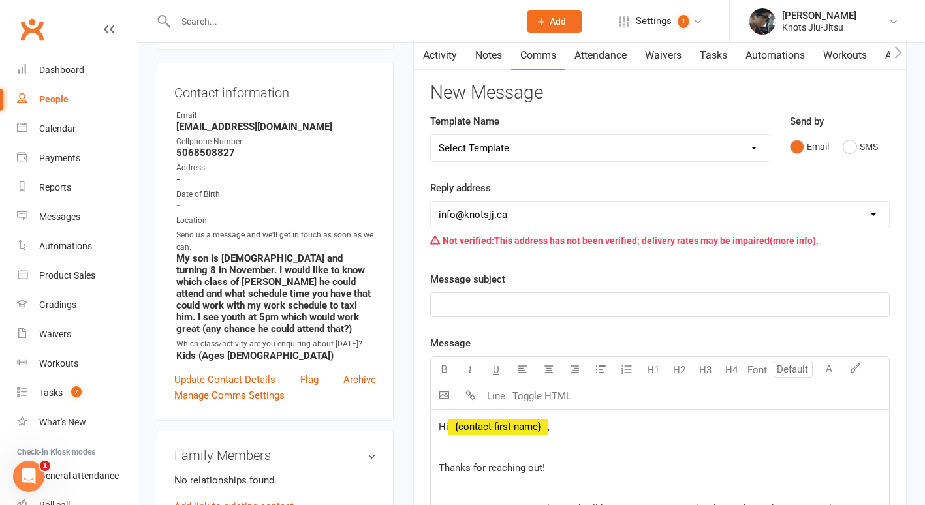
scroll to position [107, 0]
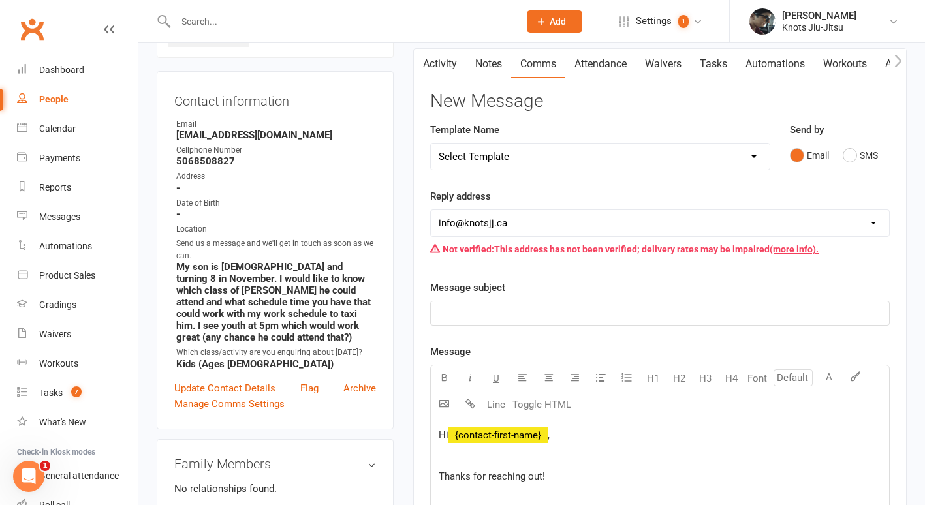
click at [551, 316] on p "﻿" at bounding box center [659, 313] width 442 height 16
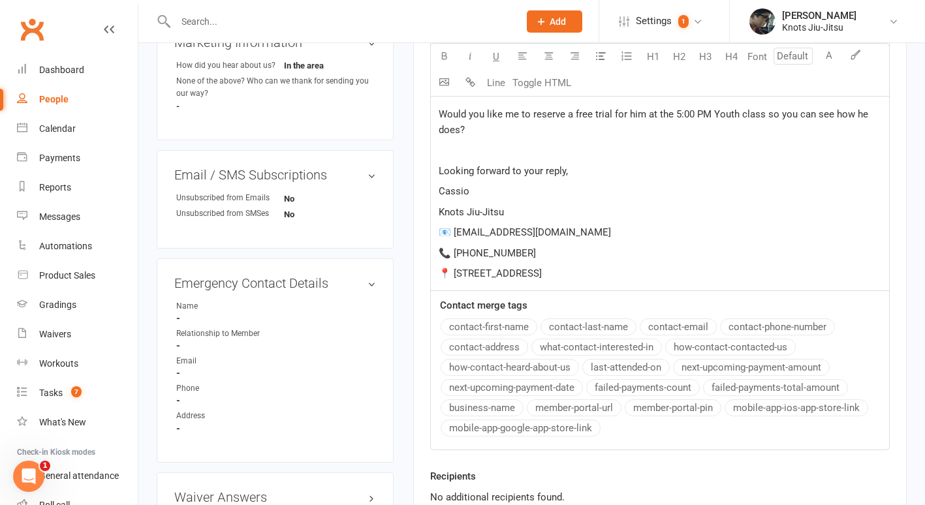
scroll to position [804, 0]
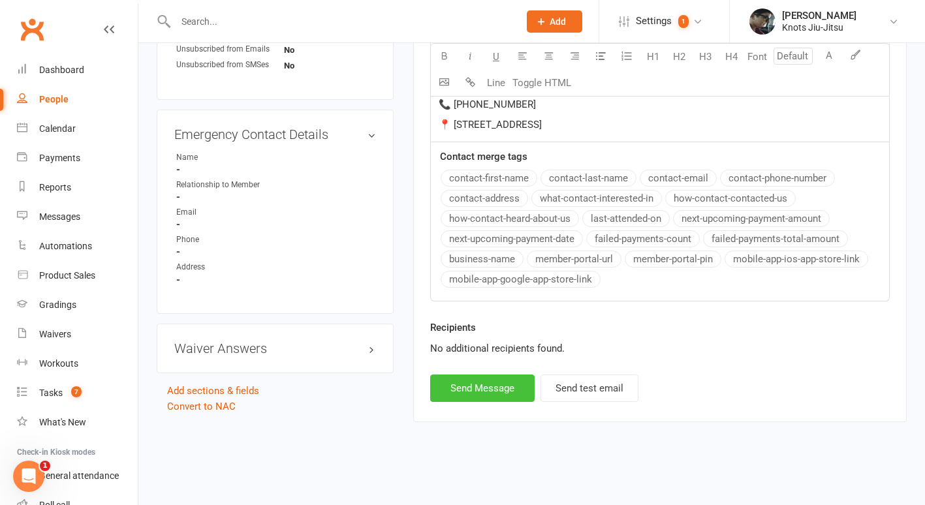
click at [508, 387] on button "Send Message" at bounding box center [482, 388] width 104 height 27
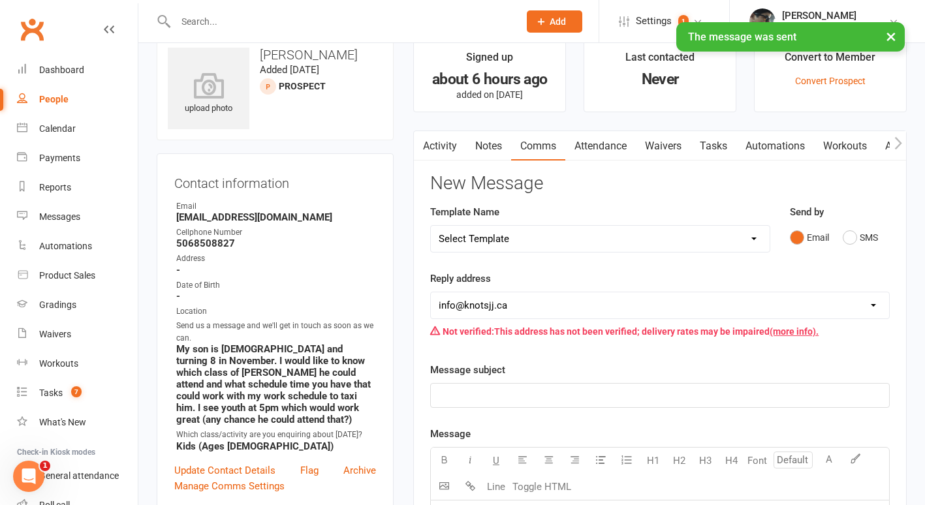
scroll to position [0, 0]
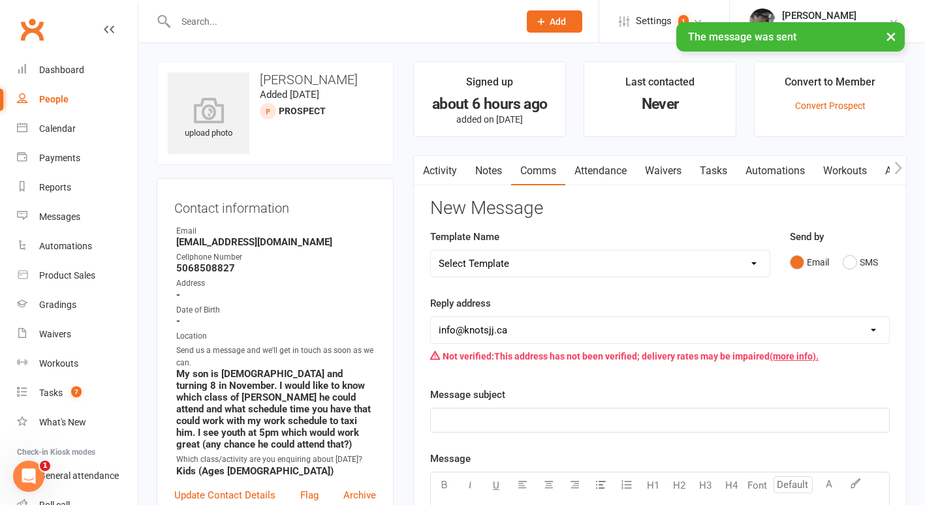
click at [37, 93] on link "People" at bounding box center [77, 99] width 121 height 29
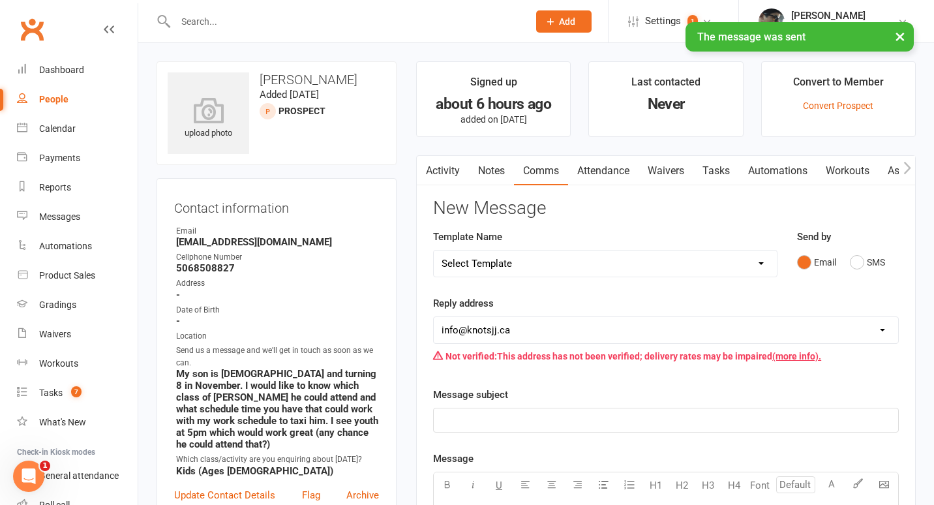
select select "100"
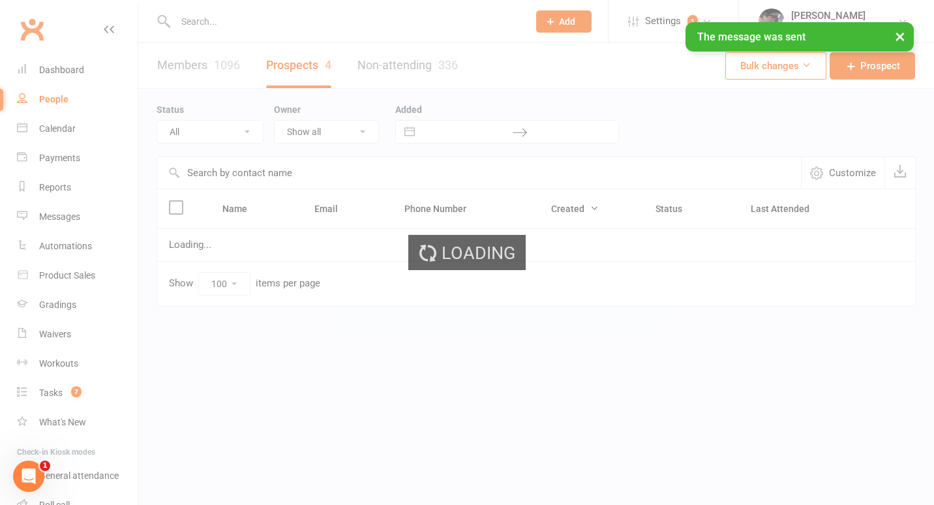
select select "no_prospect_status"
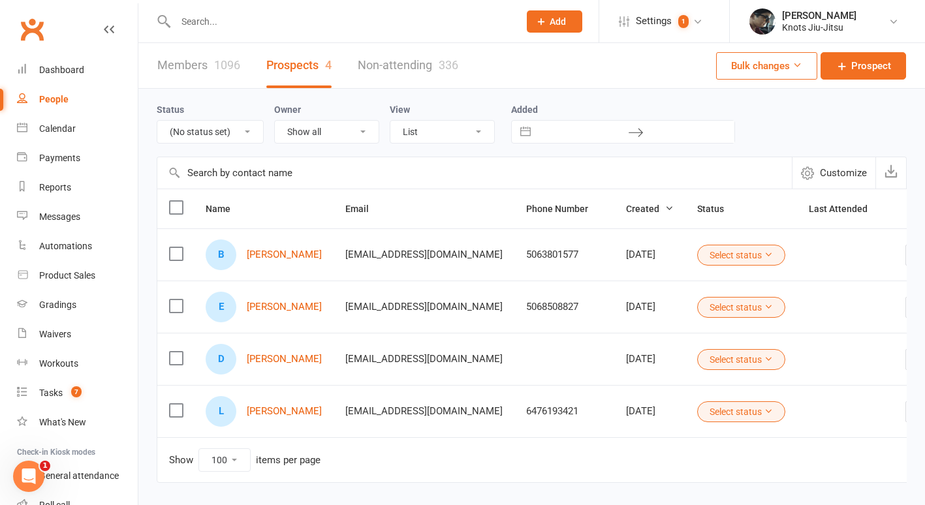
click at [722, 301] on button "Select status" at bounding box center [741, 307] width 88 height 21
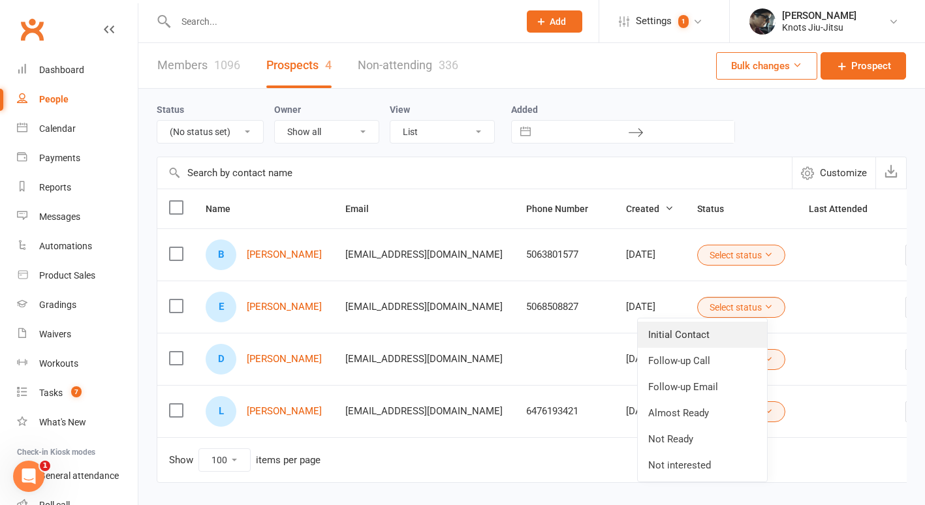
click at [695, 330] on link "Initial Contact" at bounding box center [701, 335] width 129 height 26
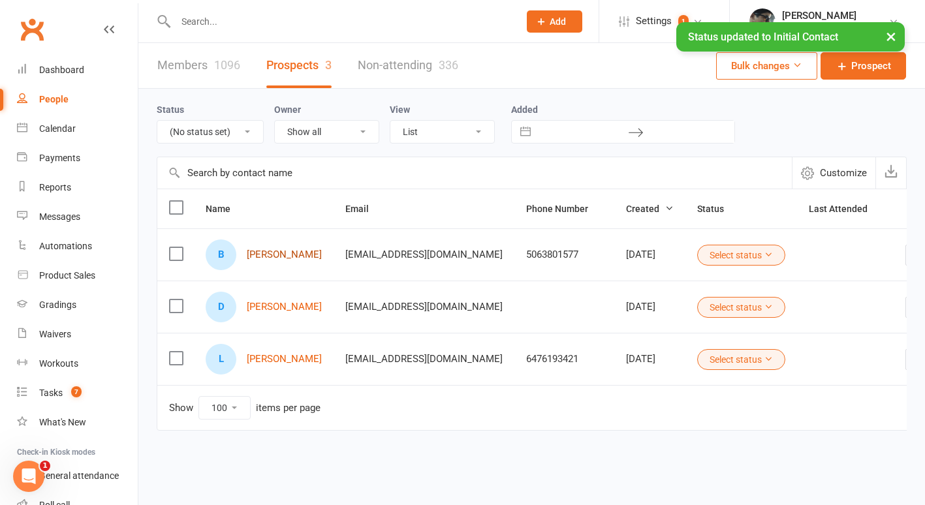
click at [285, 255] on link "[PERSON_NAME]" at bounding box center [284, 254] width 75 height 11
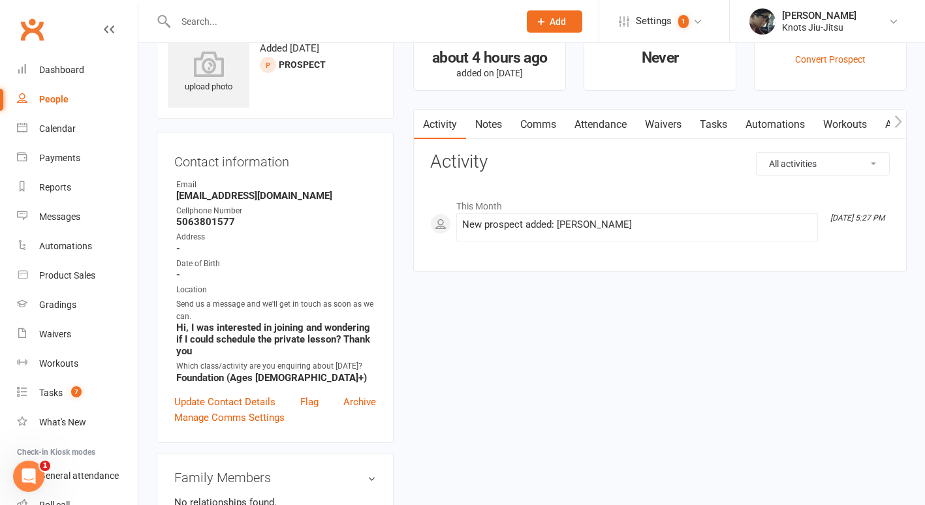
scroll to position [47, 0]
click at [544, 122] on link "Comms" at bounding box center [538, 124] width 54 height 30
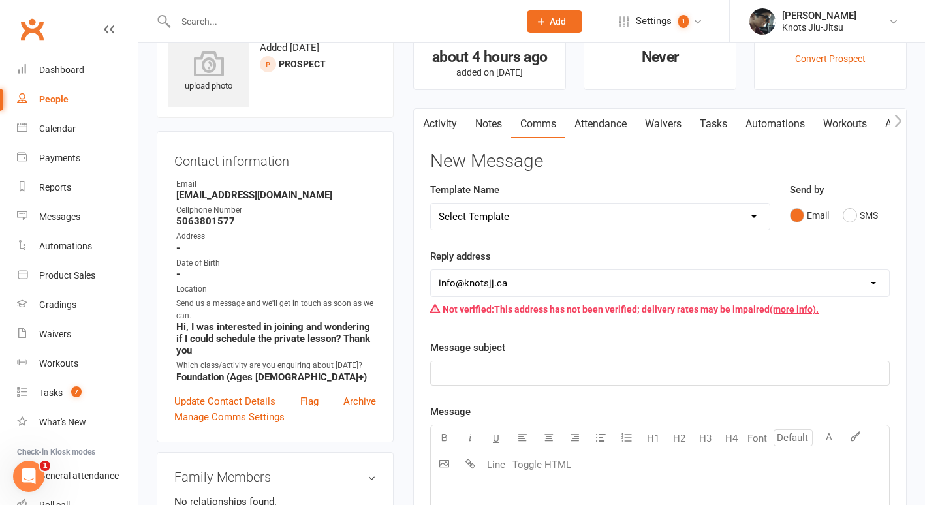
click at [551, 217] on select "Select Template [Email] Cancellation [Email] Failure of Payment [Email] Overdue…" at bounding box center [600, 217] width 339 height 26
select select "28"
click at [431, 204] on select "Select Template [Email] Cancellation [Email] Failure of Payment [Email] Overdue…" at bounding box center [600, 217] width 339 height 26
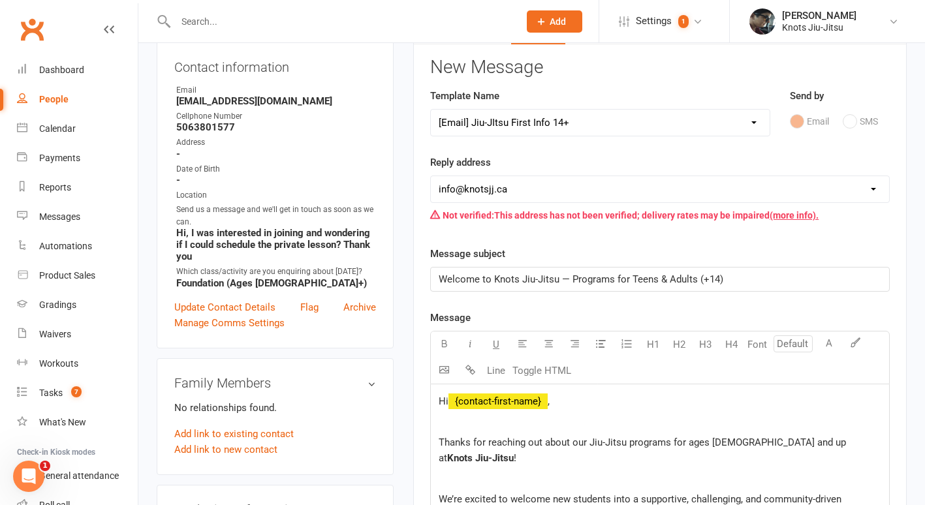
scroll to position [123, 0]
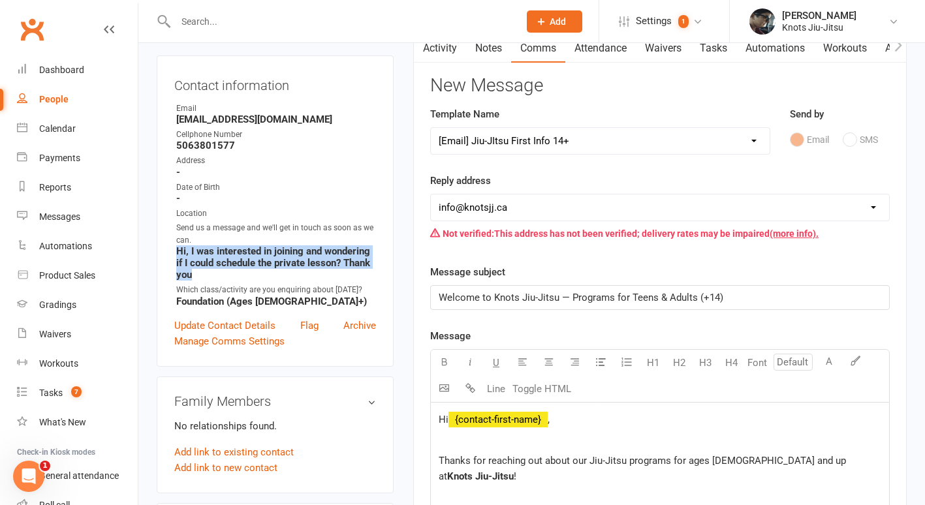
drag, startPoint x: 196, startPoint y: 277, endPoint x: 168, endPoint y: 254, distance: 35.8
click at [168, 254] on div "Contact information Owner Email [EMAIL_ADDRESS][DOMAIN_NAME] Cellphone Number […" at bounding box center [275, 210] width 237 height 311
copy strong "Hi, I was interested in joining and wondering if I could schedule the private l…"
click at [451, 54] on link "Activity" at bounding box center [440, 48] width 52 height 30
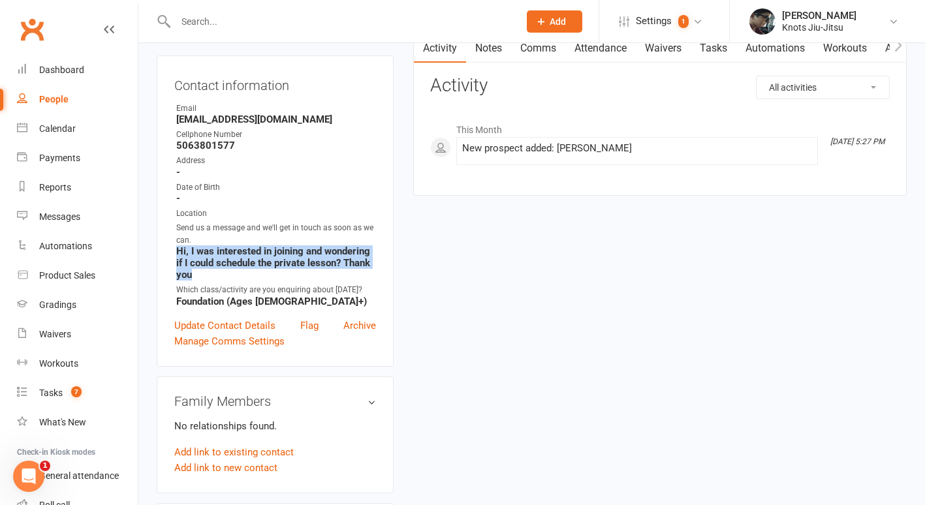
click at [530, 44] on link "Comms" at bounding box center [538, 48] width 54 height 30
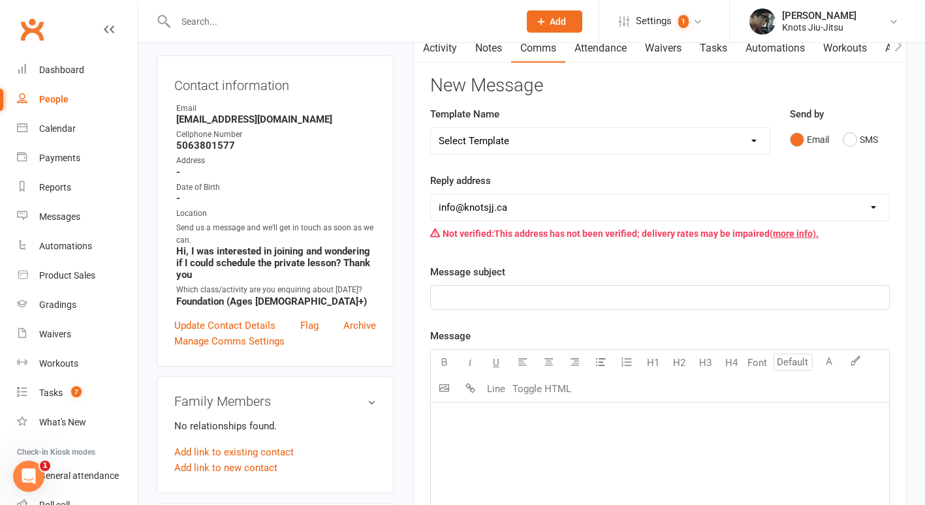
click at [530, 470] on div "﻿" at bounding box center [660, 501] width 458 height 196
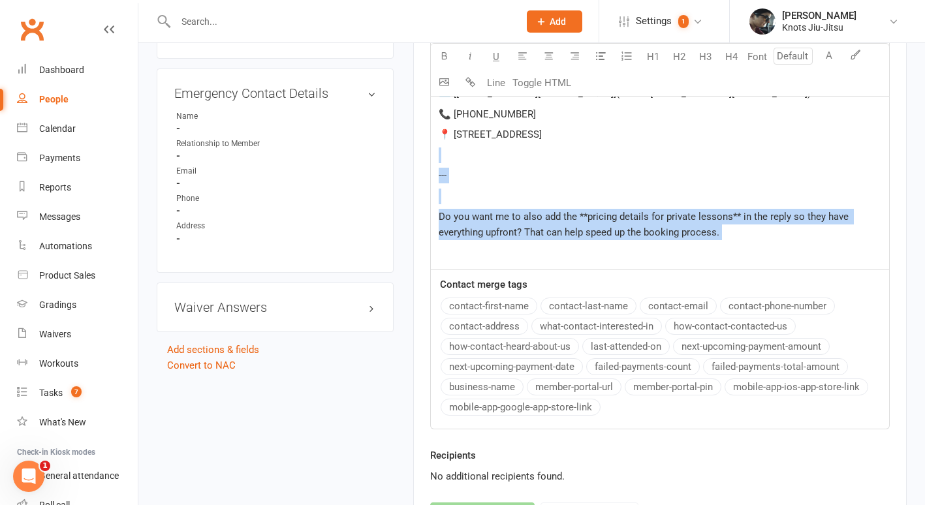
drag, startPoint x: 564, startPoint y: 267, endPoint x: 427, endPoint y: 160, distance: 173.3
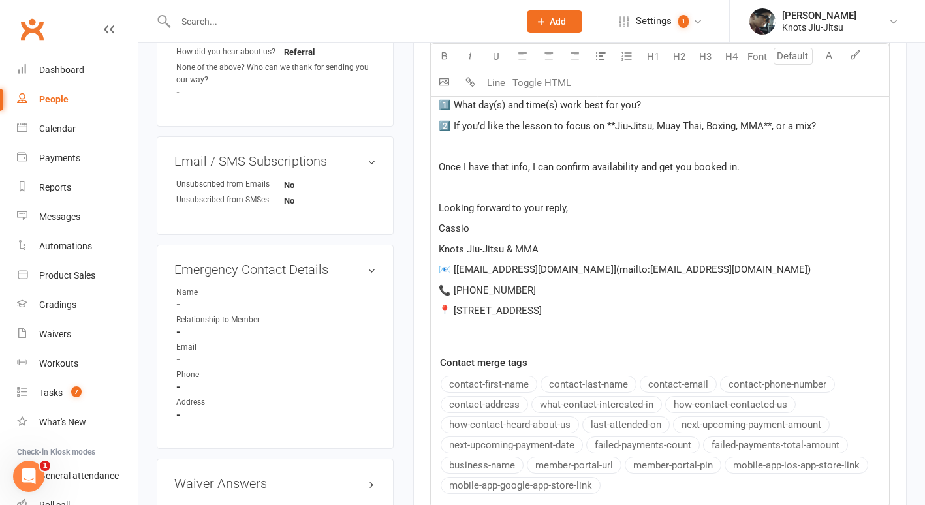
scroll to position [618, 0]
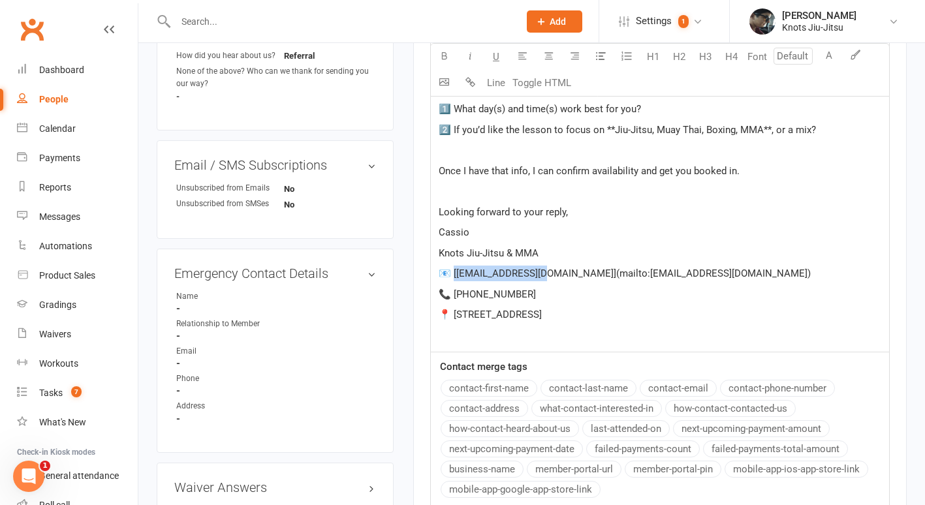
drag, startPoint x: 532, startPoint y: 274, endPoint x: 454, endPoint y: 275, distance: 77.6
click at [454, 275] on span "📧 [[EMAIL_ADDRESS][DOMAIN_NAME]](mailto:[EMAIL_ADDRESS][DOMAIN_NAME])" at bounding box center [624, 274] width 372 height 12
click at [601, 284] on div "Here’s a friendly and professional reply you can use: ﻿ --- ﻿ Hi \[Name], ﻿ Tha…" at bounding box center [660, 129] width 458 height 444
drag, startPoint x: 626, startPoint y: 277, endPoint x: 532, endPoint y: 275, distance: 94.0
click at [532, 275] on span "📧 [[EMAIL_ADDRESS][DOMAIN_NAME]](mailto:[EMAIL_ADDRESS][DOMAIN_NAME])" at bounding box center [624, 274] width 372 height 12
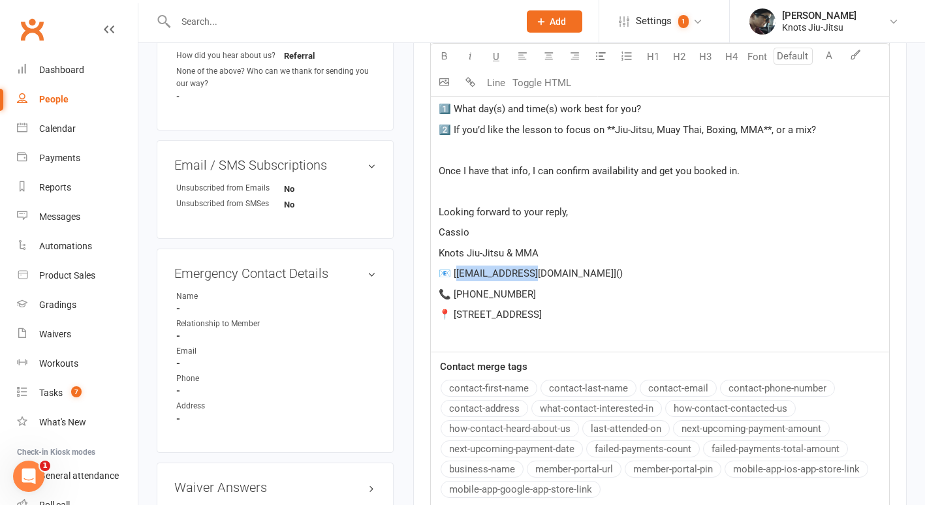
drag, startPoint x: 523, startPoint y: 274, endPoint x: 459, endPoint y: 269, distance: 64.8
click at [459, 269] on span "📧 [[EMAIL_ADDRESS][DOMAIN_NAME]]()" at bounding box center [530, 274] width 184 height 12
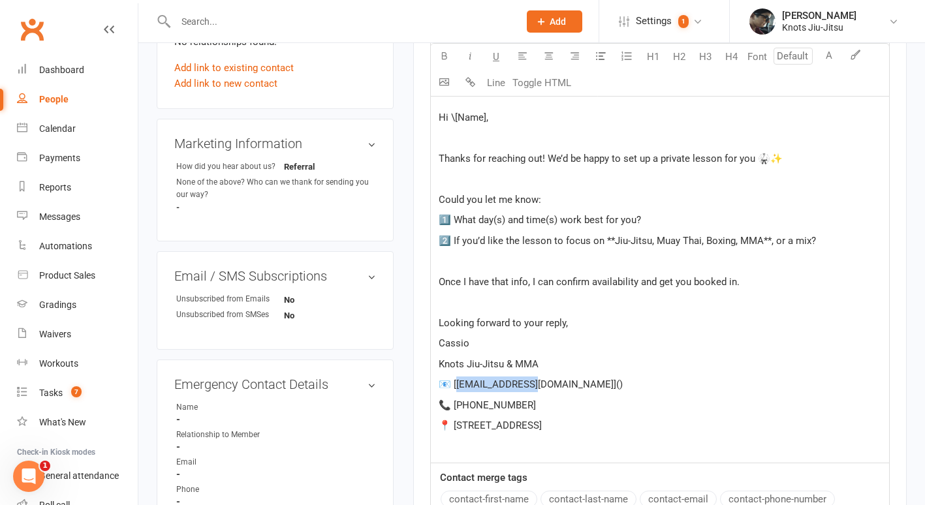
scroll to position [506, 0]
click at [540, 388] on p "📧 [ $ [EMAIL_ADDRESS][DOMAIN_NAME] $ ]()" at bounding box center [659, 385] width 442 height 16
click at [544, 363] on p "Knots Jiu-Jitsu & MMA" at bounding box center [659, 365] width 442 height 16
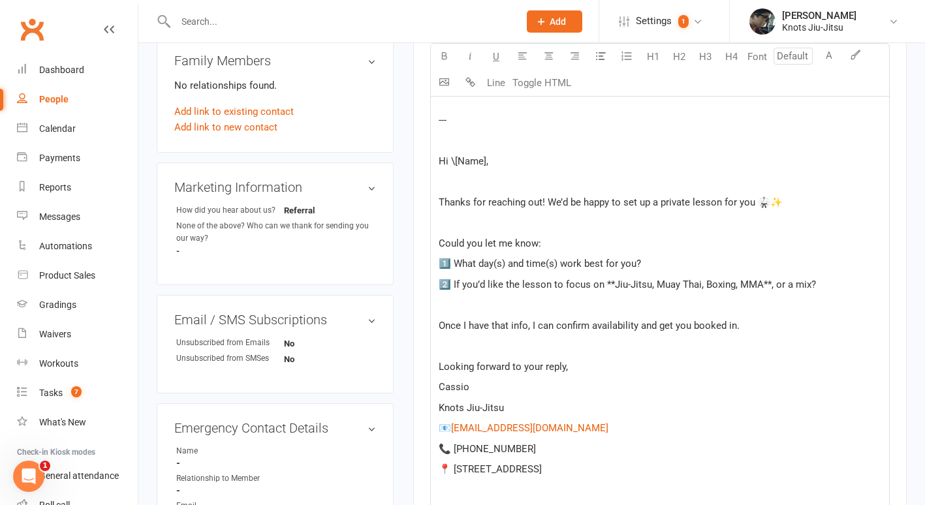
scroll to position [455, 0]
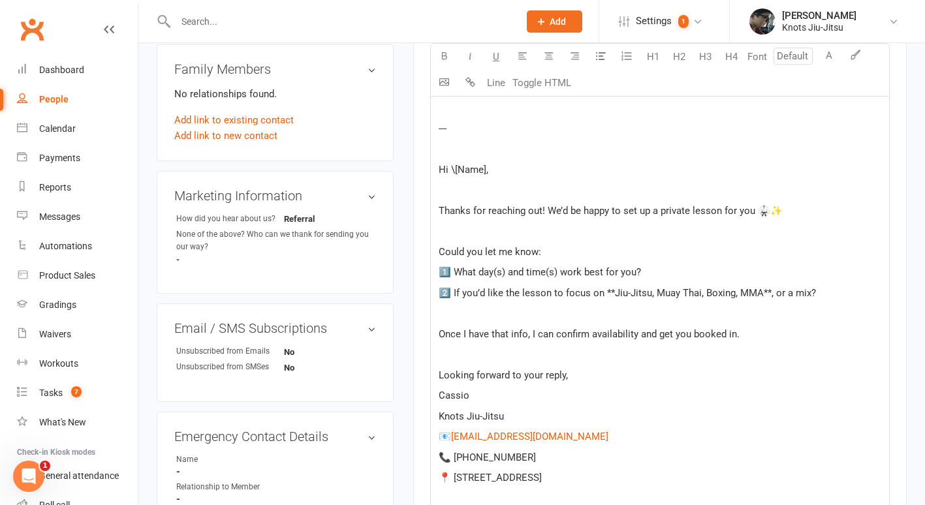
click at [437, 168] on div "Here’s a friendly and professional reply you can use: ﻿ --- ﻿ Hi \[Name], ﻿ Tha…" at bounding box center [660, 292] width 458 height 444
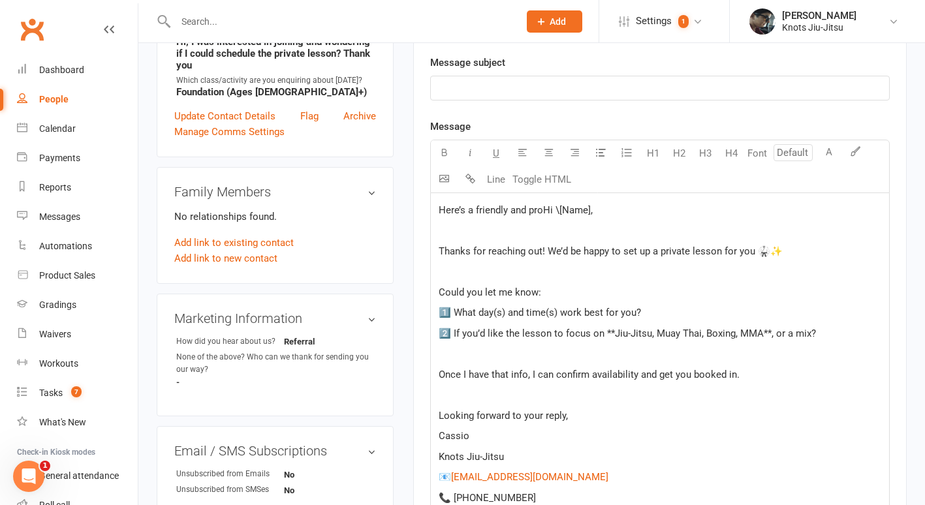
scroll to position [343, 0]
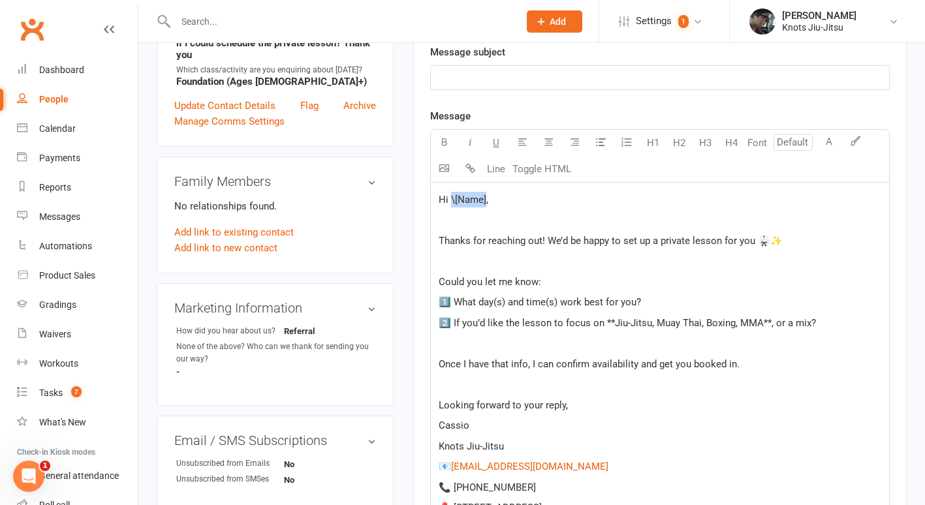
drag, startPoint x: 450, startPoint y: 196, endPoint x: 485, endPoint y: 199, distance: 34.7
click at [485, 199] on span "Hi \[Name]," at bounding box center [463, 200] width 50 height 12
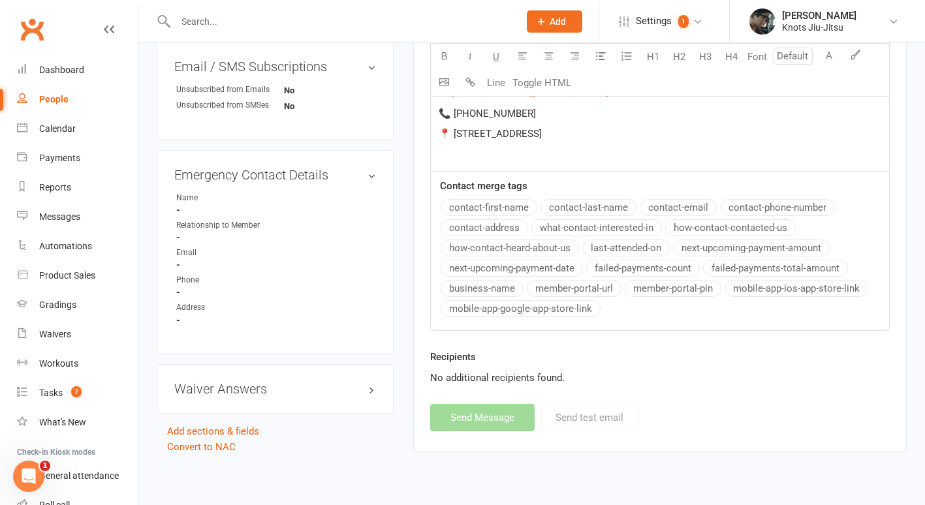
scroll to position [289, 0]
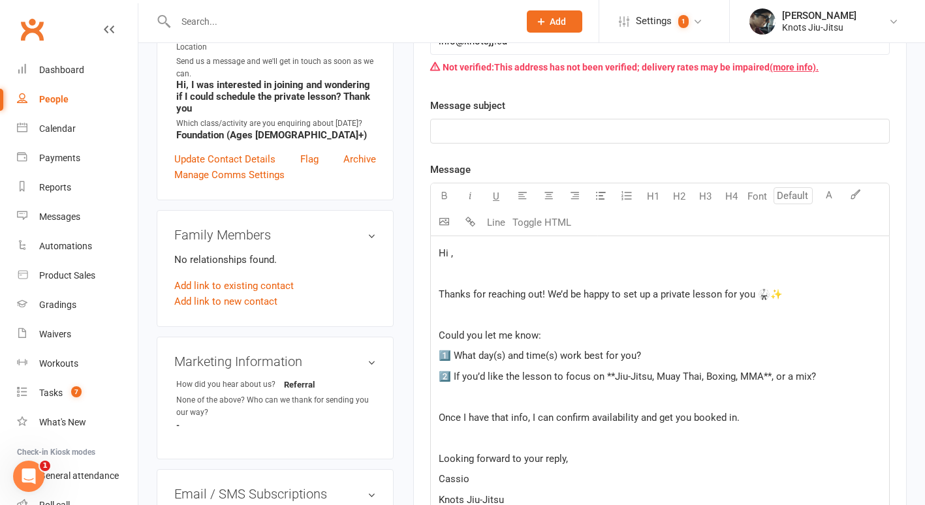
click at [485, 209] on div "Message U H1 H2 H3 H4 Font A Line Toggle HTML Hi , ﻿ Thanks for reaching out! W…" at bounding box center [659, 460] width 459 height 596
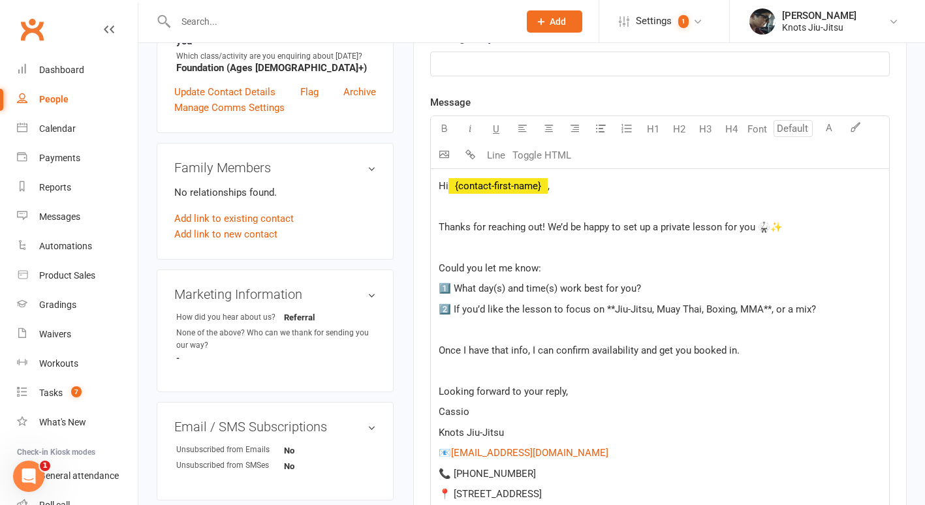
scroll to position [357, 0]
click at [650, 312] on span "2️⃣ If you’d like the lesson to focus on **Jiu-Jitsu, Muay Thai, Boxing, MMA**,…" at bounding box center [626, 309] width 377 height 12
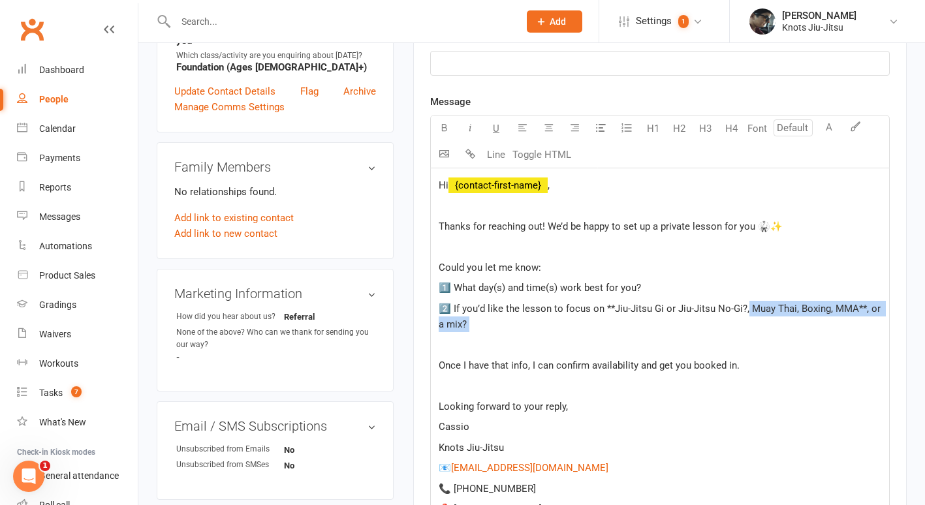
drag, startPoint x: 745, startPoint y: 308, endPoint x: 810, endPoint y: 348, distance: 76.4
click at [810, 348] on div "Hi ﻿ {contact-first-name} , ﻿ Thanks for reaching out! We’d be happy to set up …" at bounding box center [660, 357] width 458 height 378
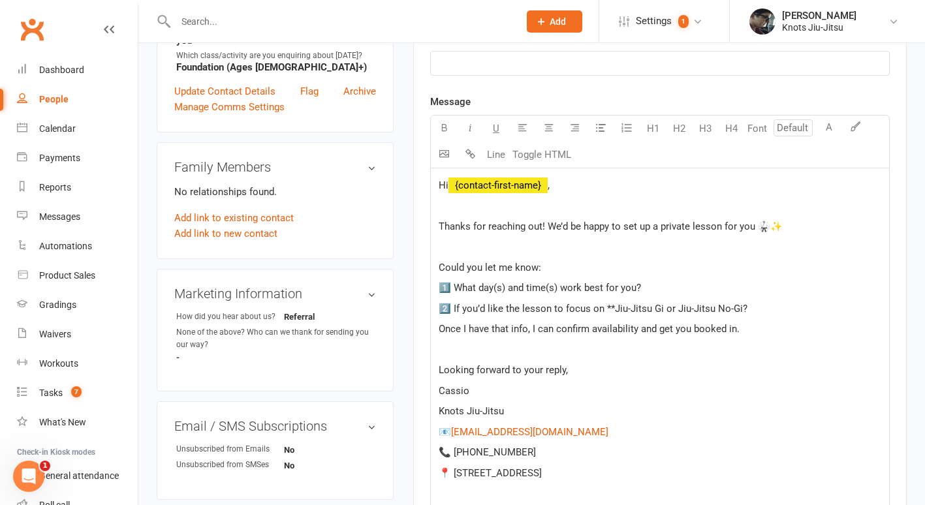
click at [612, 305] on span "2️⃣ If you’d like the lesson to focus on **Jiu-Jitsu Gi or Jiu-Jitsu No-Gi?" at bounding box center [592, 309] width 309 height 12
click at [612, 305] on span "2️⃣ If you’d like the lesson to focus on Jiu-Jitsu Gi or Jiu-Jitsu No-Gi?" at bounding box center [588, 309] width 301 height 12
drag, startPoint x: 607, startPoint y: 308, endPoint x: 729, endPoint y: 304, distance: 122.7
click at [729, 304] on span "2️⃣ If you’d like the lesson to focus on Jiu-Jitsu Gi or Jiu-Jitsu No-Gi?" at bounding box center [588, 309] width 301 height 12
click at [446, 130] on icon "button" at bounding box center [444, 128] width 10 height 10
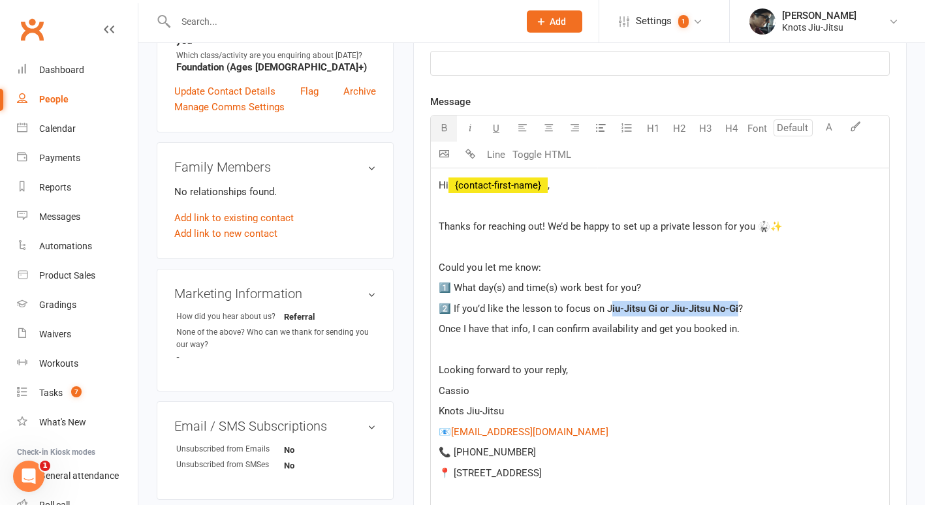
click at [646, 306] on span "iu-Jitsu Gi or Jiu-Jitsu No-Gi" at bounding box center [675, 309] width 126 height 12
drag, startPoint x: 645, startPoint y: 308, endPoint x: 735, endPoint y: 307, distance: 90.0
click at [735, 307] on span "iu-Jitsu Gi or Jiu-Jitsu No-Gi" at bounding box center [675, 309] width 126 height 12
drag, startPoint x: 605, startPoint y: 307, endPoint x: 718, endPoint y: 302, distance: 113.0
click at [718, 302] on p "2️⃣ If you’d like the lesson to focus on J iu-Jitsu for Self-Defense ?" at bounding box center [659, 309] width 442 height 16
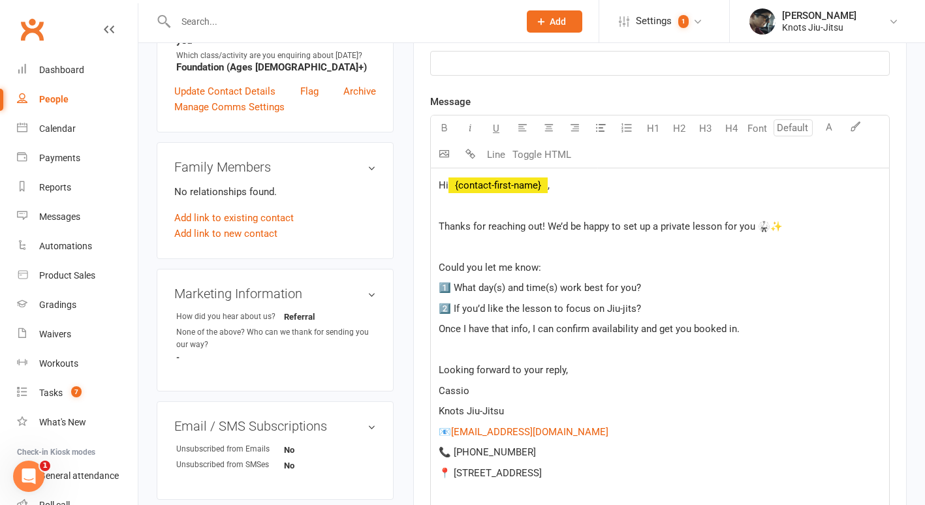
click at [601, 312] on span "2️⃣ If you’d like the lesson to focus on Jiu-jits?" at bounding box center [539, 309] width 202 height 12
drag, startPoint x: 650, startPoint y: 306, endPoint x: 622, endPoint y: 311, distance: 27.9
click at [622, 311] on span "2️⃣ If you’d like the lesson to focus on like Jiu-jits?" at bounding box center [548, 309] width 221 height 12
drag, startPoint x: 659, startPoint y: 313, endPoint x: 433, endPoint y: 311, distance: 226.4
click at [433, 311] on div "Hi ﻿ {contact-first-name} , ﻿ Thanks for reaching out! We’d be happy to set up …" at bounding box center [660, 339] width 458 height 342
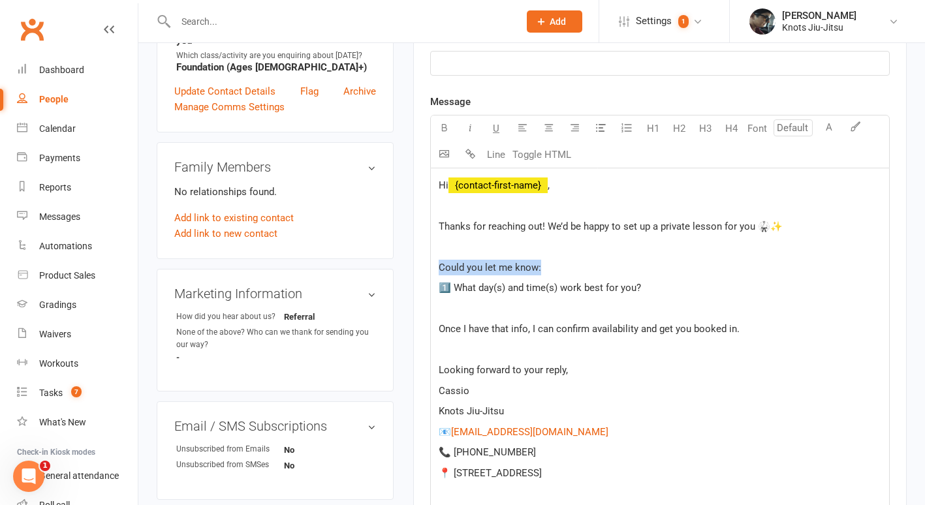
drag, startPoint x: 551, startPoint y: 269, endPoint x: 438, endPoint y: 262, distance: 113.1
click at [438, 262] on p "Could you let me know:" at bounding box center [659, 268] width 442 height 16
click at [453, 287] on span "1️⃣ What day(s) and time(s) work best for you?" at bounding box center [539, 288] width 202 height 12
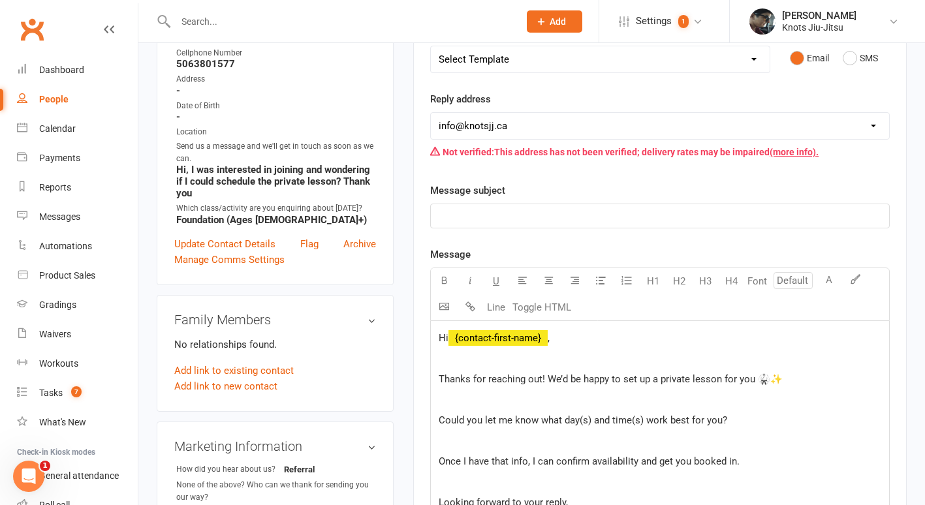
scroll to position [202, 0]
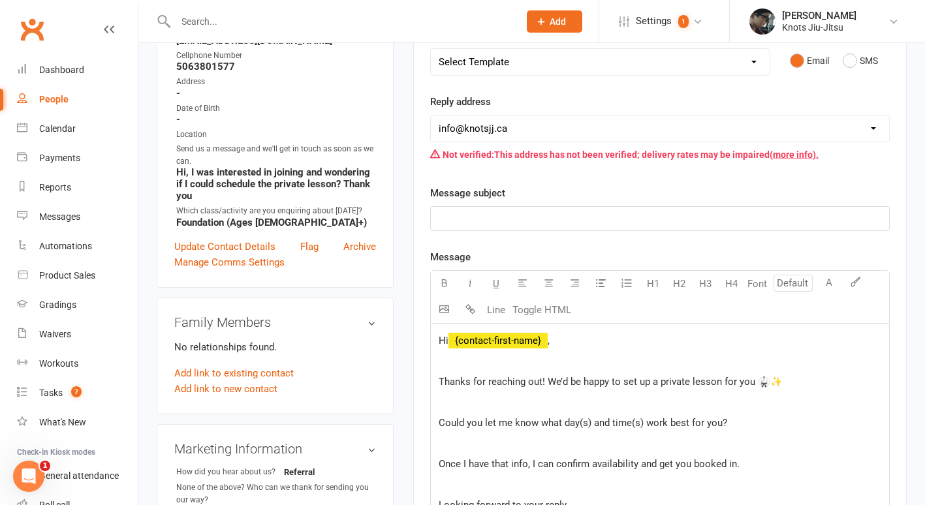
click at [504, 215] on p "﻿" at bounding box center [659, 219] width 442 height 16
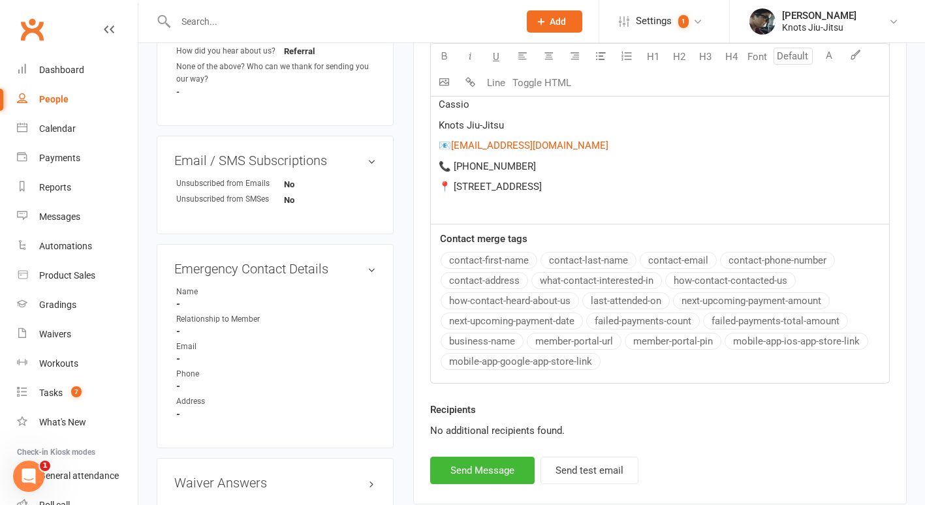
scroll to position [624, 0]
click at [478, 472] on button "Send Message" at bounding box center [482, 468] width 104 height 27
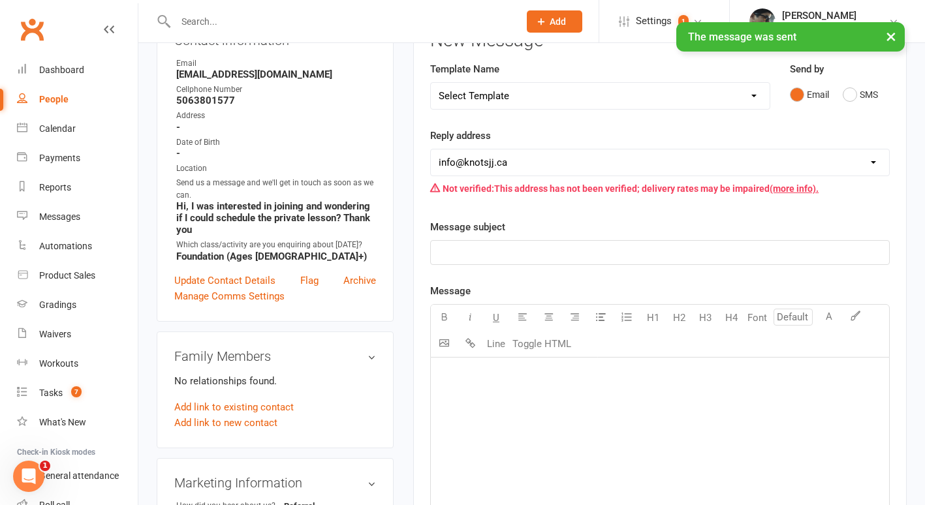
scroll to position [114, 0]
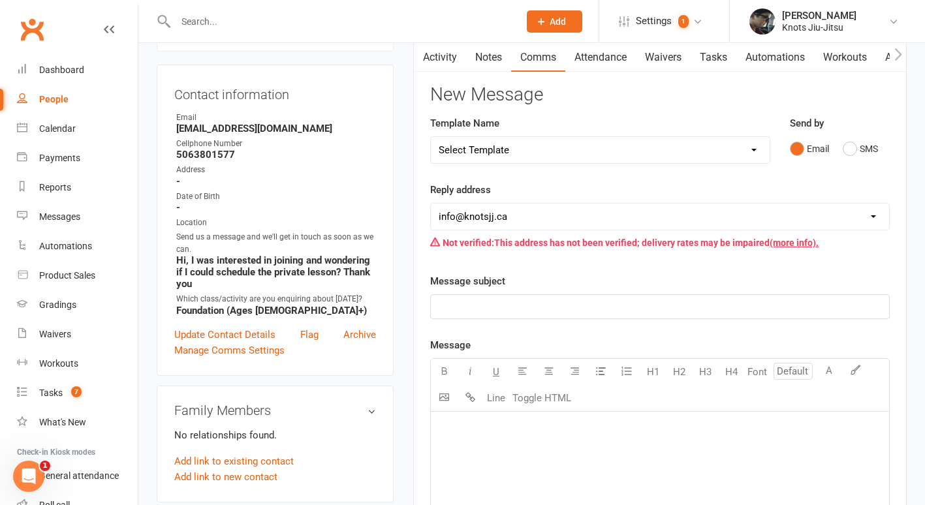
click at [63, 104] on div "People" at bounding box center [53, 99] width 29 height 10
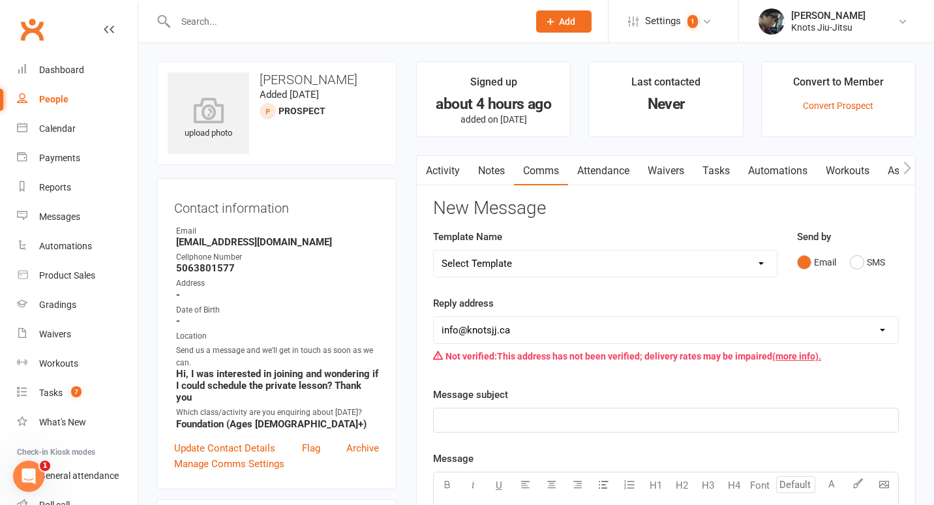
select select "100"
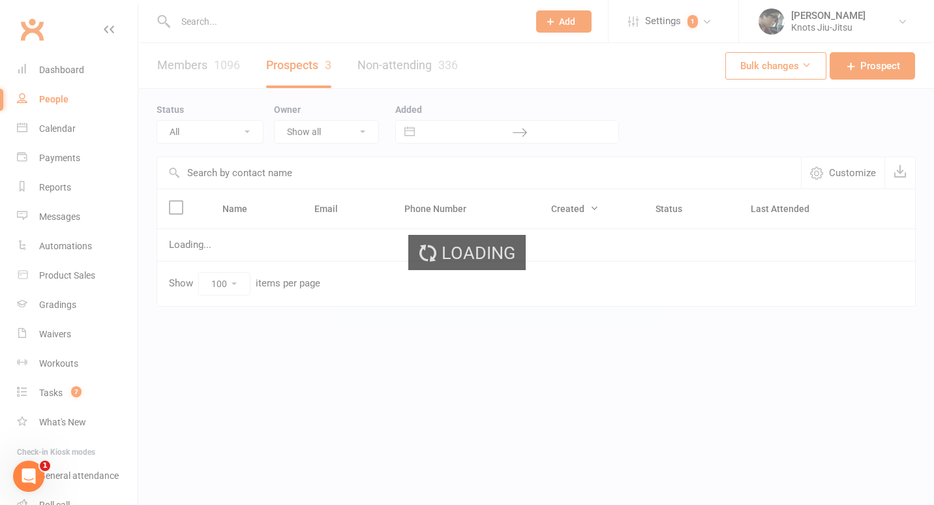
select select "no_prospect_status"
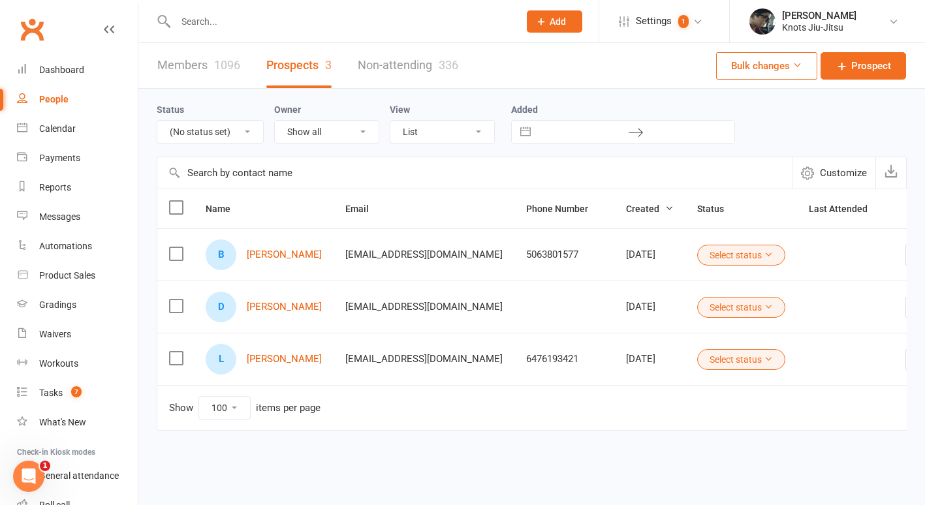
click at [736, 258] on button "Select status" at bounding box center [741, 255] width 88 height 21
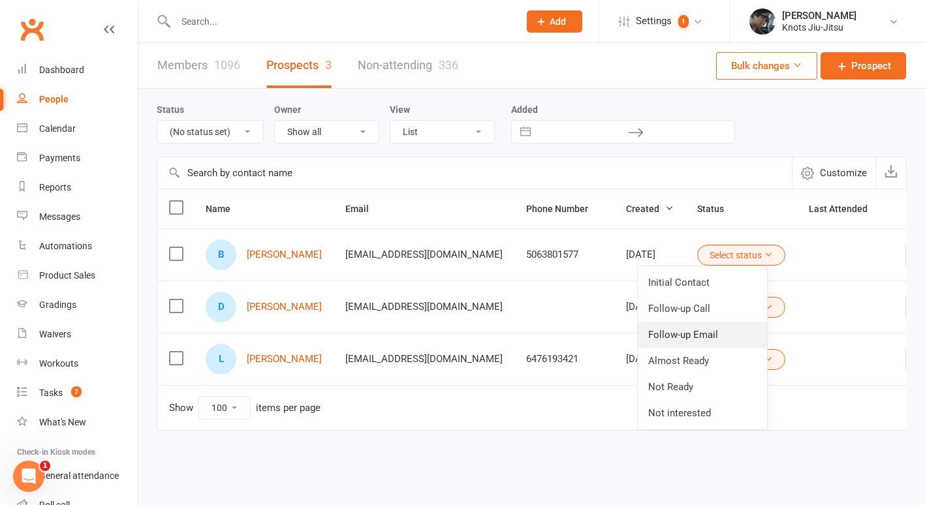
click at [709, 327] on link "Follow-up Email" at bounding box center [701, 335] width 129 height 26
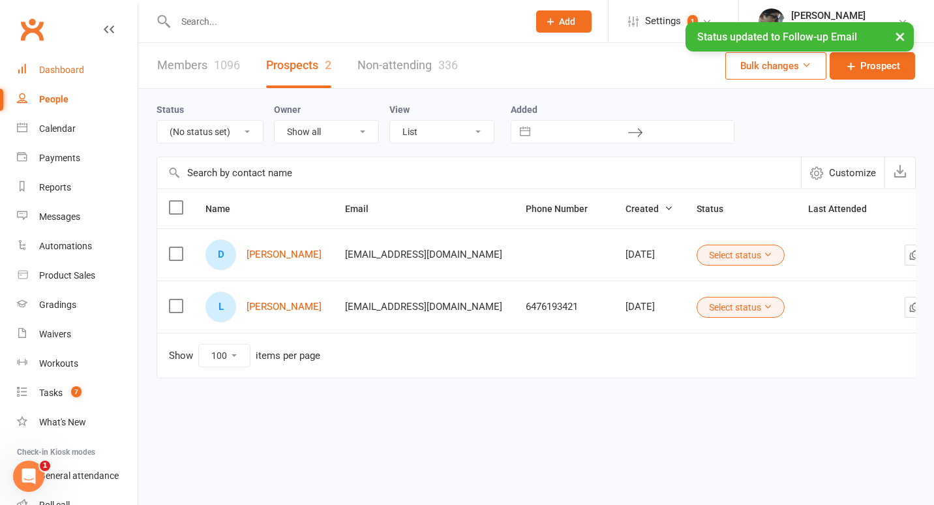
click at [63, 73] on div "Dashboard" at bounding box center [61, 70] width 45 height 10
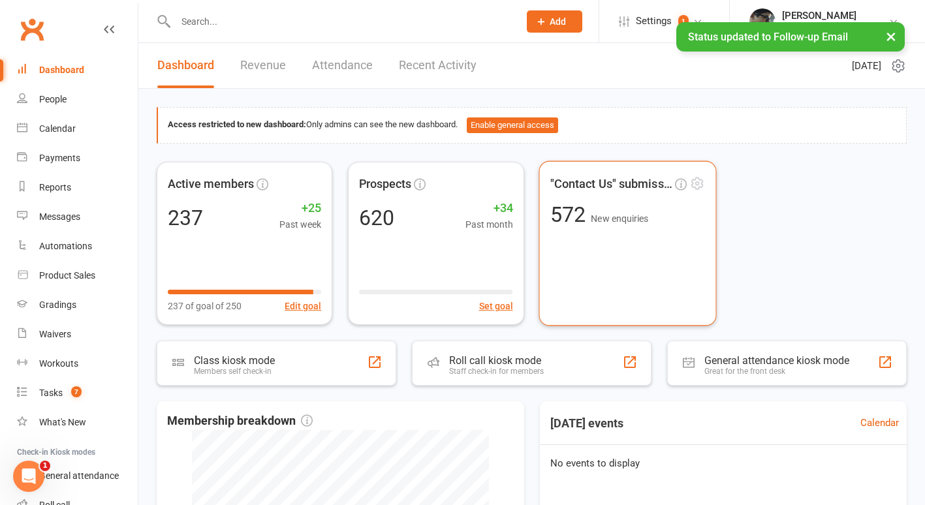
click at [549, 168] on div ""Contact Us" submissions 572 New enquiries" at bounding box center [626, 243] width 177 height 165
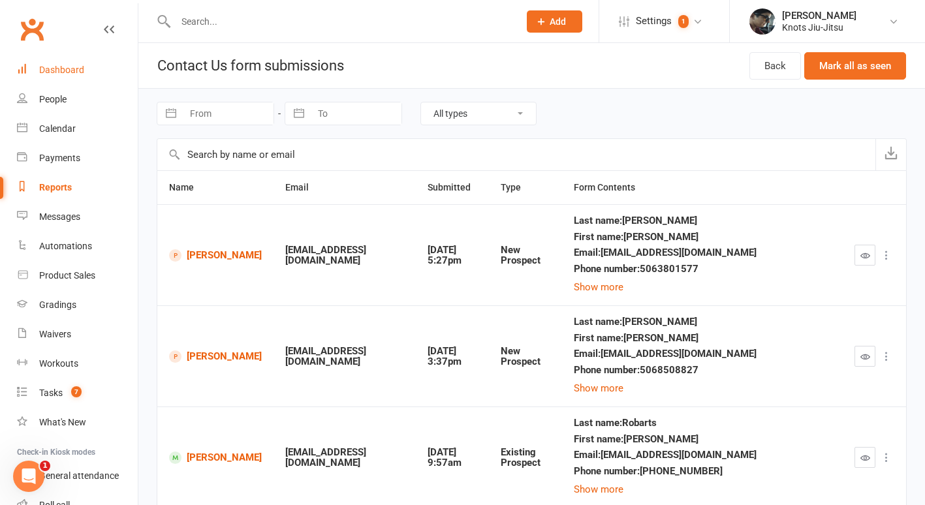
click at [44, 66] on div "Dashboard" at bounding box center [61, 70] width 45 height 10
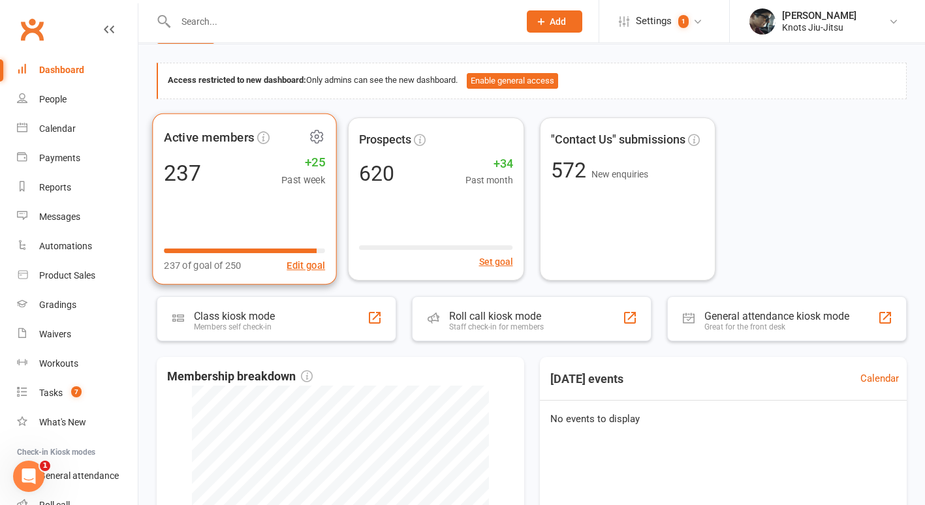
scroll to position [48, 0]
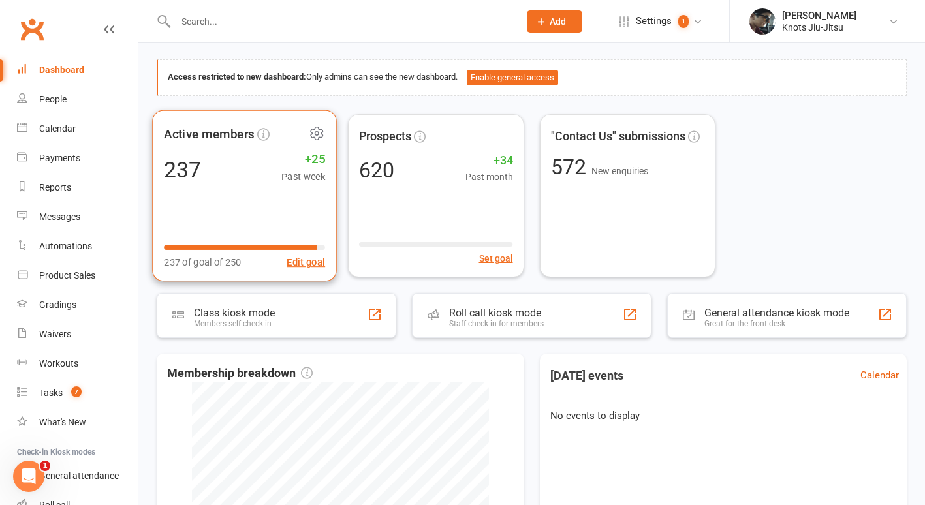
click at [264, 207] on div "Active members 237 +25 Past week 237 of goal of 250 Edit goal" at bounding box center [244, 196] width 185 height 172
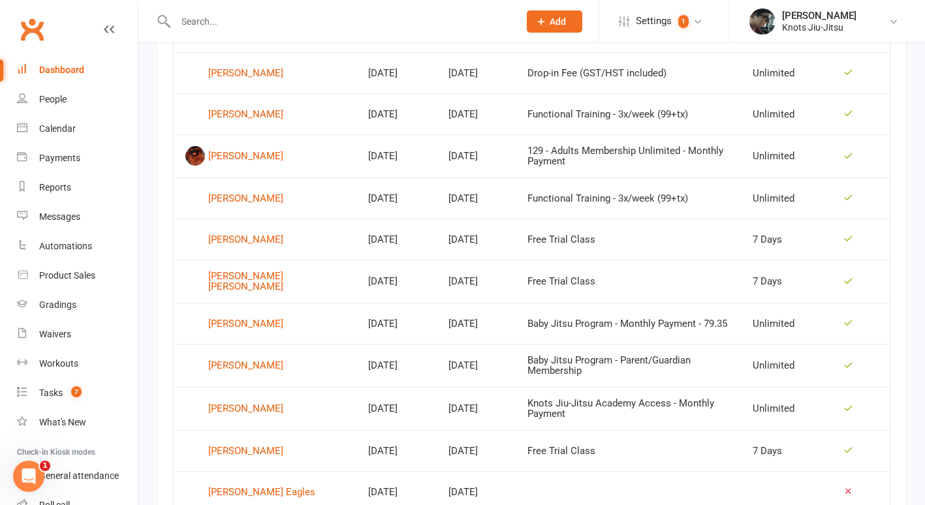
scroll to position [870, 0]
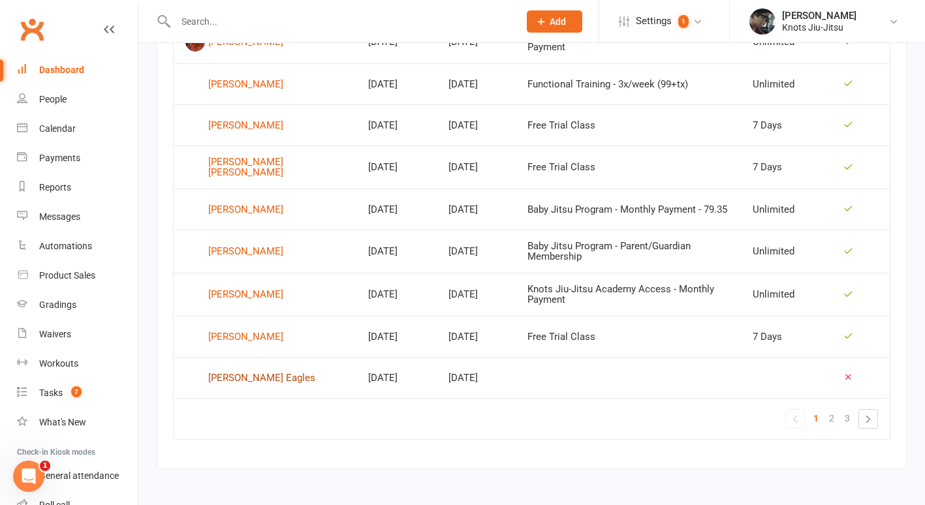
click at [264, 378] on div "[PERSON_NAME] Eagles" at bounding box center [261, 378] width 107 height 20
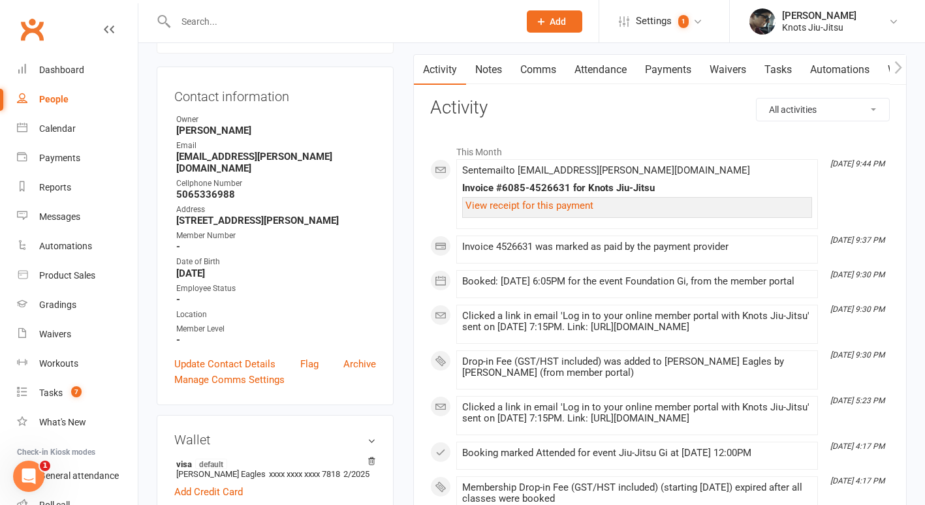
scroll to position [113, 0]
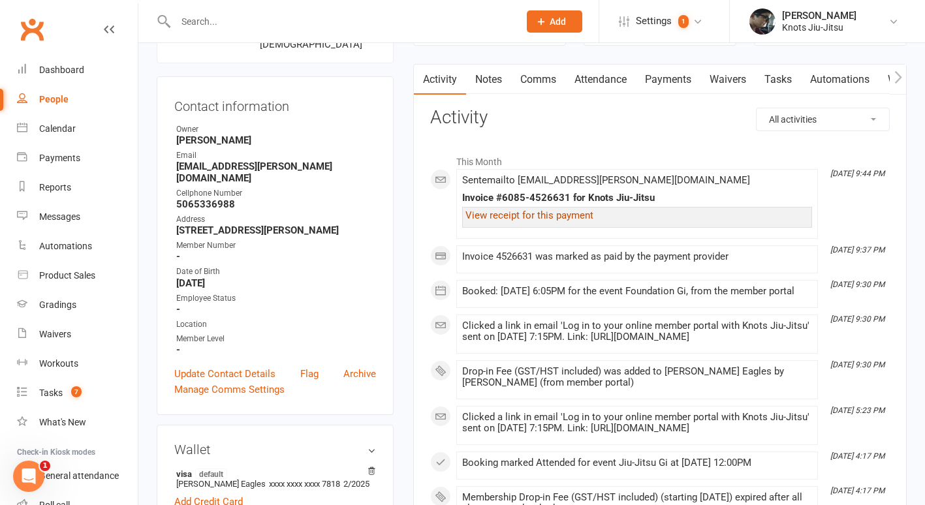
click at [581, 218] on link "View receipt for this payment" at bounding box center [529, 215] width 128 height 12
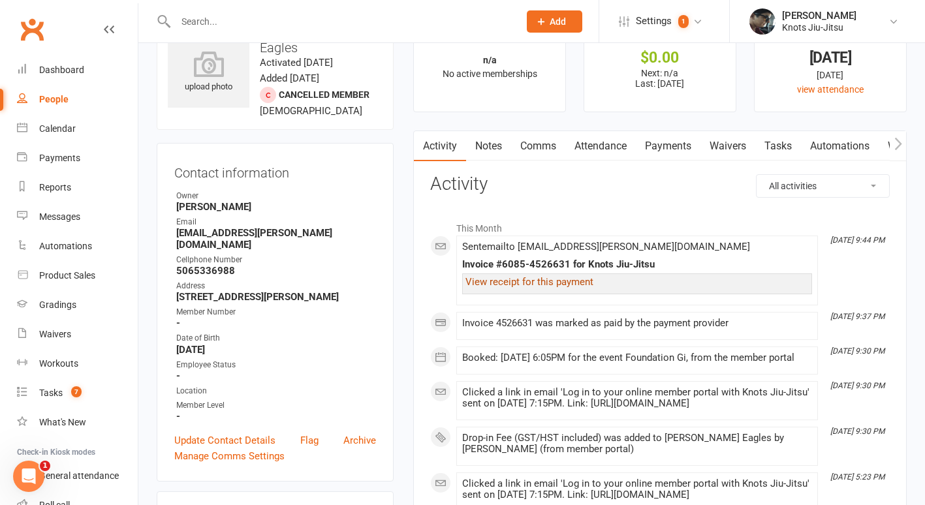
scroll to position [0, 0]
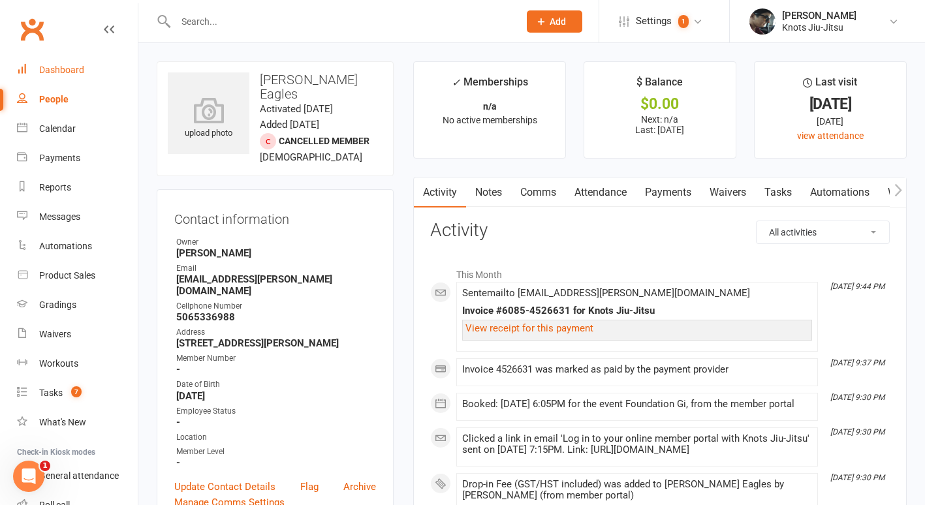
click at [59, 63] on link "Dashboard" at bounding box center [77, 69] width 121 height 29
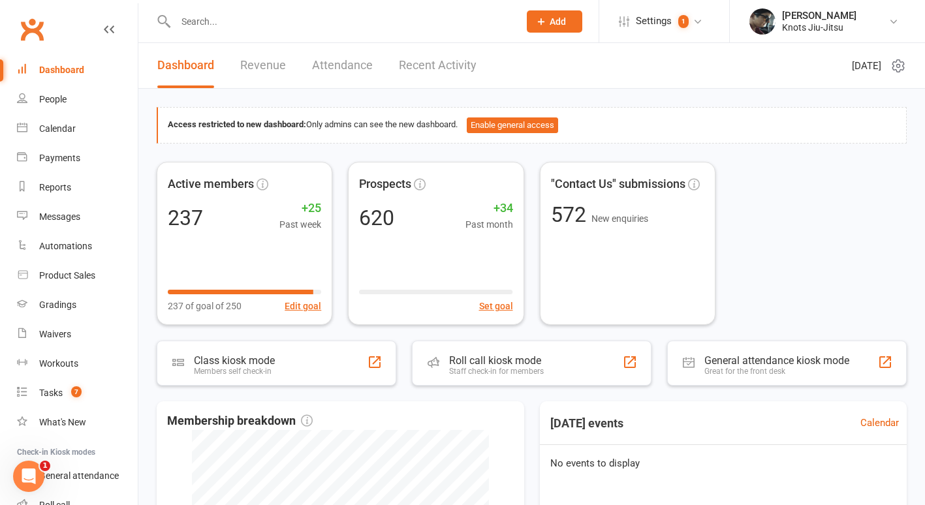
click at [268, 71] on link "Revenue" at bounding box center [263, 65] width 46 height 45
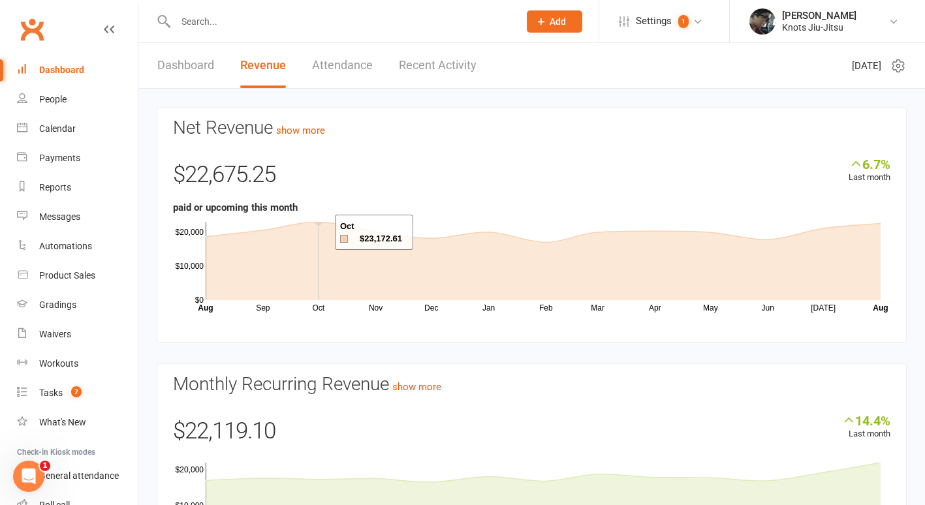
click at [318, 234] on icon at bounding box center [543, 261] width 675 height 78
click at [69, 64] on link "Dashboard" at bounding box center [77, 69] width 121 height 29
click at [55, 100] on div "People" at bounding box center [52, 99] width 27 height 10
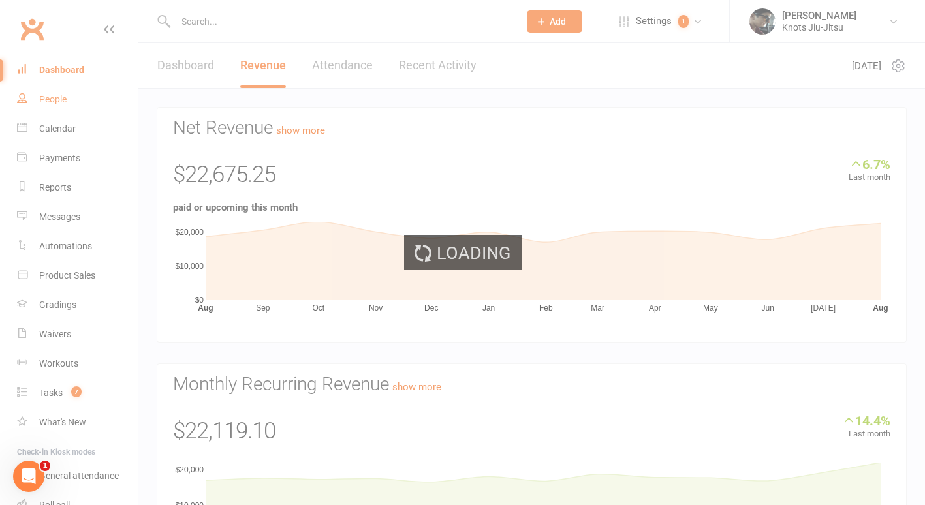
select select "100"
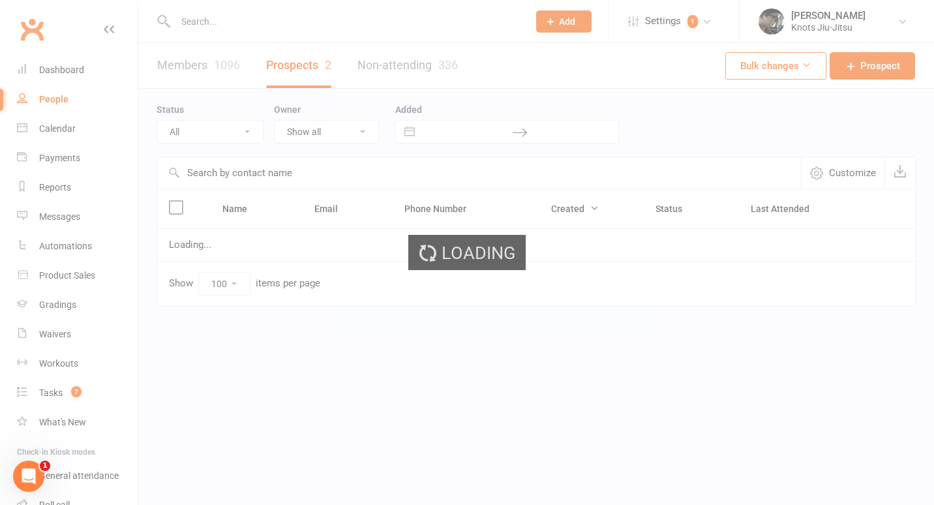
select select "no_prospect_status"
